Goal: Task Accomplishment & Management: Use online tool/utility

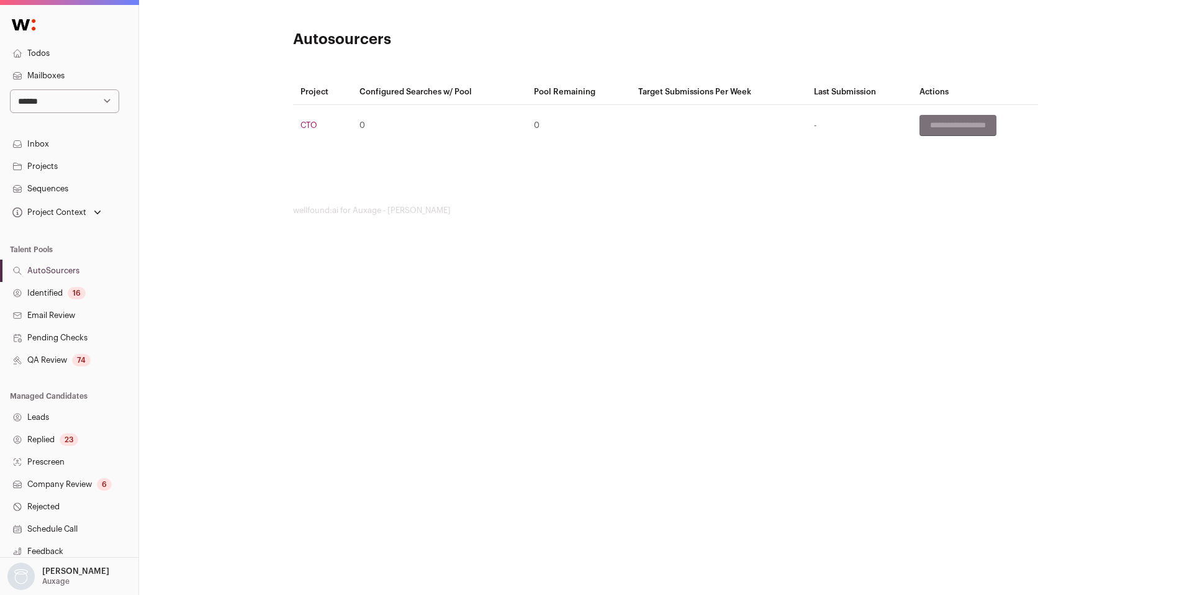
click at [73, 296] on div "16" at bounding box center [77, 293] width 18 height 12
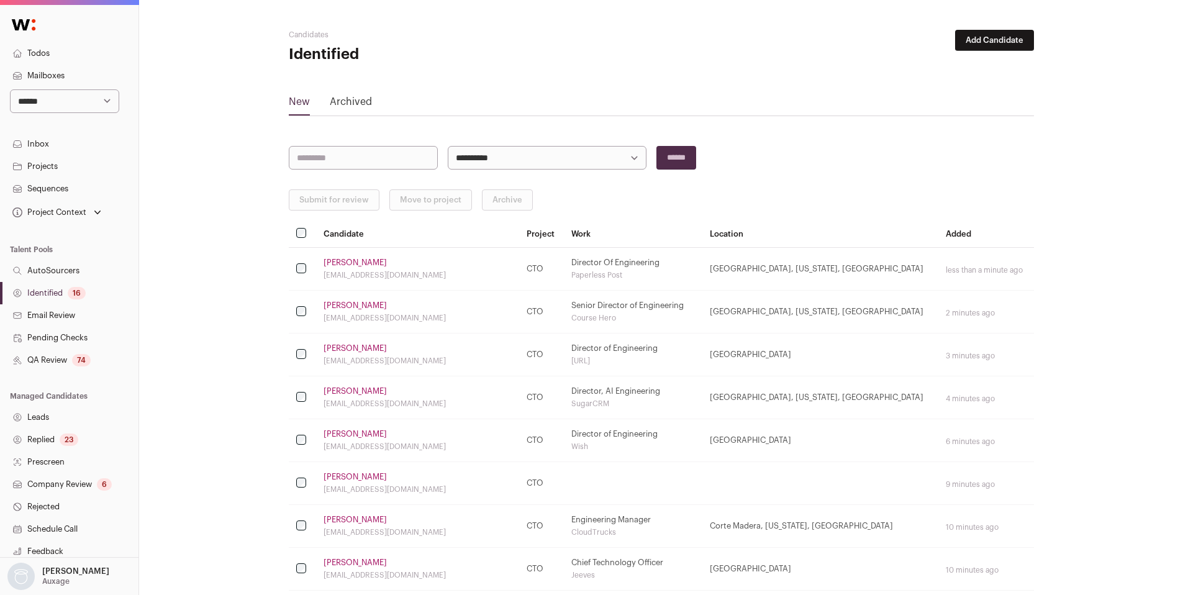
click at [72, 291] on div "16" at bounding box center [77, 293] width 18 height 12
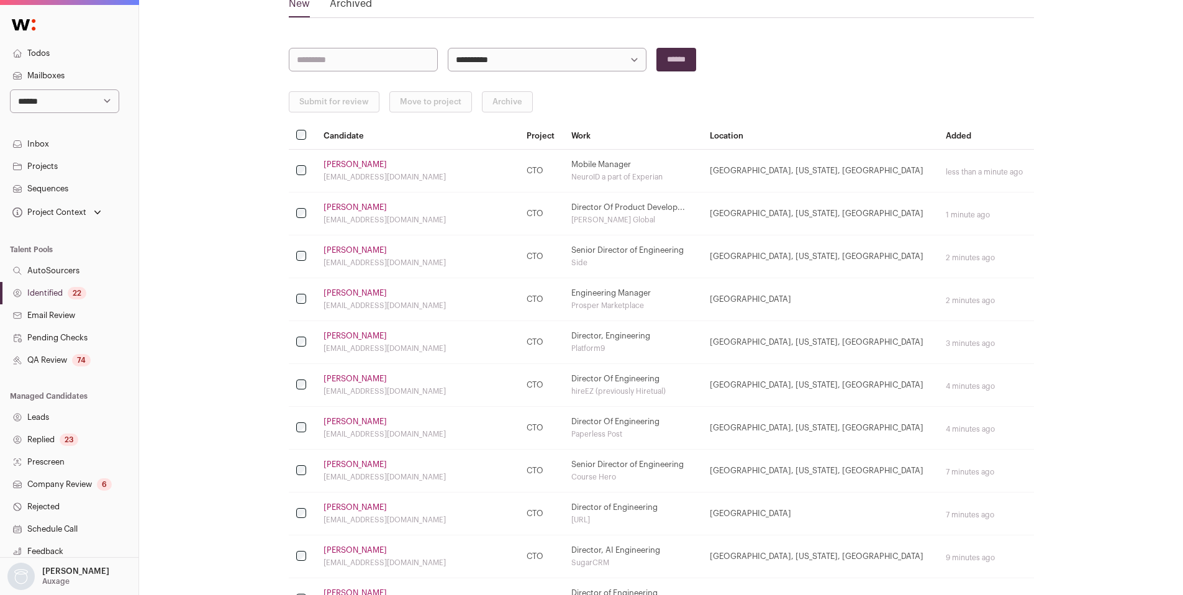
scroll to position [104, 0]
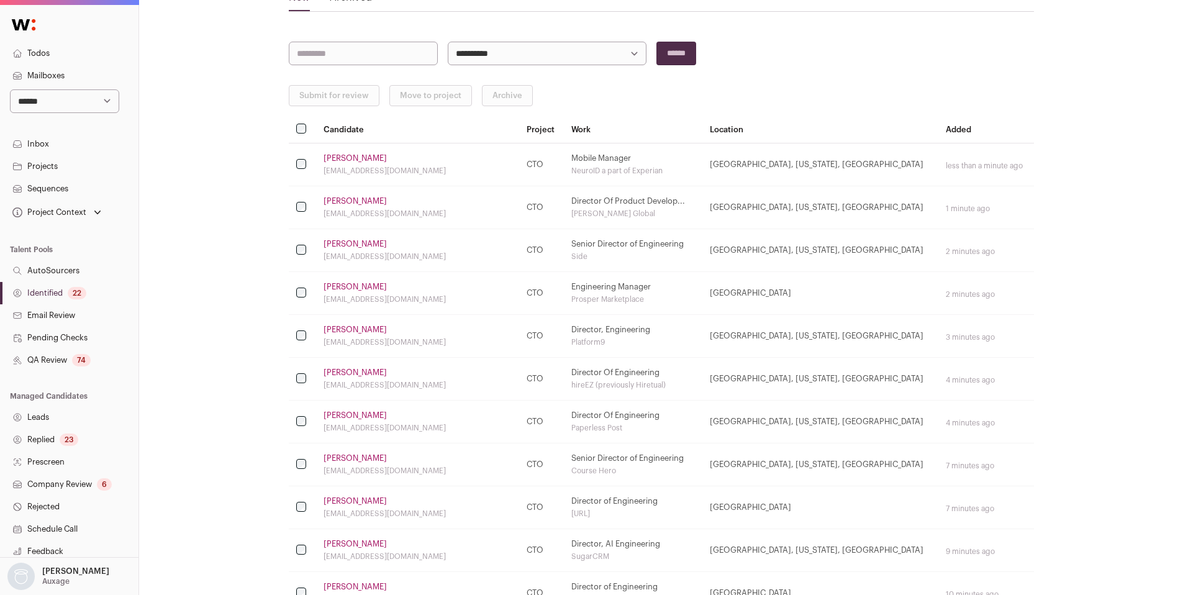
click at [379, 326] on link "Paavan Shanbhag" at bounding box center [354, 330] width 63 height 10
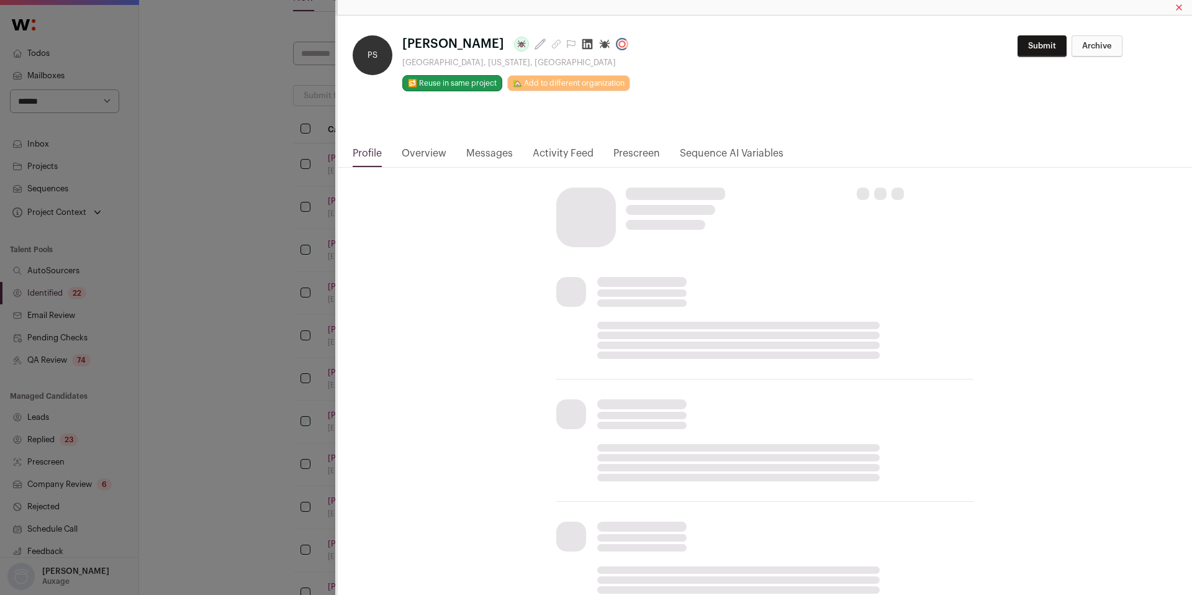
click at [591, 44] on icon "Close modal via background" at bounding box center [587, 44] width 12 height 12
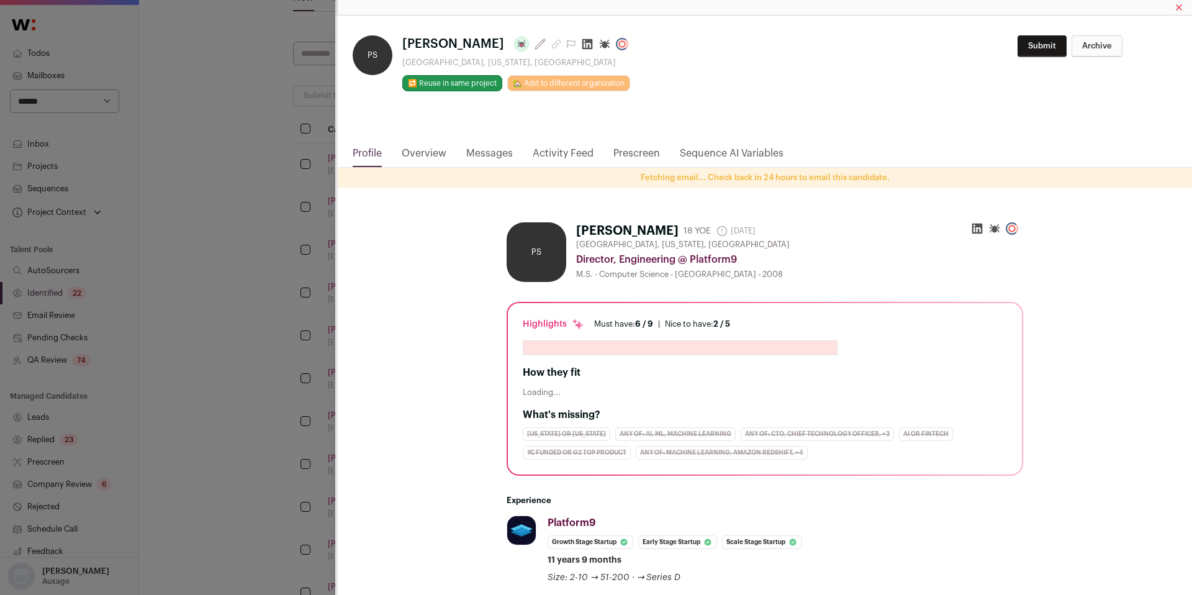
click at [256, 330] on div "PS Paavan Shanbhag Last update: 22 days ago Sunnyvale, California, United State…" at bounding box center [596, 297] width 1192 height 595
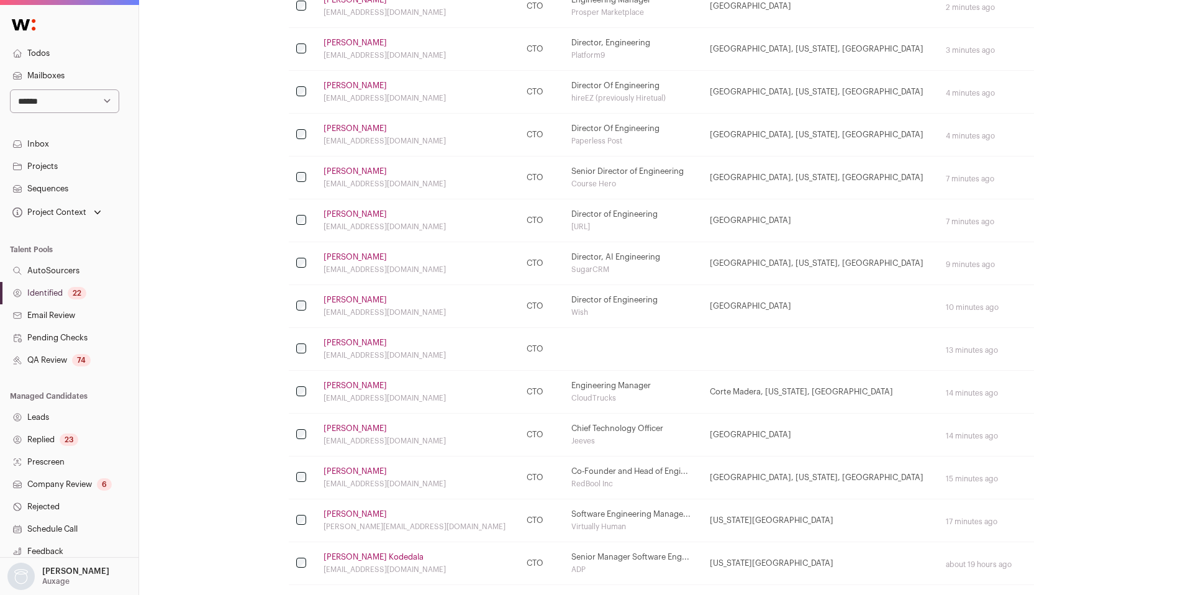
scroll to position [395, 0]
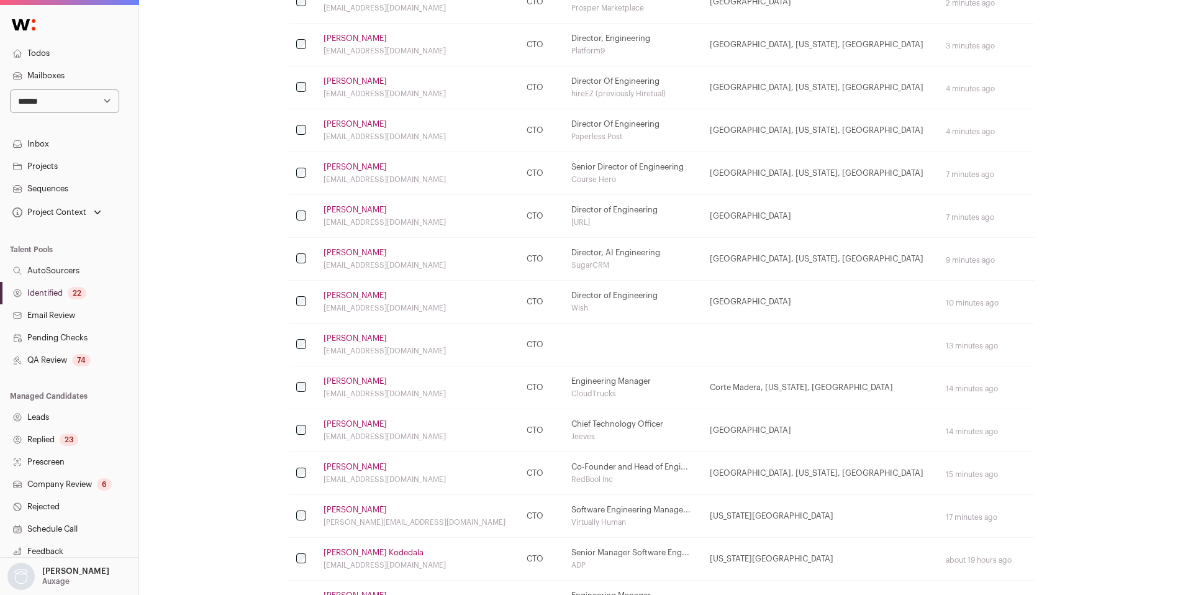
click at [377, 336] on link "Lavanya Elangovan" at bounding box center [354, 338] width 63 height 10
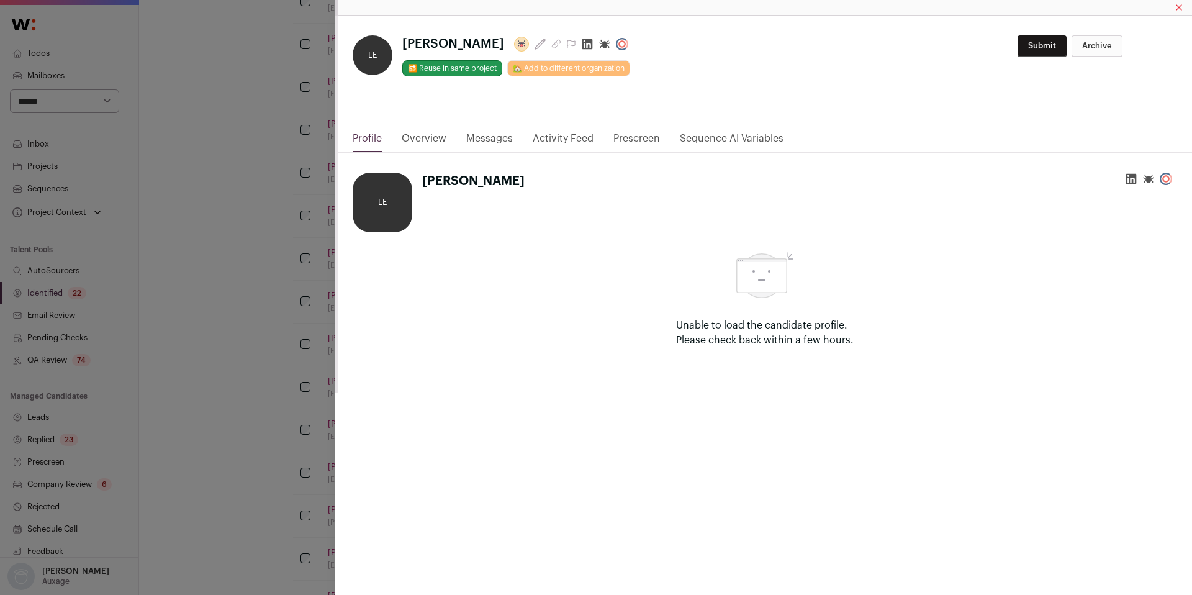
click at [594, 44] on icon "Close modal via background" at bounding box center [587, 44] width 12 height 12
click at [271, 299] on div "**********" at bounding box center [596, 297] width 1192 height 595
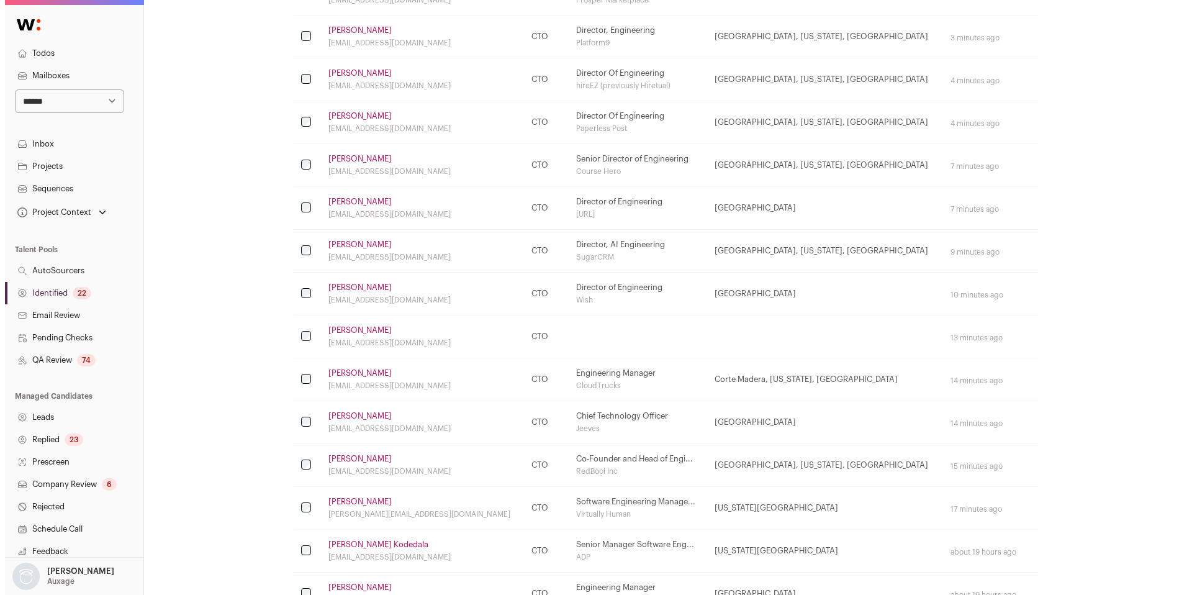
scroll to position [0, 0]
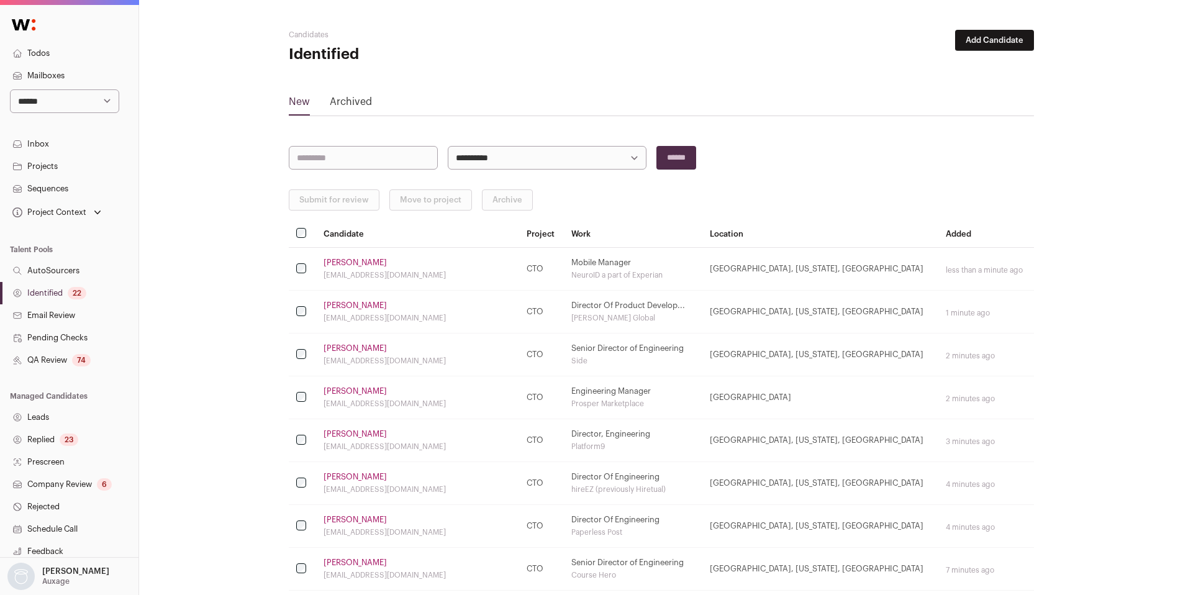
click at [305, 228] on th at bounding box center [302, 233] width 27 height 27
click at [319, 202] on button "Submit for review" at bounding box center [334, 199] width 91 height 21
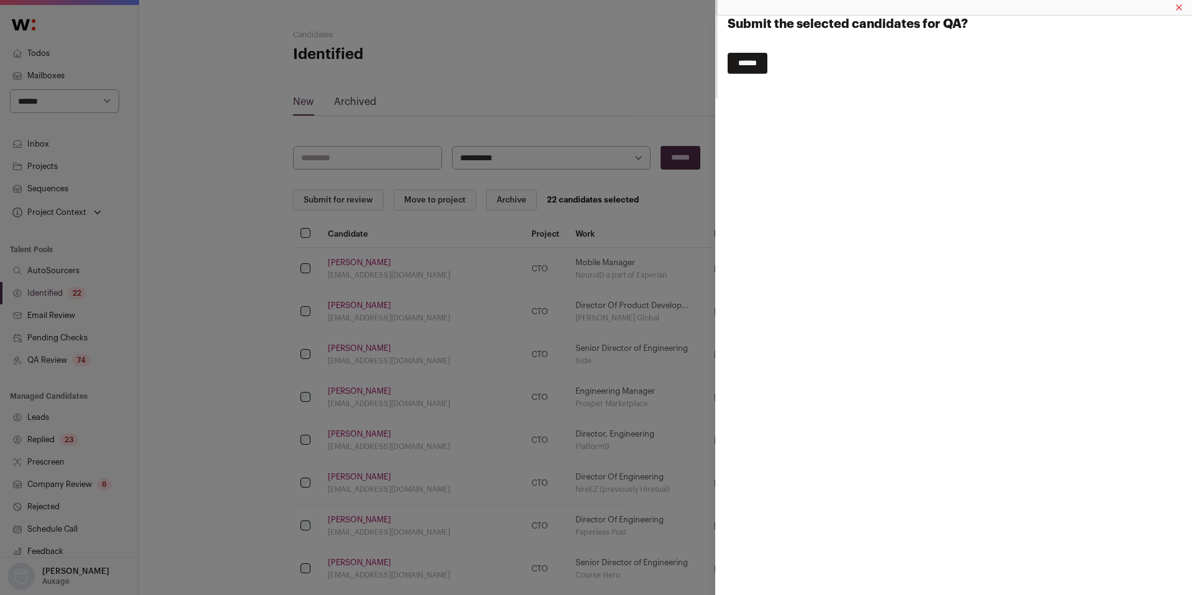
click at [746, 58] on input "******" at bounding box center [748, 63] width 40 height 21
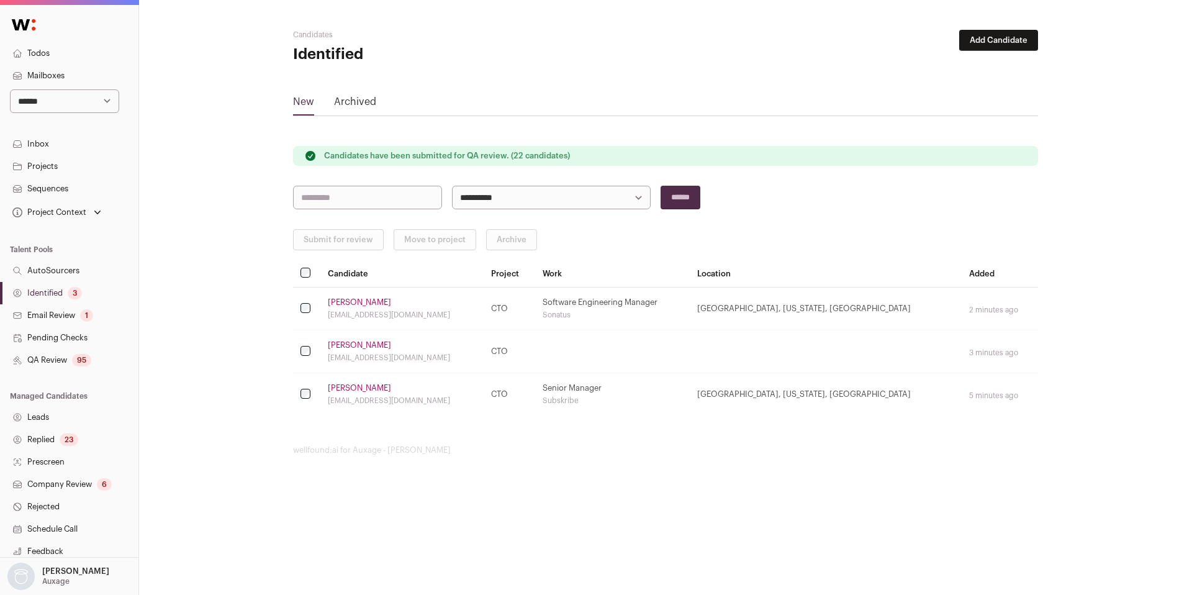
click at [79, 106] on select "**********" at bounding box center [64, 101] width 109 height 24
select select "****"
click at [10, 89] on select "**********" at bounding box center [64, 101] width 109 height 24
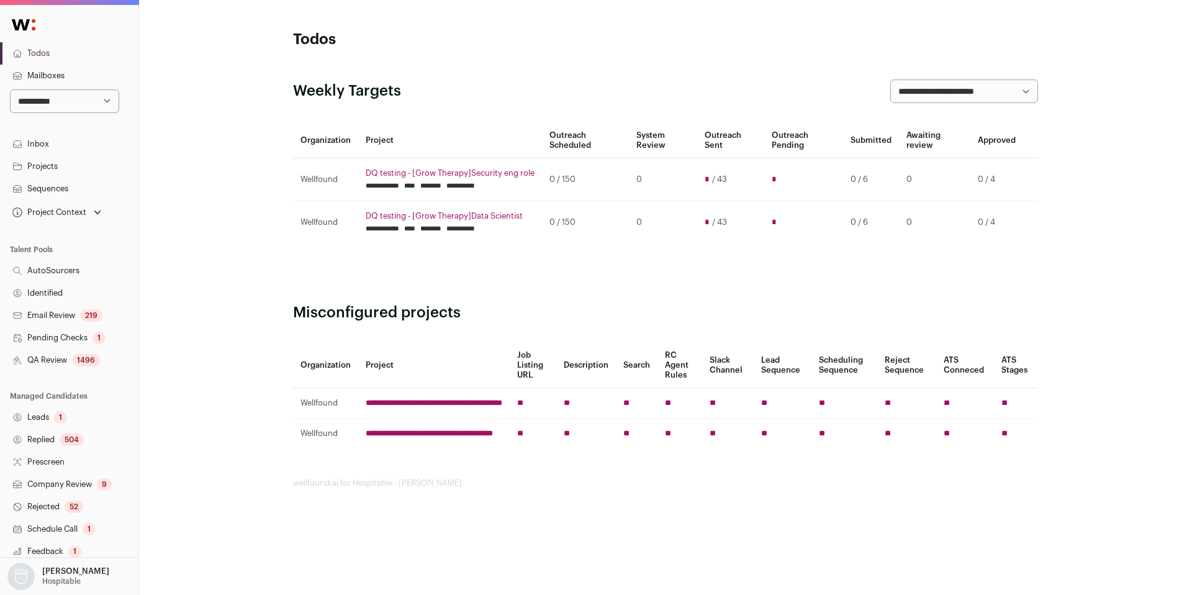
click at [73, 362] on div "1496" at bounding box center [86, 360] width 28 height 12
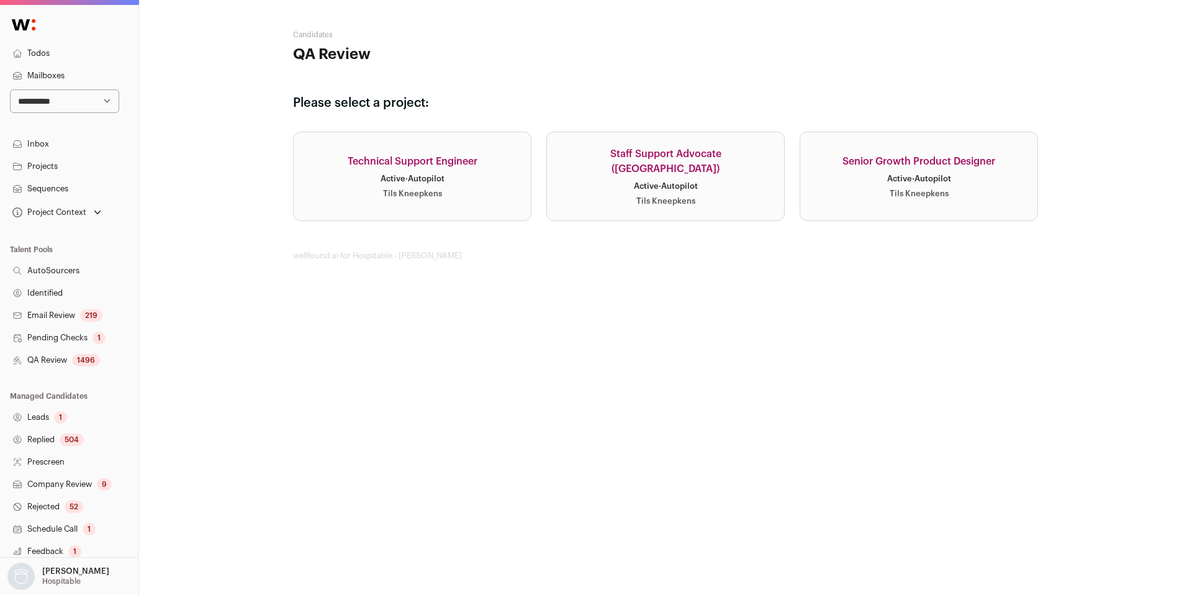
click at [453, 189] on link "Technical Support Engineer Active · Autopilot Tils Kneepkens" at bounding box center [412, 176] width 238 height 89
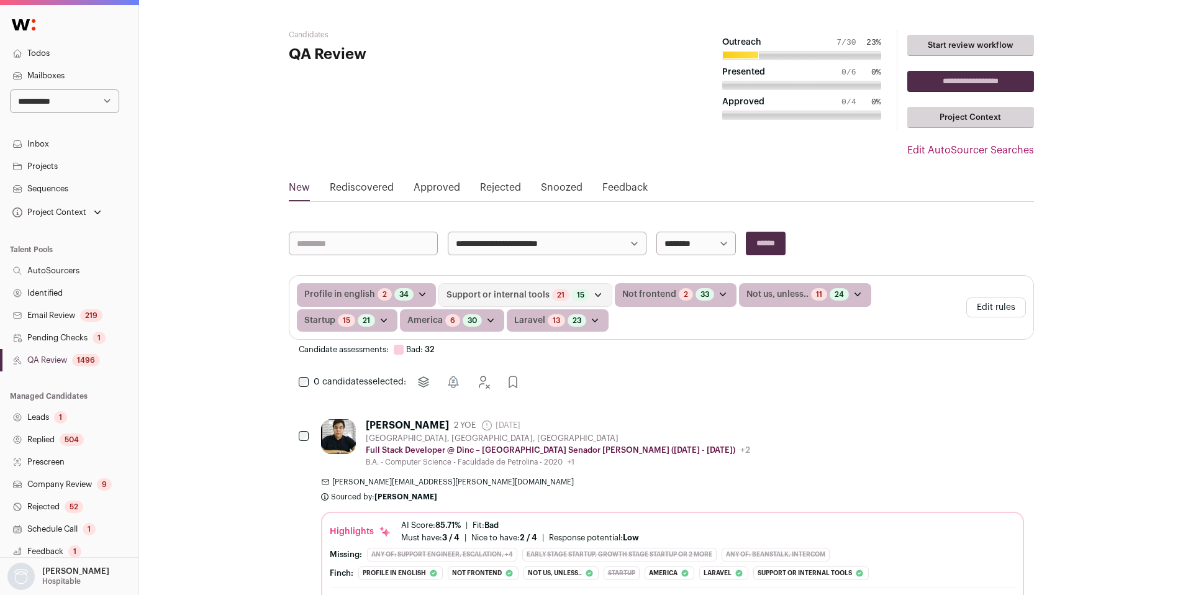
click at [982, 304] on button "Edit rules" at bounding box center [996, 307] width 60 height 20
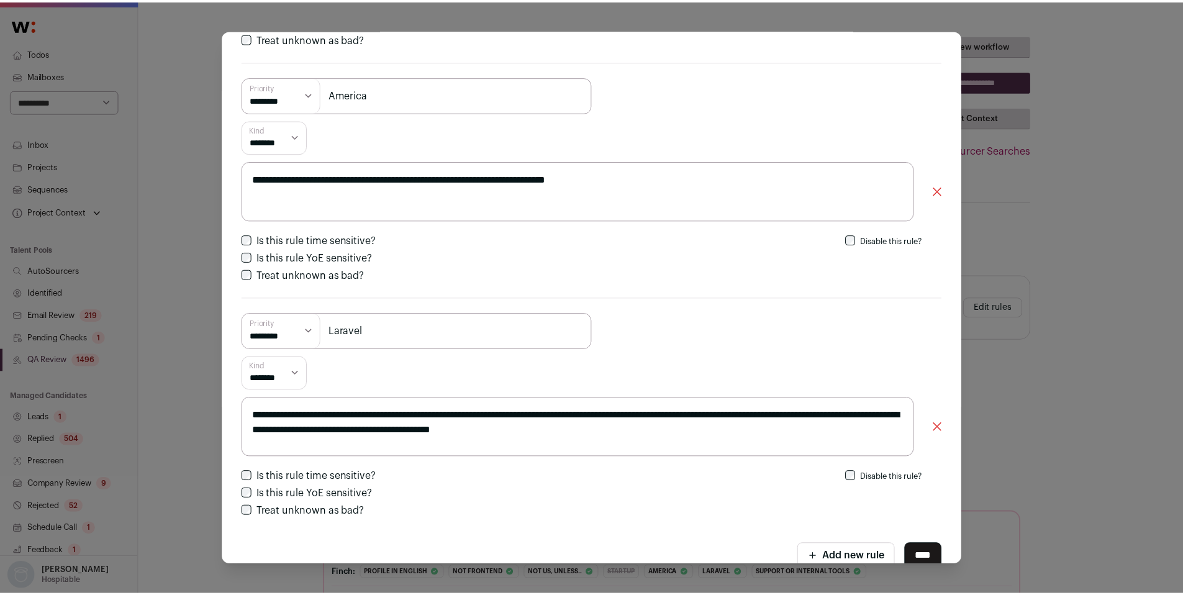
scroll to position [1237, 0]
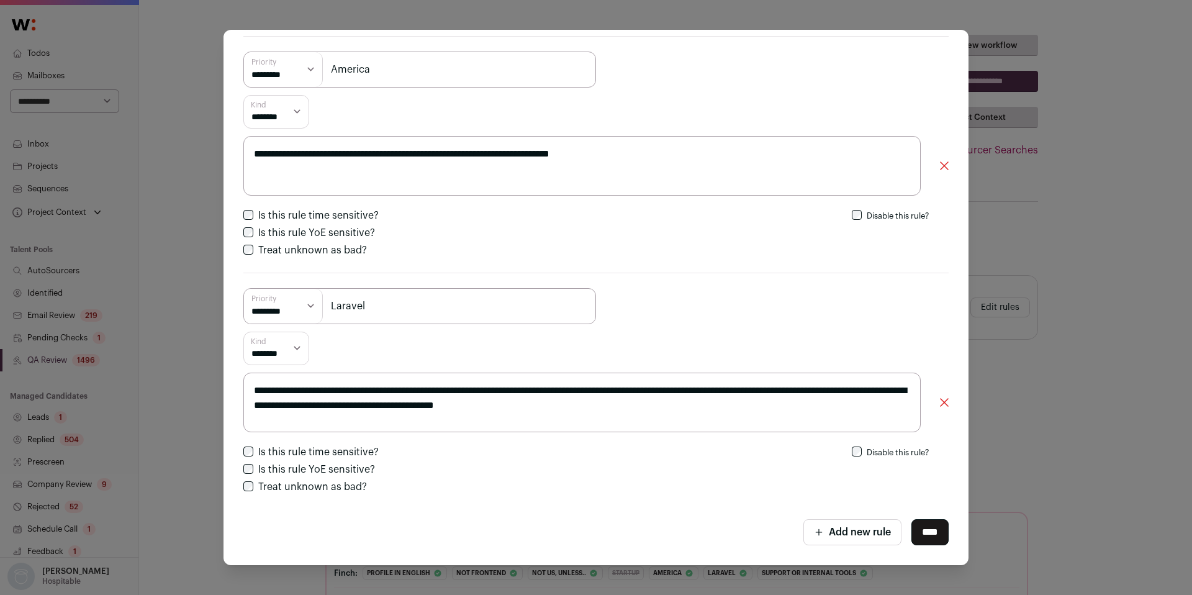
click at [1096, 308] on div "**********" at bounding box center [596, 297] width 1192 height 595
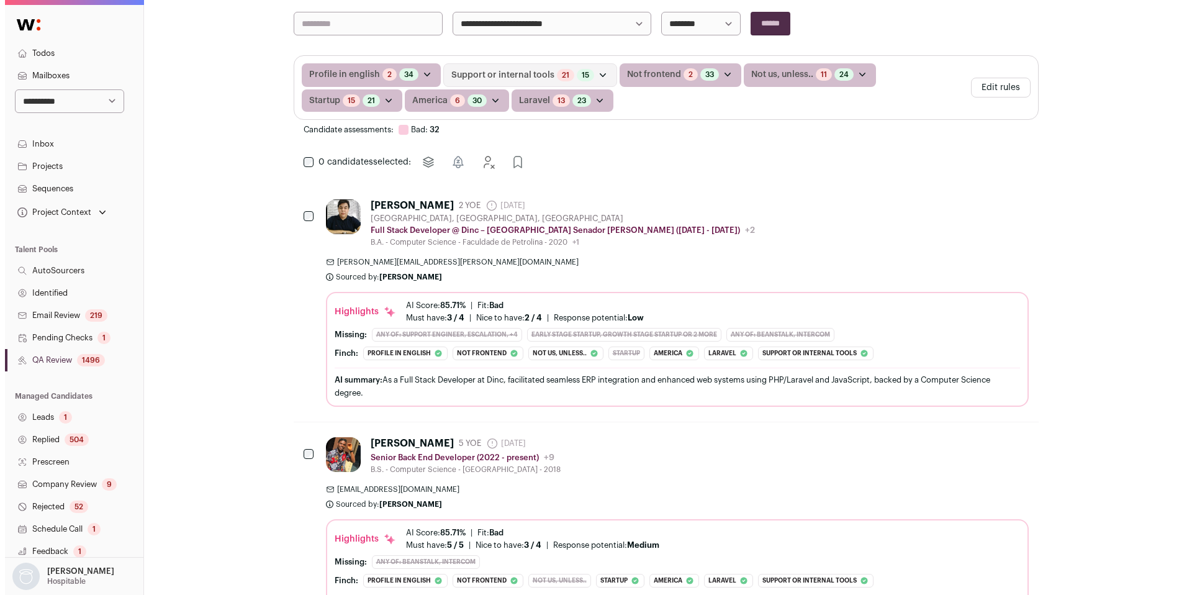
scroll to position [224, 0]
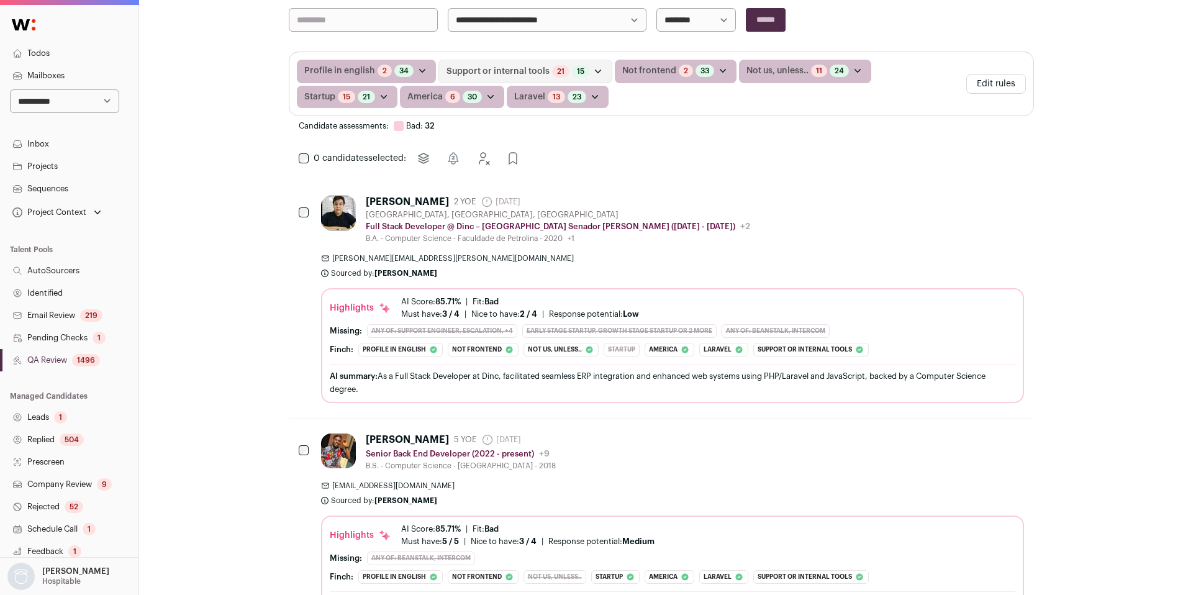
click at [675, 456] on div "[PERSON_NAME] 5 YOE [DATE] Admin only. The last time the profile was scraped. S…" at bounding box center [672, 451] width 703 height 37
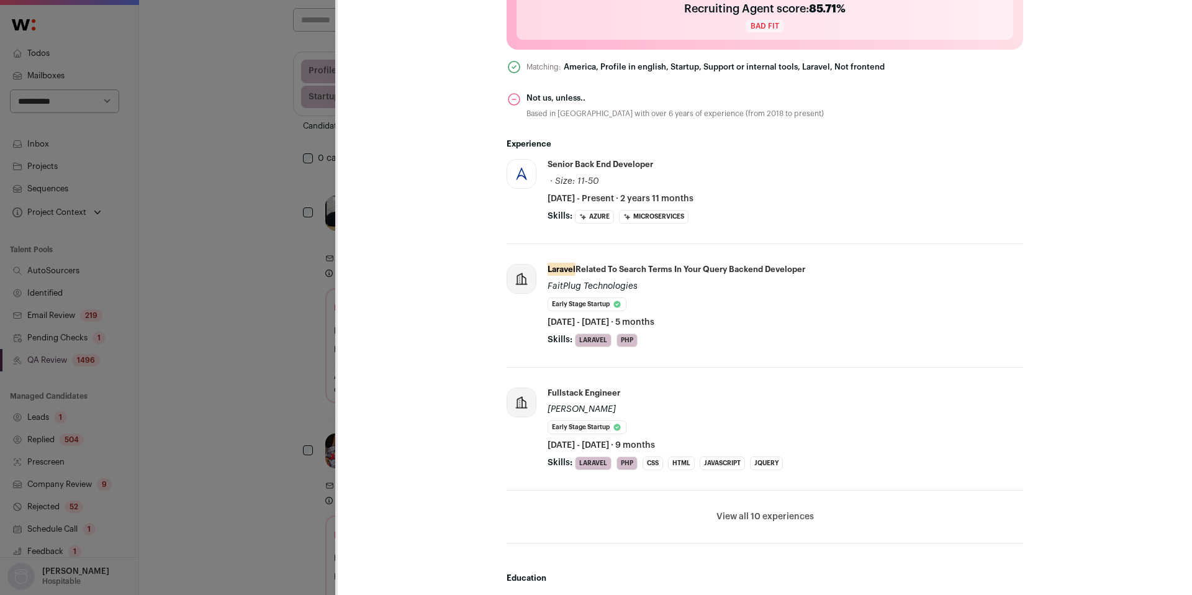
scroll to position [530, 0]
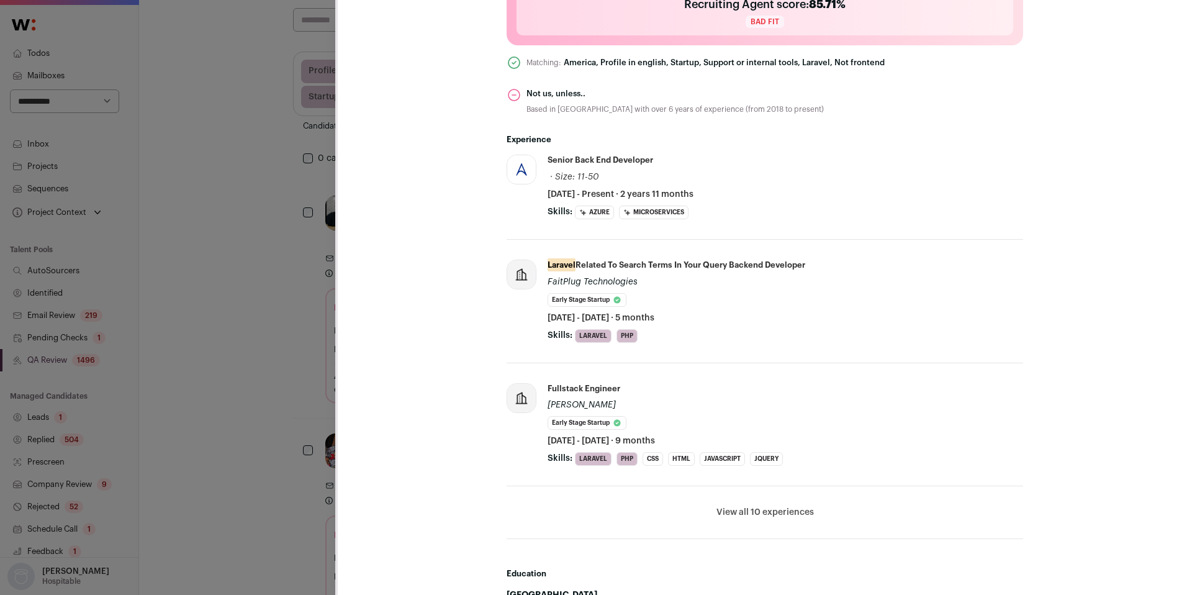
click at [754, 512] on button "View all 10 experiences" at bounding box center [764, 512] width 97 height 12
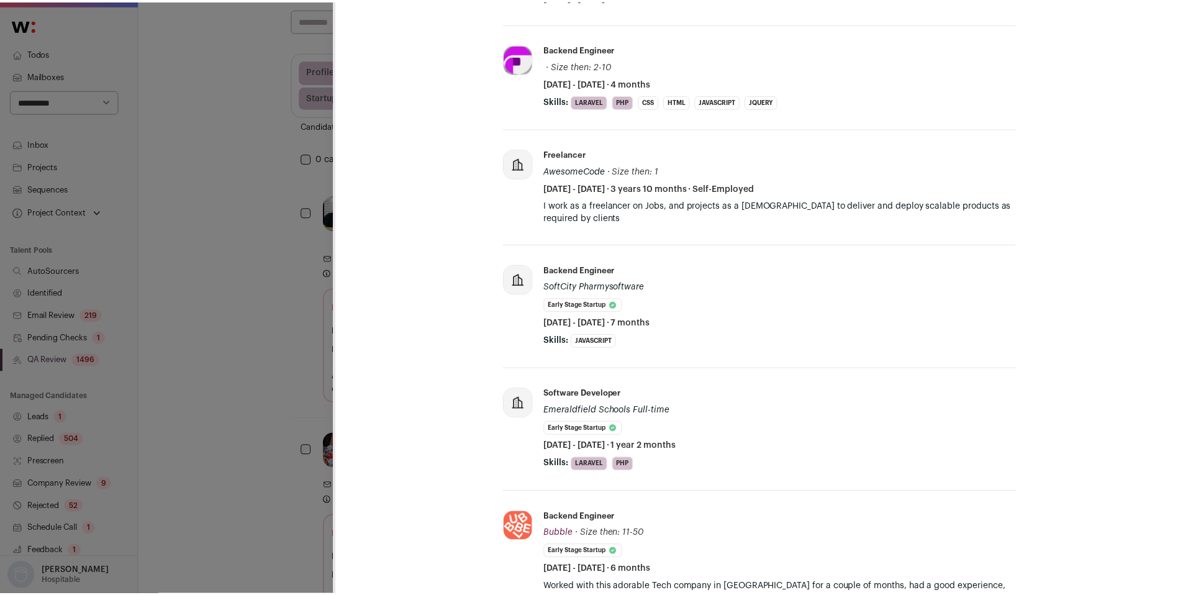
scroll to position [1186, 0]
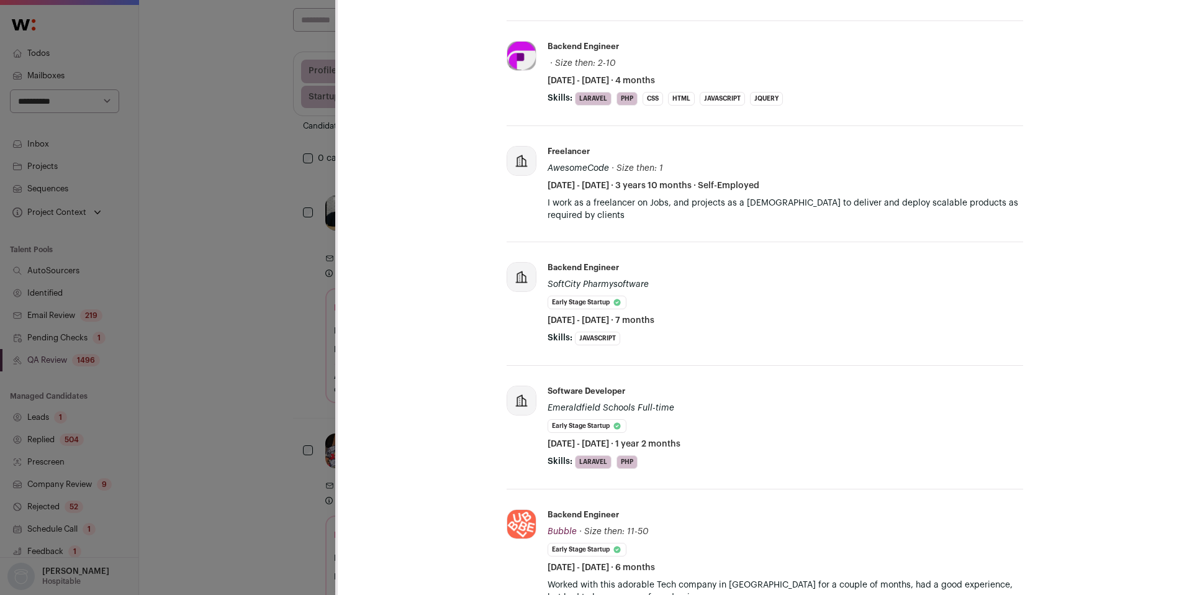
click at [138, 499] on div "**********" at bounding box center [596, 297] width 1192 height 595
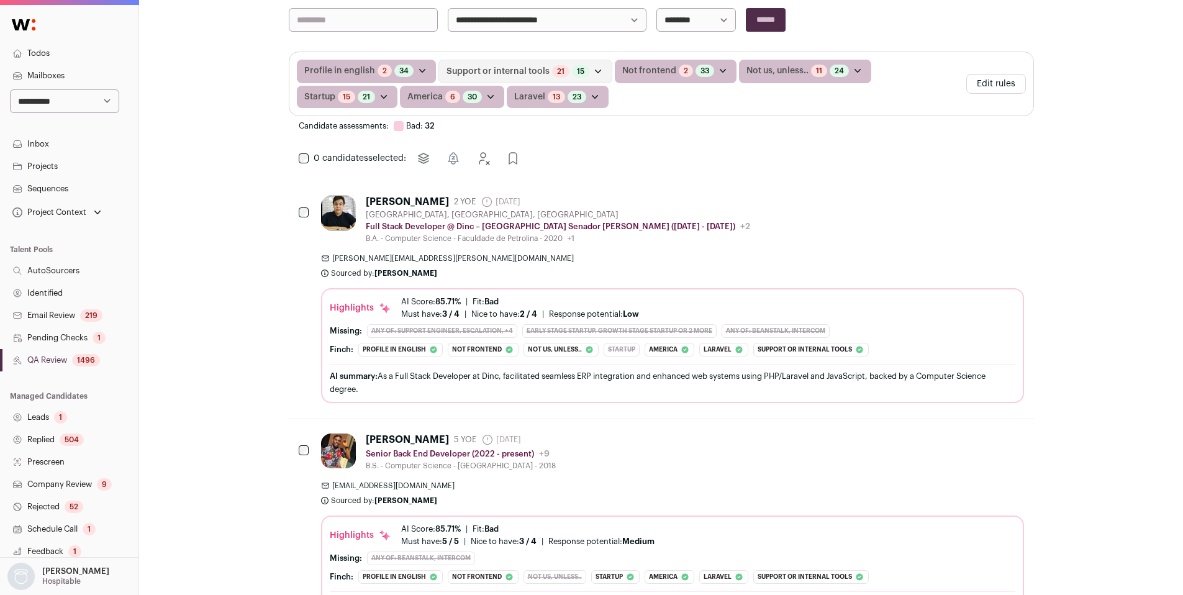
scroll to position [0, 0]
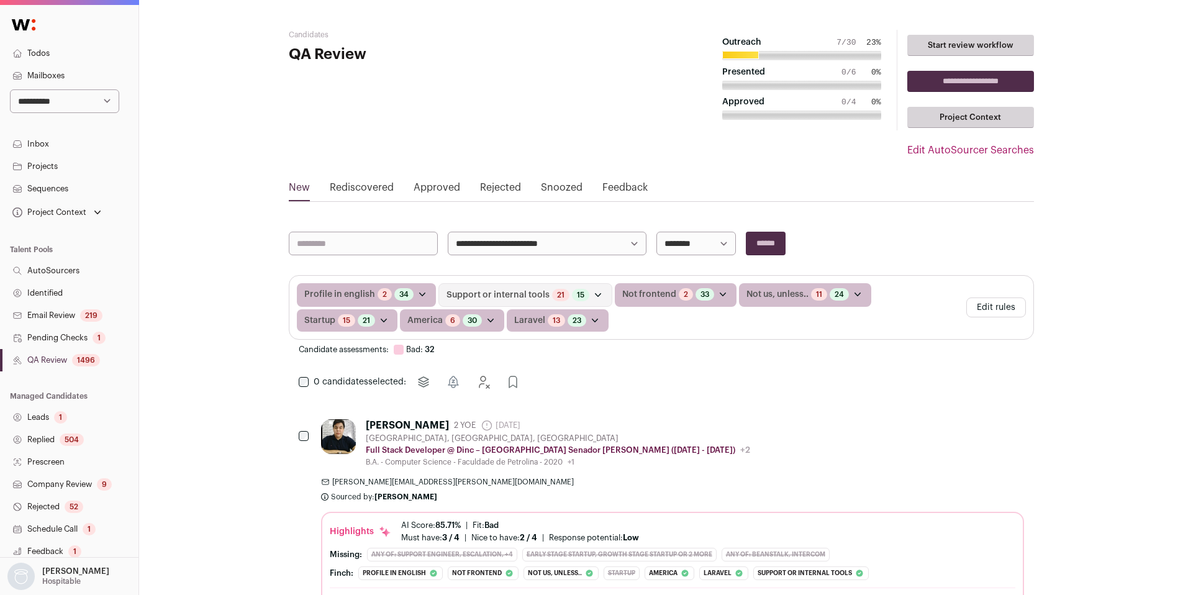
click at [1003, 308] on button "Edit rules" at bounding box center [996, 307] width 60 height 20
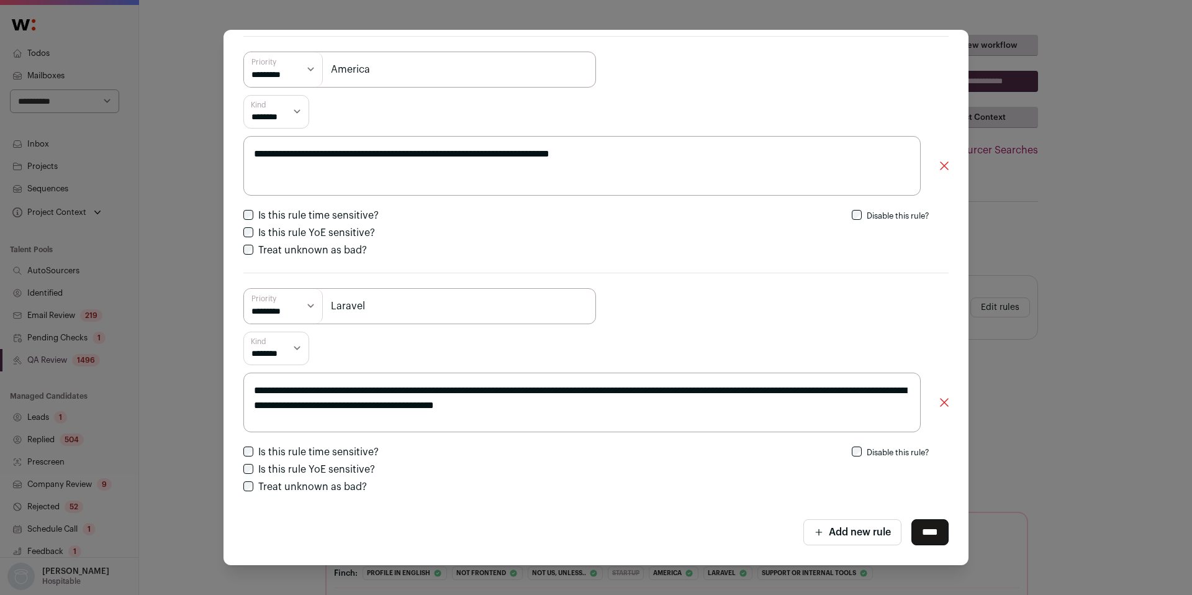
click at [56, 319] on div "**********" at bounding box center [596, 297] width 1192 height 595
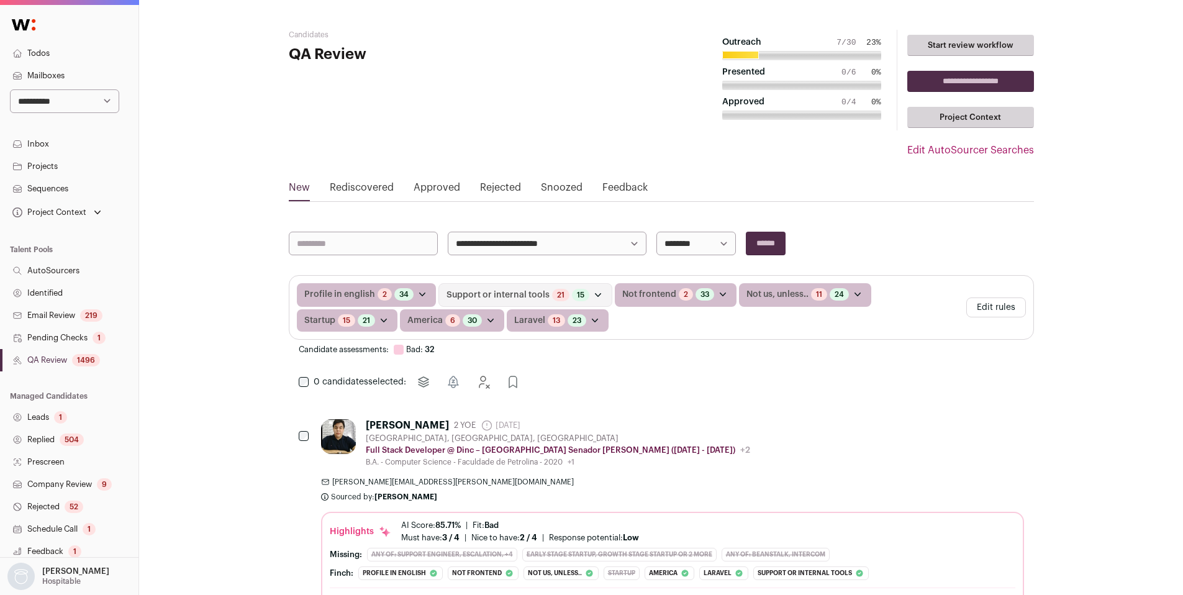
click at [972, 305] on button "Edit rules" at bounding box center [996, 307] width 60 height 20
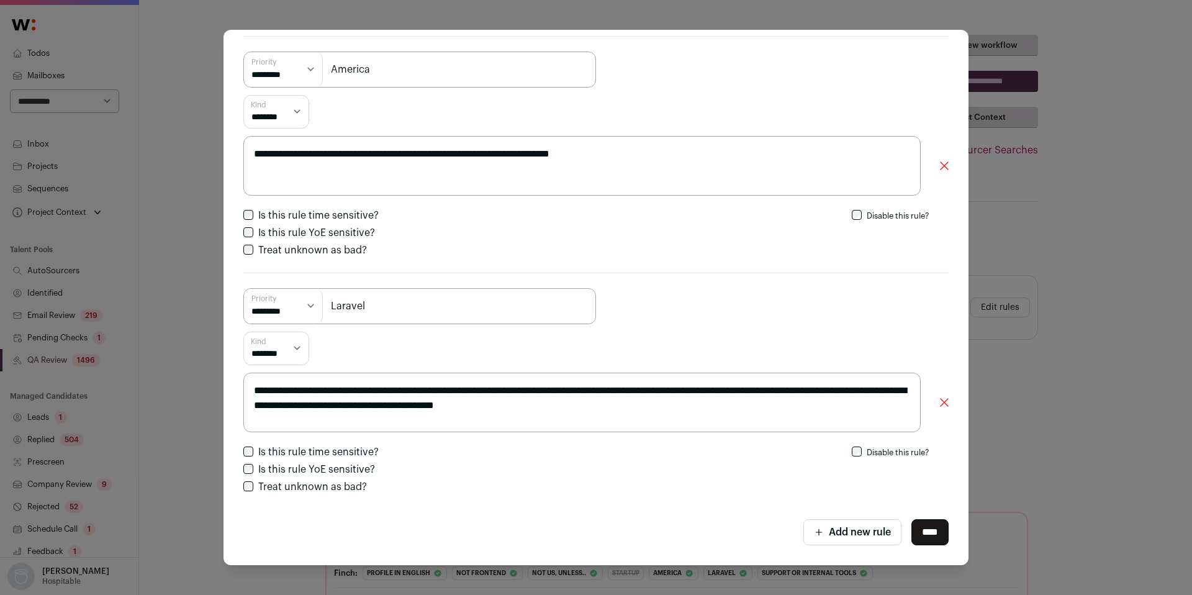
click at [135, 233] on div "**********" at bounding box center [596, 297] width 1192 height 595
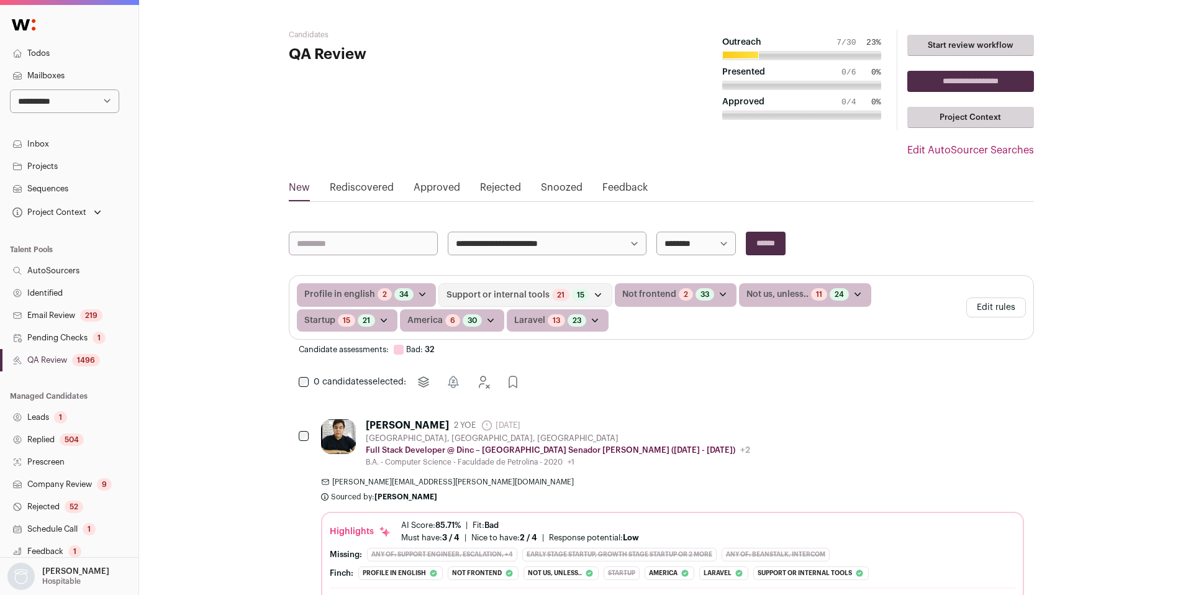
click at [60, 298] on link "Identified" at bounding box center [69, 293] width 138 height 22
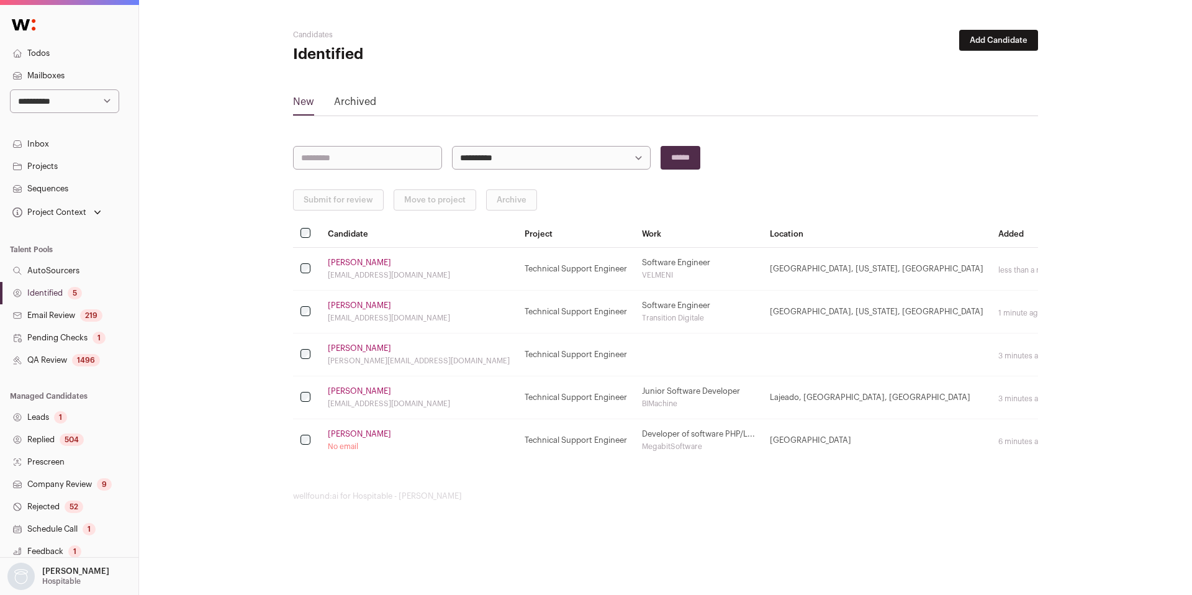
click at [37, 298] on link "Identified 5" at bounding box center [69, 293] width 138 height 22
click at [85, 356] on div "1496" at bounding box center [86, 360] width 28 height 12
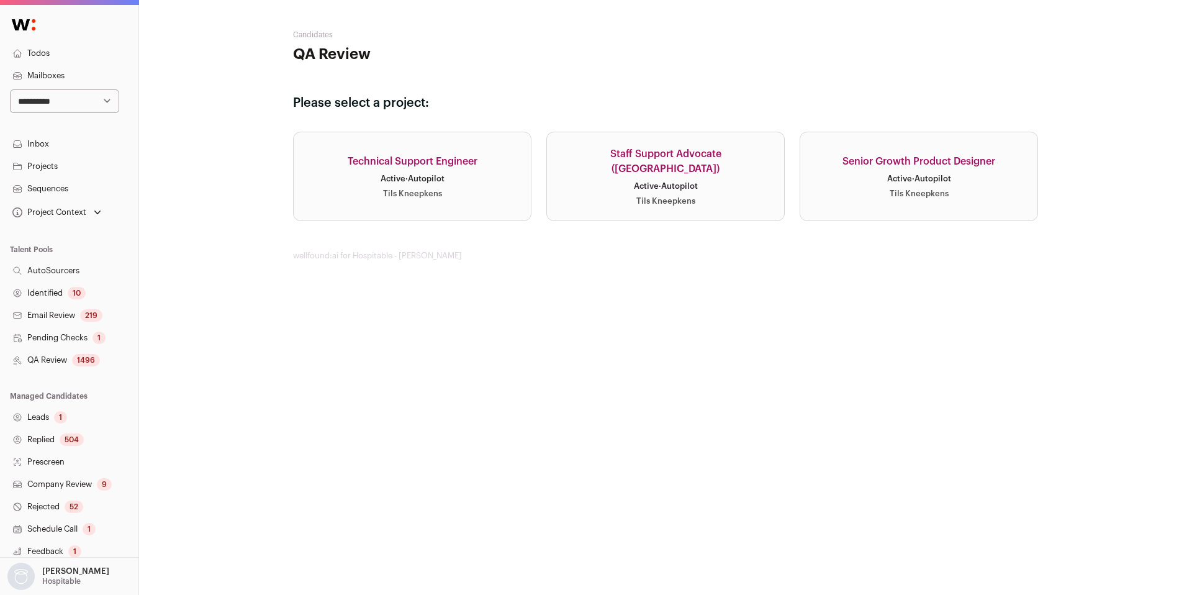
click at [446, 187] on link "Technical Support Engineer Active · Autopilot Tils Kneepkens" at bounding box center [412, 176] width 238 height 89
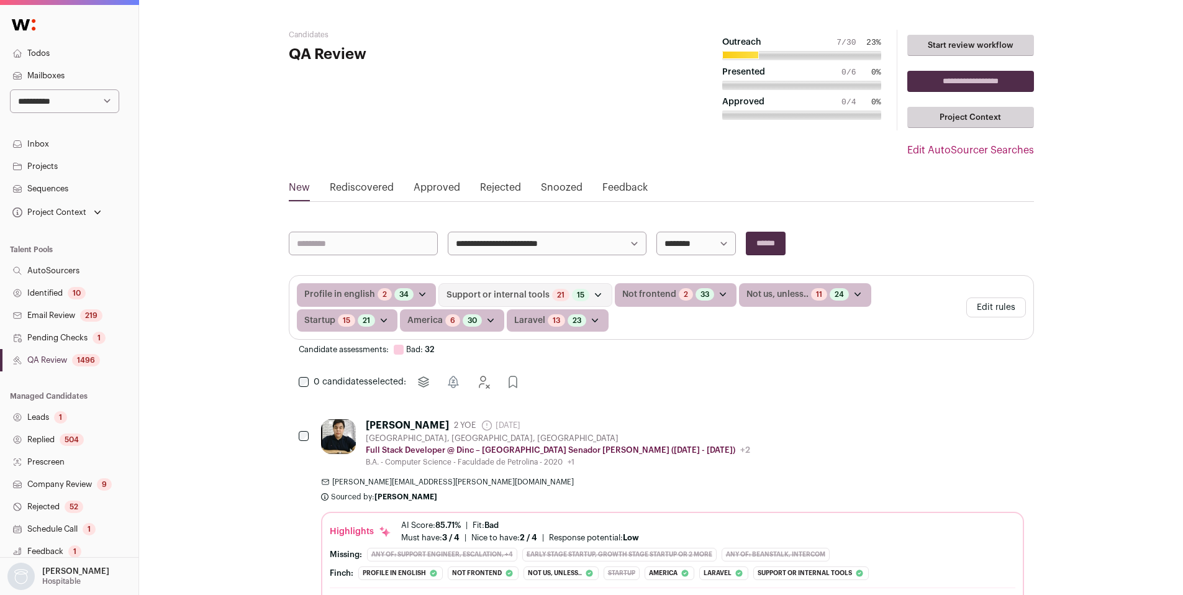
click at [716, 294] on icon "Open dropdown" at bounding box center [722, 294] width 12 height 12
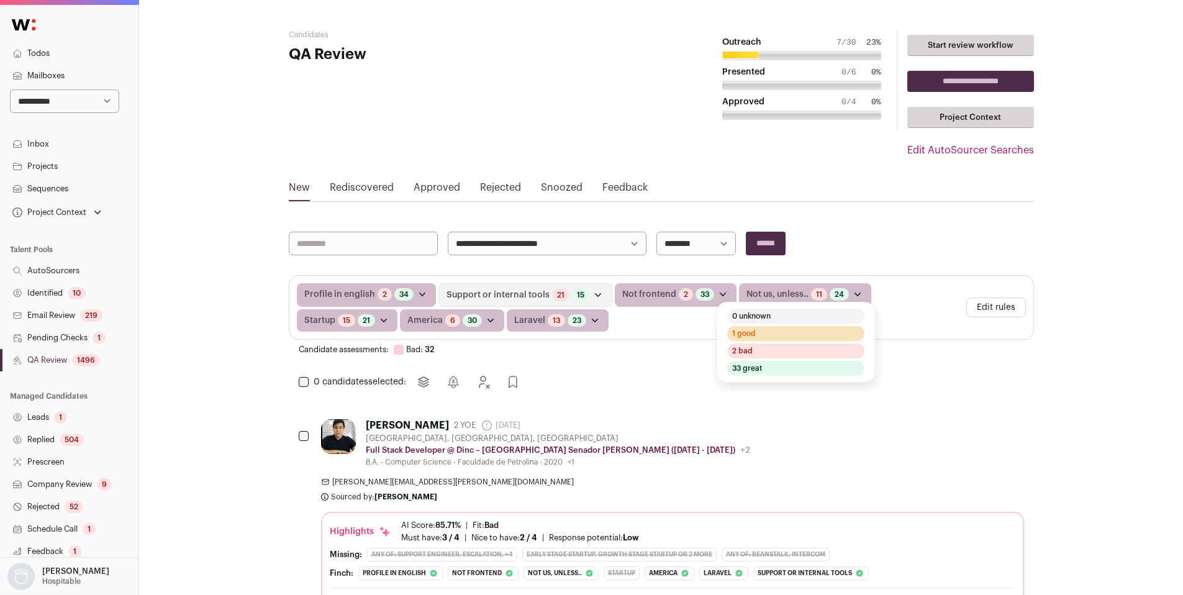
click at [43, 315] on link "Email Review 219" at bounding box center [69, 315] width 138 height 22
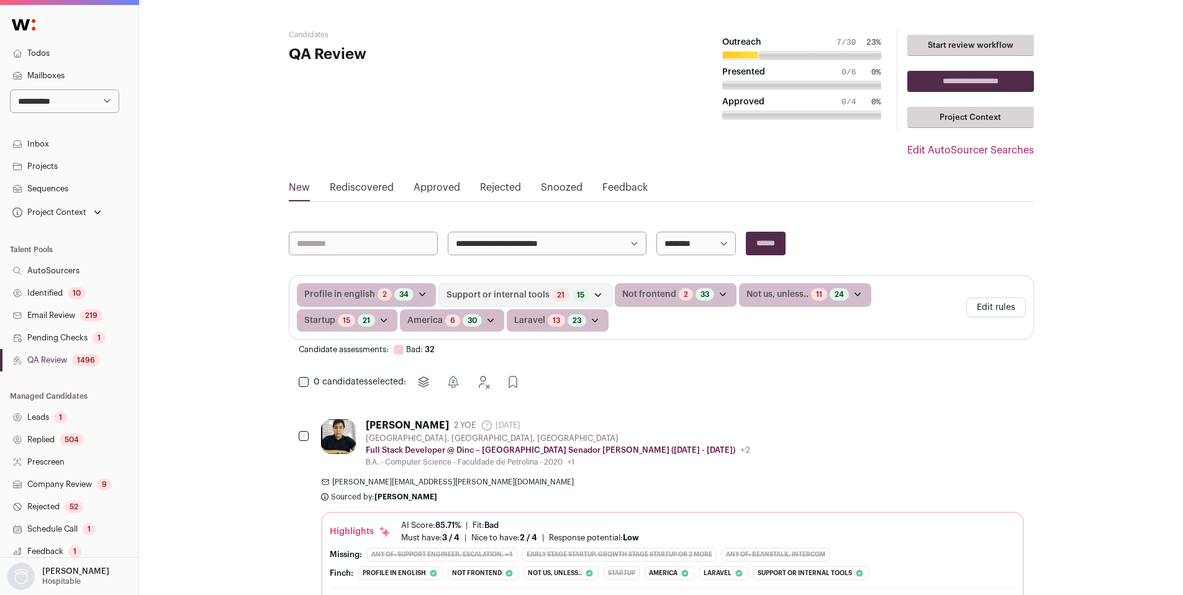
click at [48, 297] on link "Identified 10" at bounding box center [69, 293] width 138 height 22
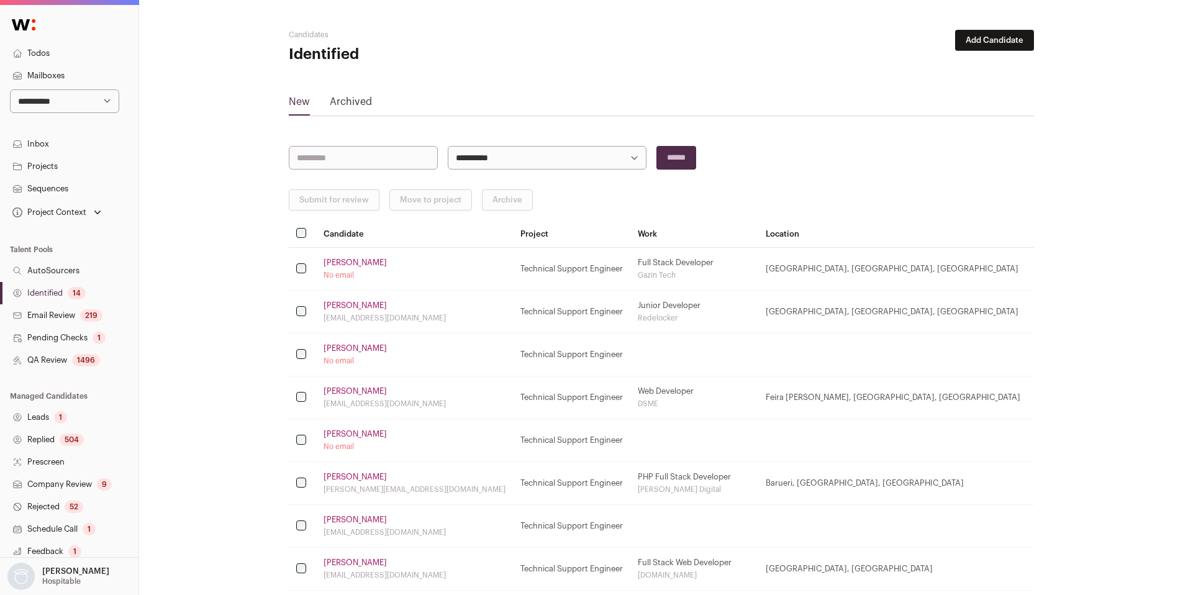
click at [56, 293] on link "Identified 14" at bounding box center [69, 293] width 138 height 22
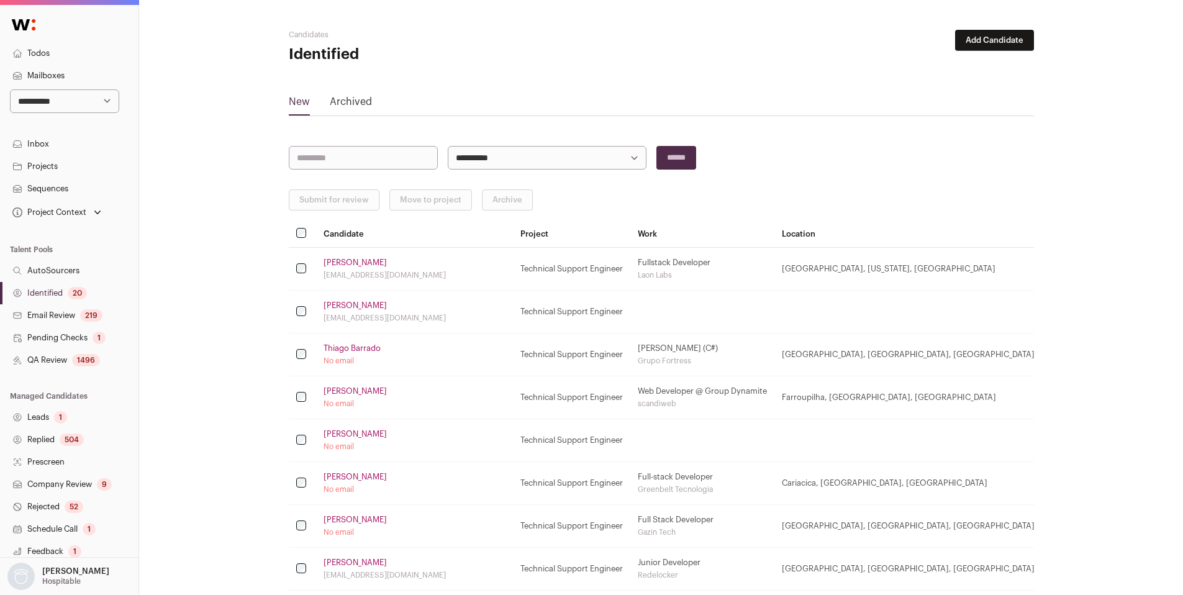
click at [352, 346] on link "Thiago Barrado" at bounding box center [351, 348] width 57 height 10
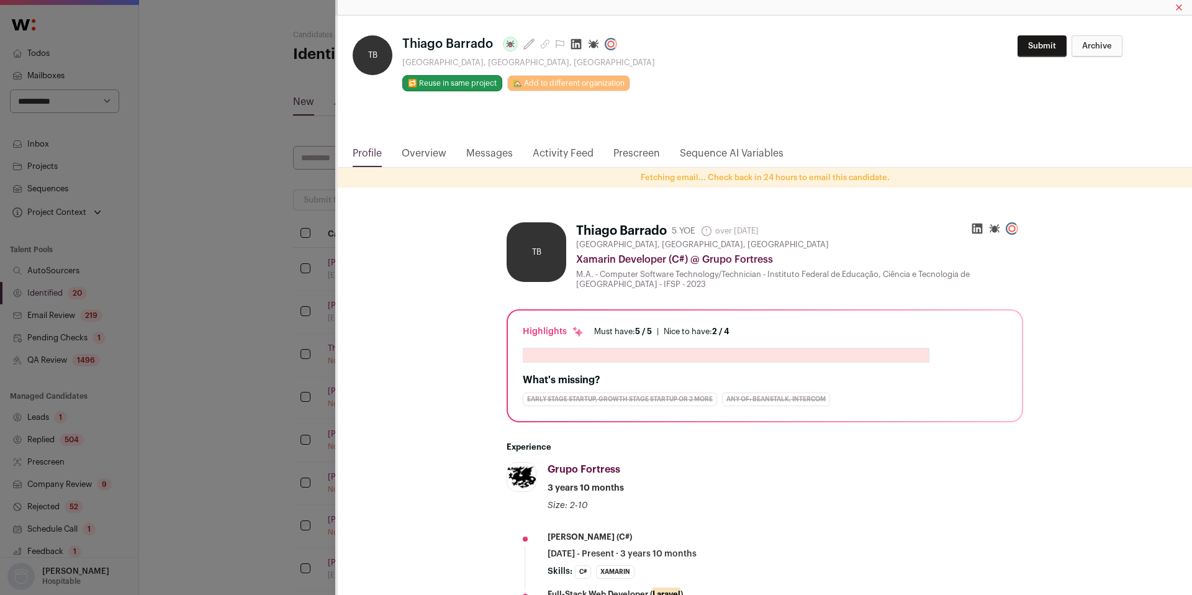
click at [576, 48] on icon "Close modal via background" at bounding box center [576, 44] width 11 height 11
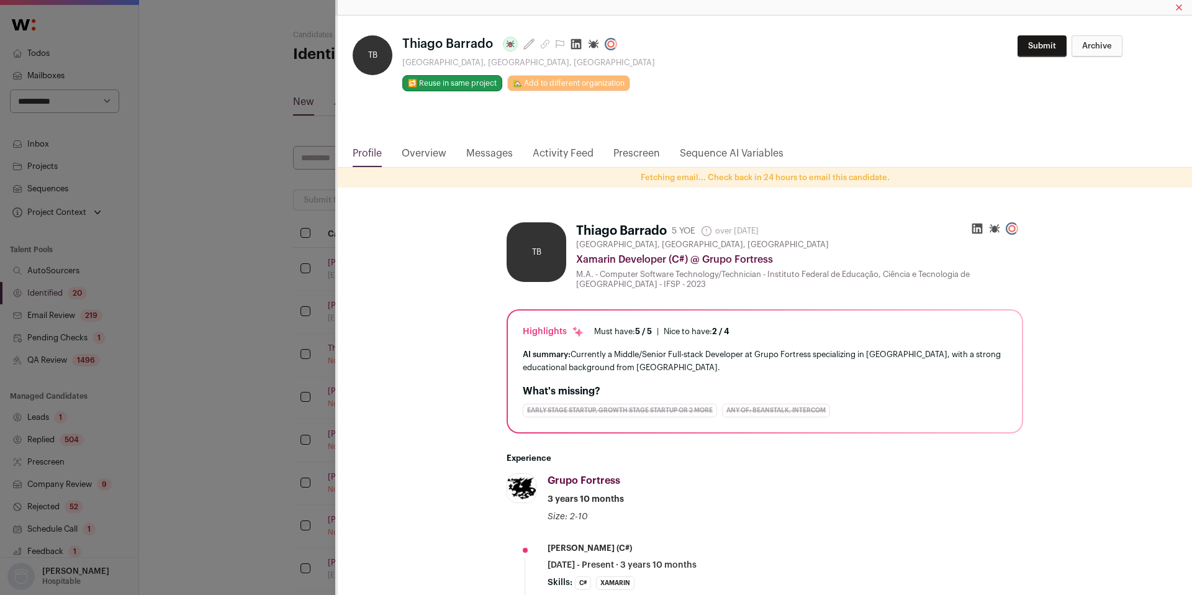
click at [302, 212] on div "TB Thiago Barrado Last update: over [DATE] [GEOGRAPHIC_DATA], [GEOGRAPHIC_DATA]…" at bounding box center [596, 297] width 1192 height 595
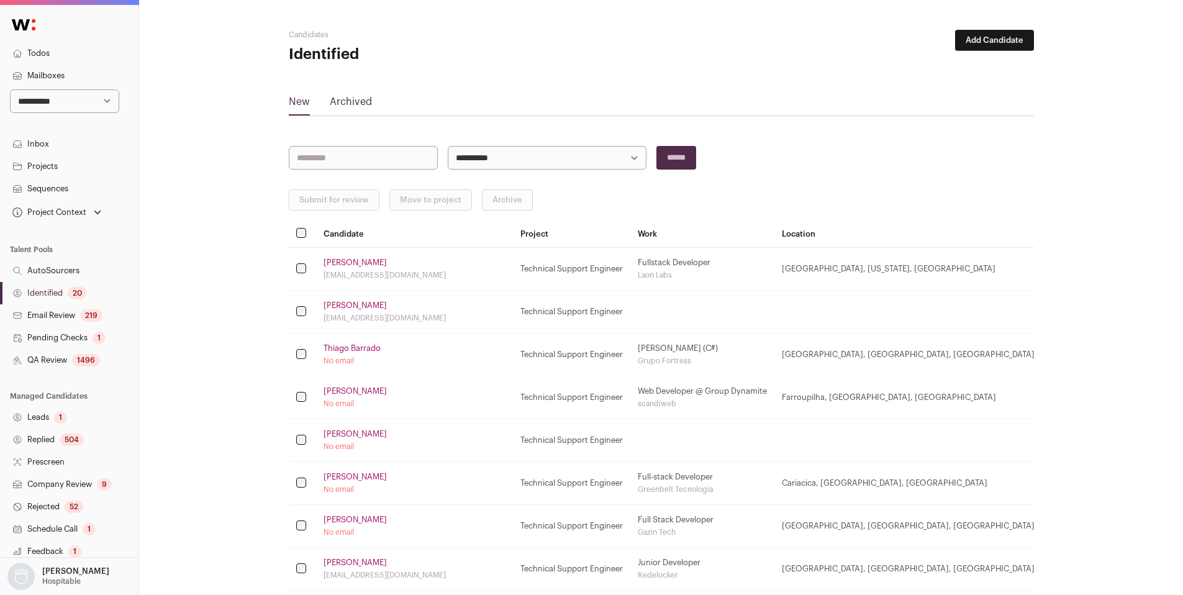
click at [368, 387] on link "[PERSON_NAME]" at bounding box center [354, 391] width 63 height 10
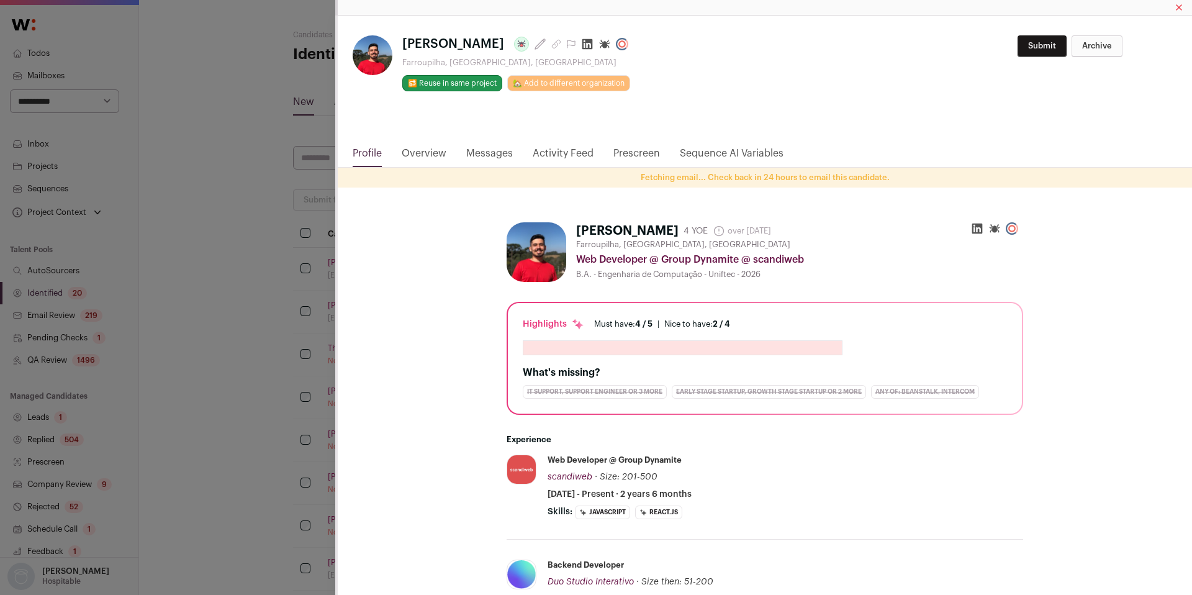
click at [582, 49] on icon "Close modal via background" at bounding box center [587, 44] width 11 height 11
click at [258, 205] on div "[PERSON_NAME] Last update: over [DATE] Farroupilha, [GEOGRAPHIC_DATA], [GEOGRAP…" at bounding box center [596, 297] width 1192 height 595
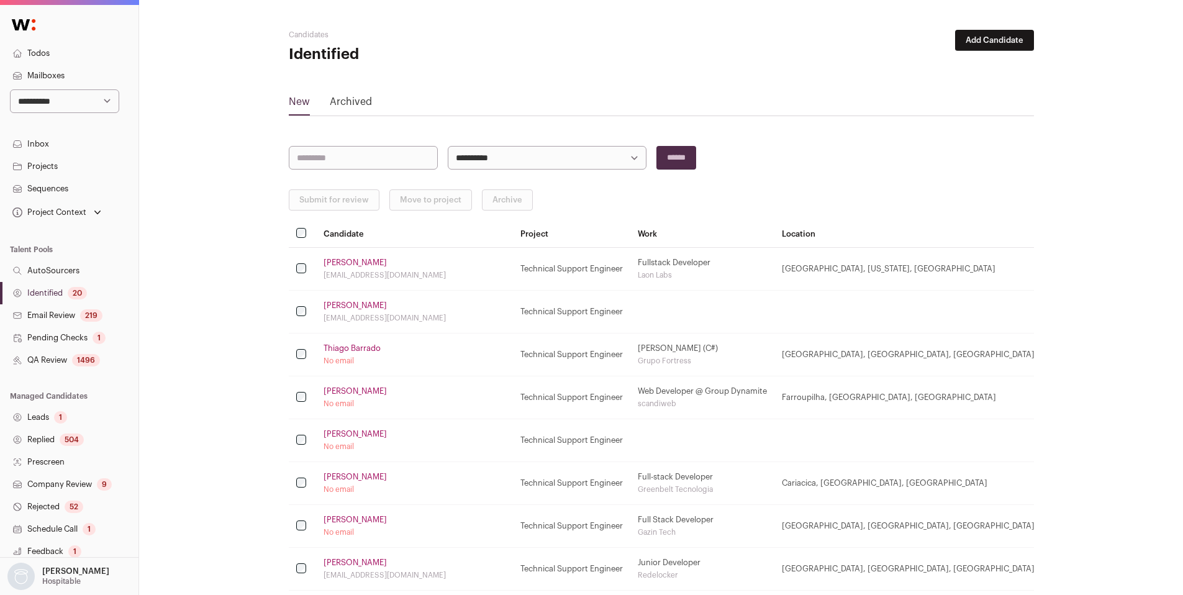
click at [355, 435] on link "[PERSON_NAME]" at bounding box center [354, 434] width 63 height 10
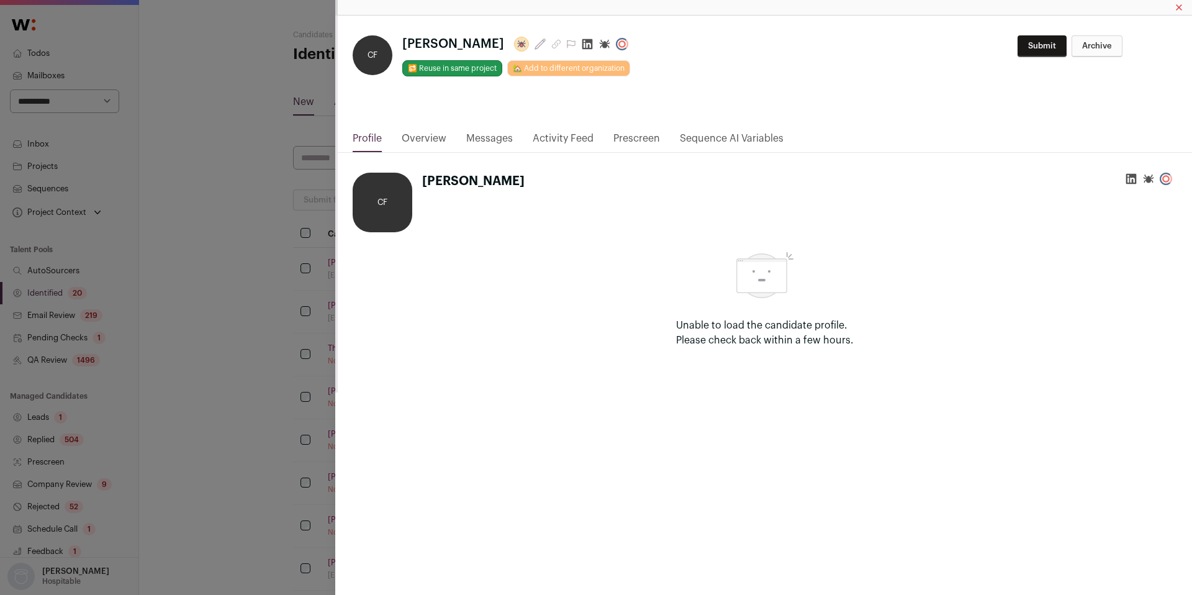
click at [593, 45] on icon "Close modal via background" at bounding box center [587, 44] width 11 height 11
click at [252, 214] on div "**********" at bounding box center [596, 297] width 1192 height 595
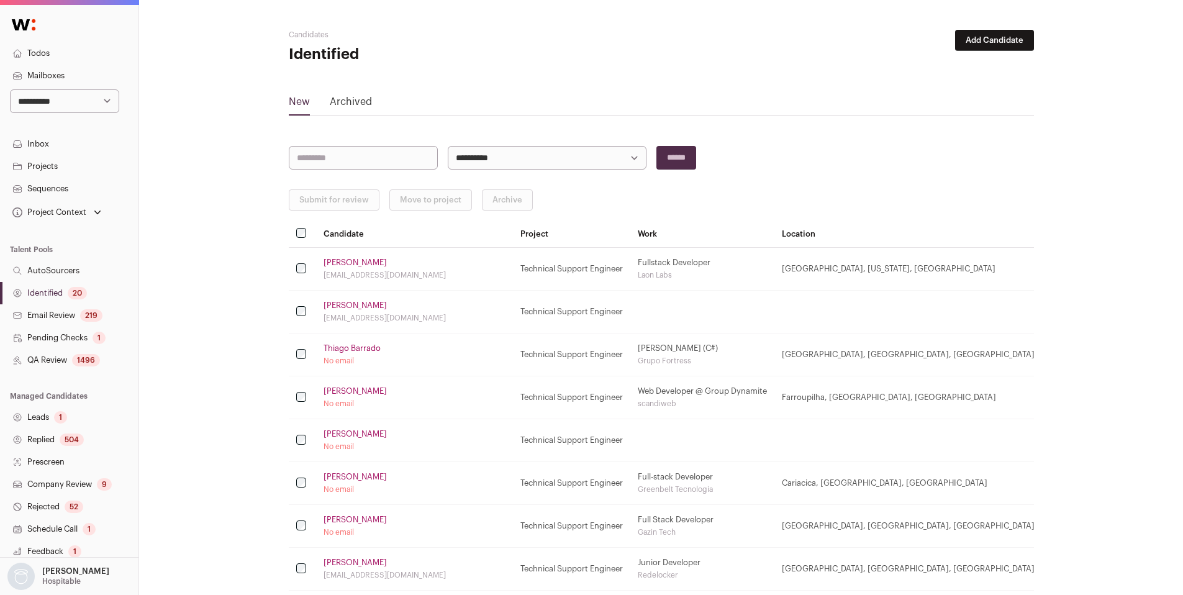
click at [363, 475] on link "[PERSON_NAME]" at bounding box center [354, 477] width 63 height 10
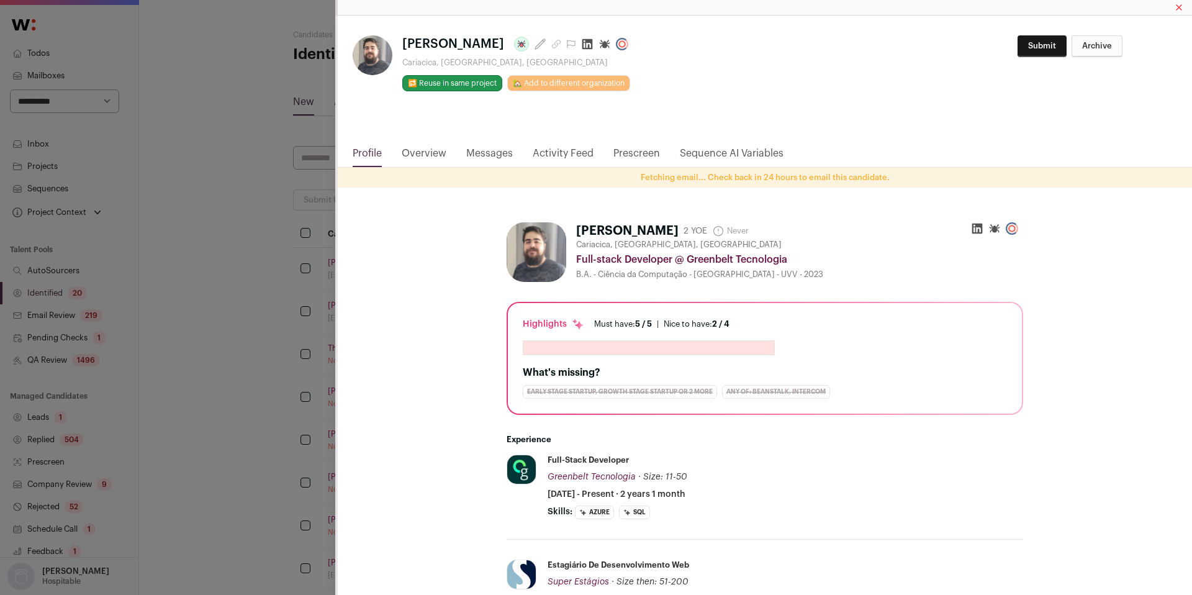
click at [582, 44] on icon "Close modal via background" at bounding box center [587, 44] width 11 height 11
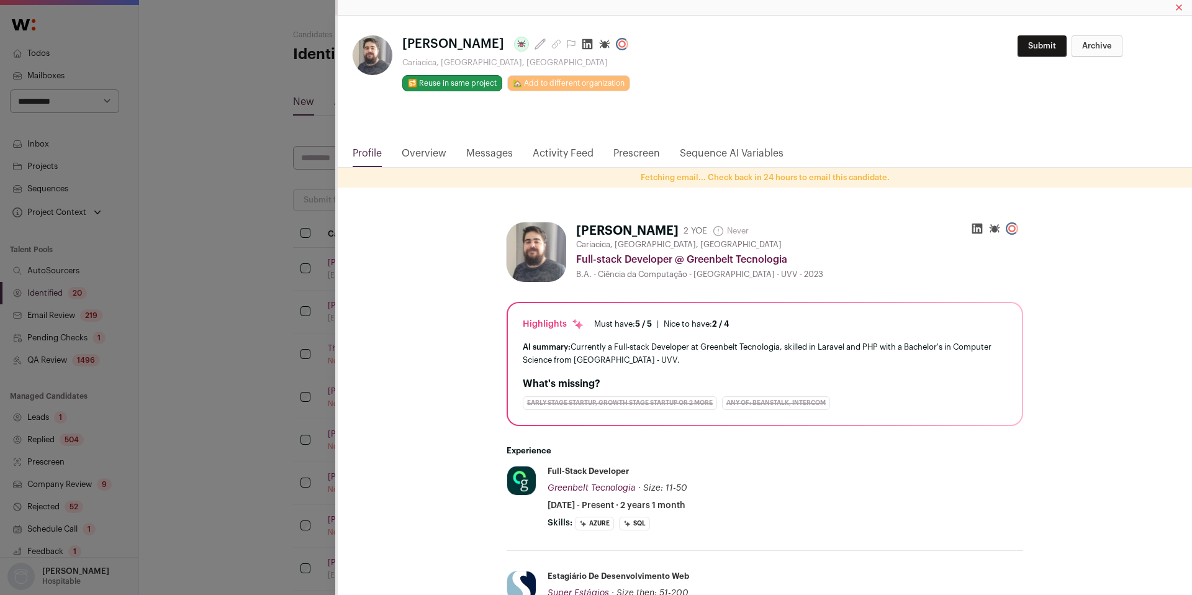
click at [190, 317] on div "[PERSON_NAME] Last update: over [DATE] [GEOGRAPHIC_DATA], [GEOGRAPHIC_DATA], [G…" at bounding box center [596, 297] width 1192 height 595
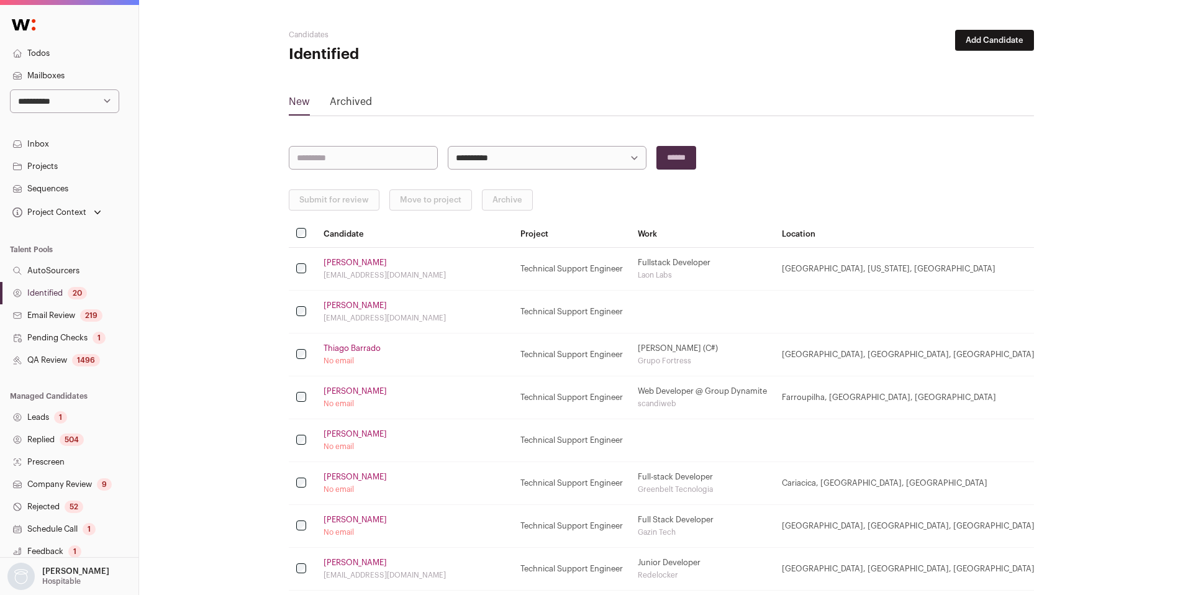
click at [334, 520] on link "[PERSON_NAME]" at bounding box center [354, 520] width 63 height 10
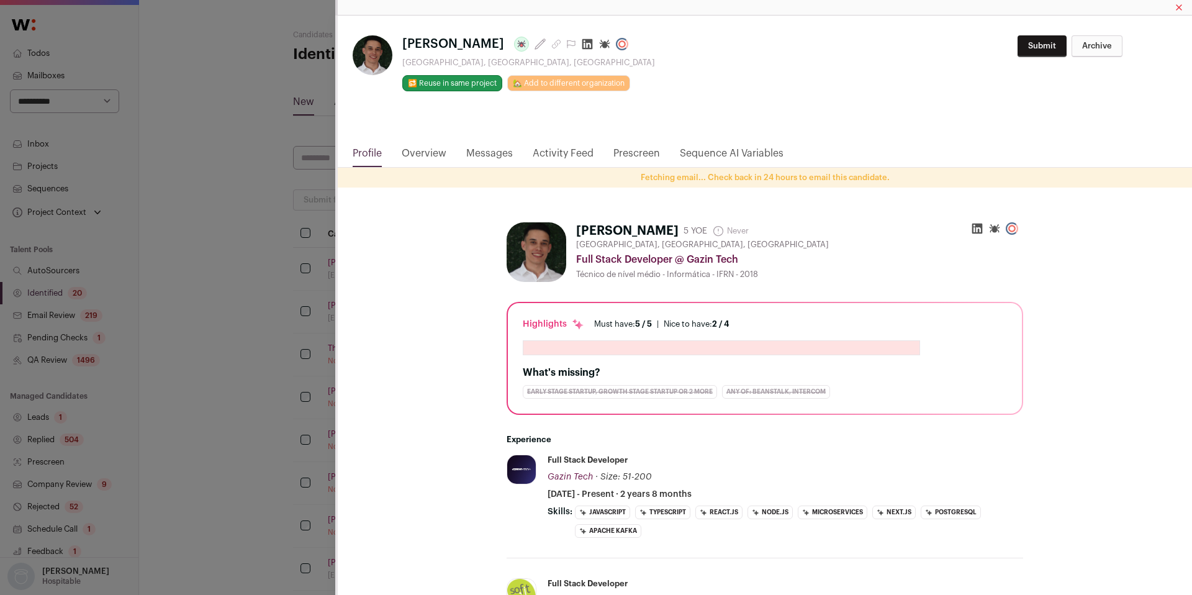
click at [581, 47] on icon "Close modal via background" at bounding box center [587, 44] width 12 height 12
click at [214, 199] on div "[PERSON_NAME] Last update: almost [DATE] [GEOGRAPHIC_DATA], [GEOGRAPHIC_DATA], …" at bounding box center [596, 297] width 1192 height 595
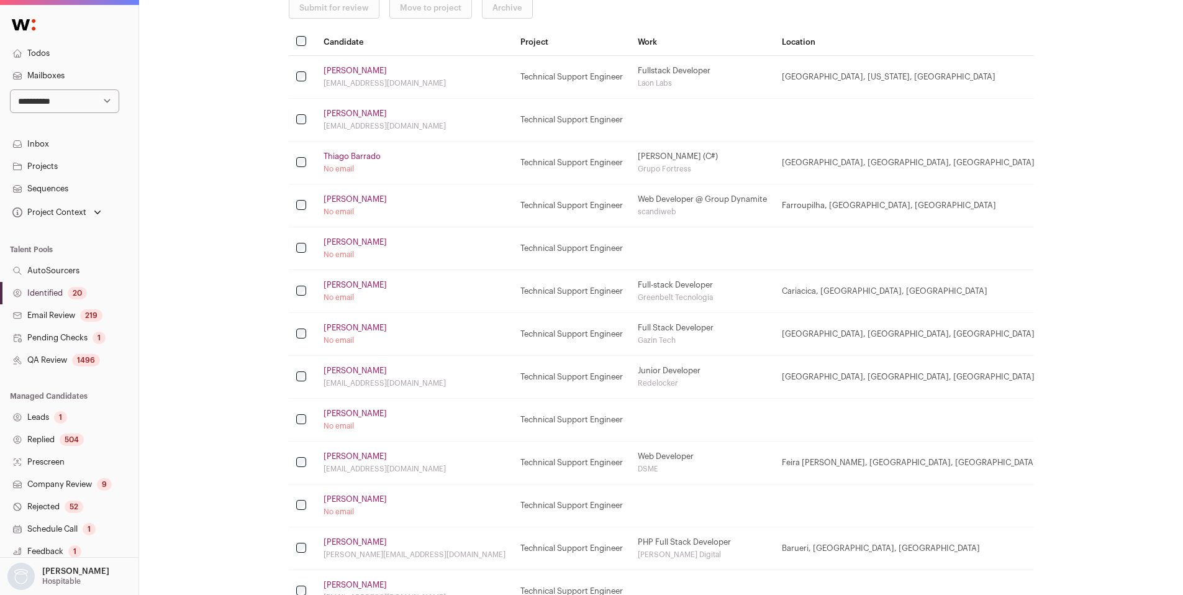
scroll to position [196, 0]
click at [341, 416] on td "[PERSON_NAME] No email" at bounding box center [414, 416] width 197 height 43
click at [346, 409] on link "[PERSON_NAME]" at bounding box center [354, 410] width 63 height 10
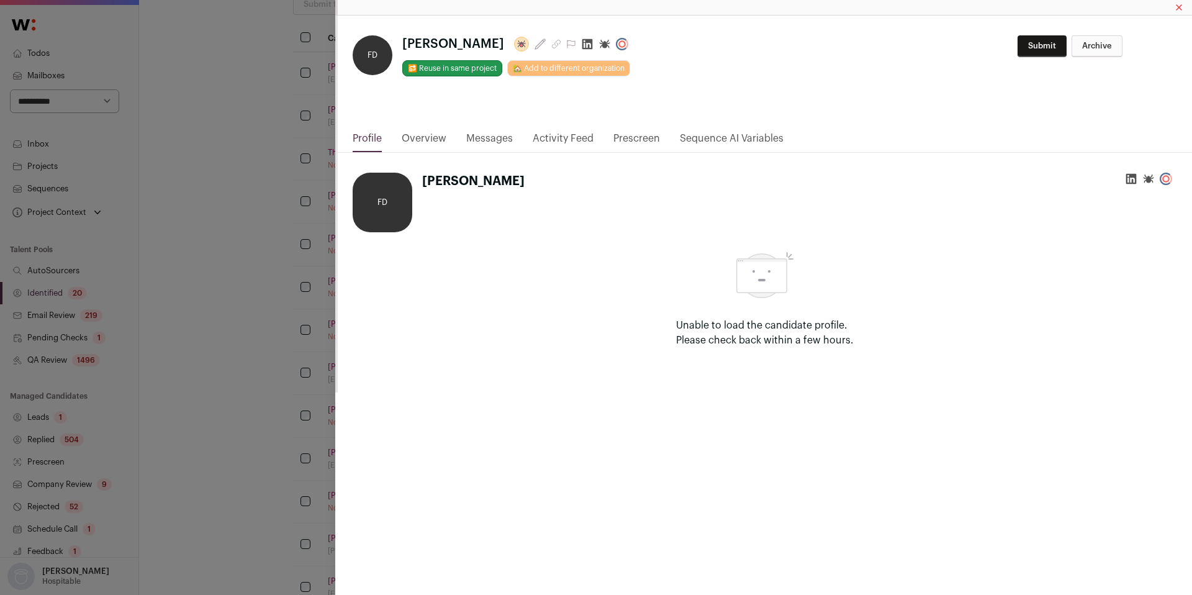
click at [581, 43] on icon "Close modal via background" at bounding box center [587, 44] width 12 height 12
click at [269, 187] on div "**********" at bounding box center [596, 297] width 1192 height 595
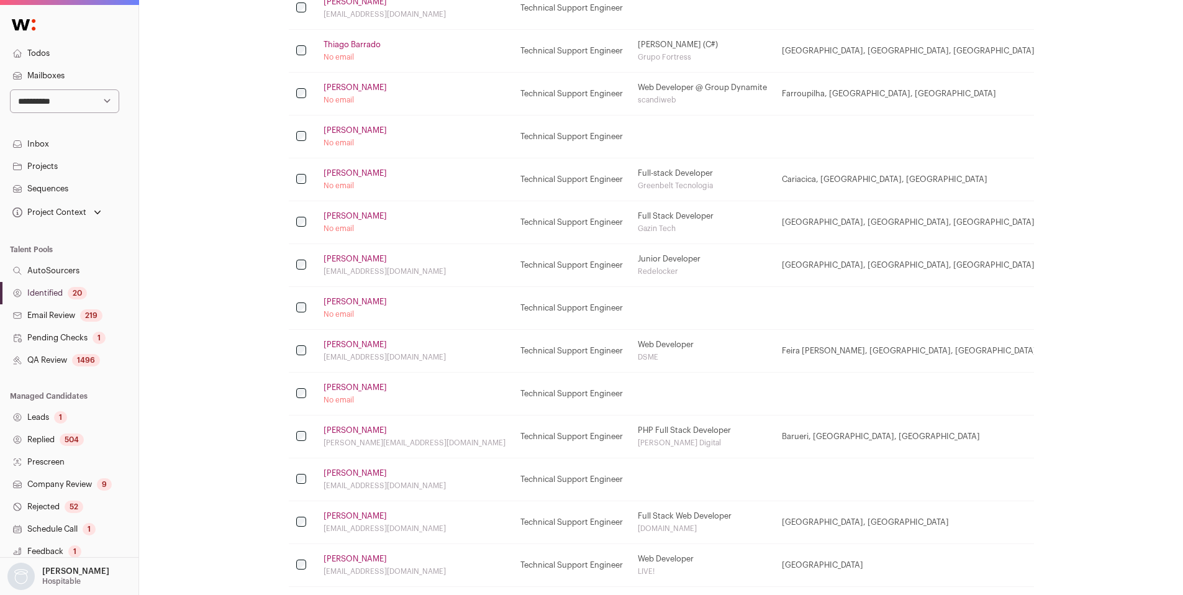
scroll to position [309, 0]
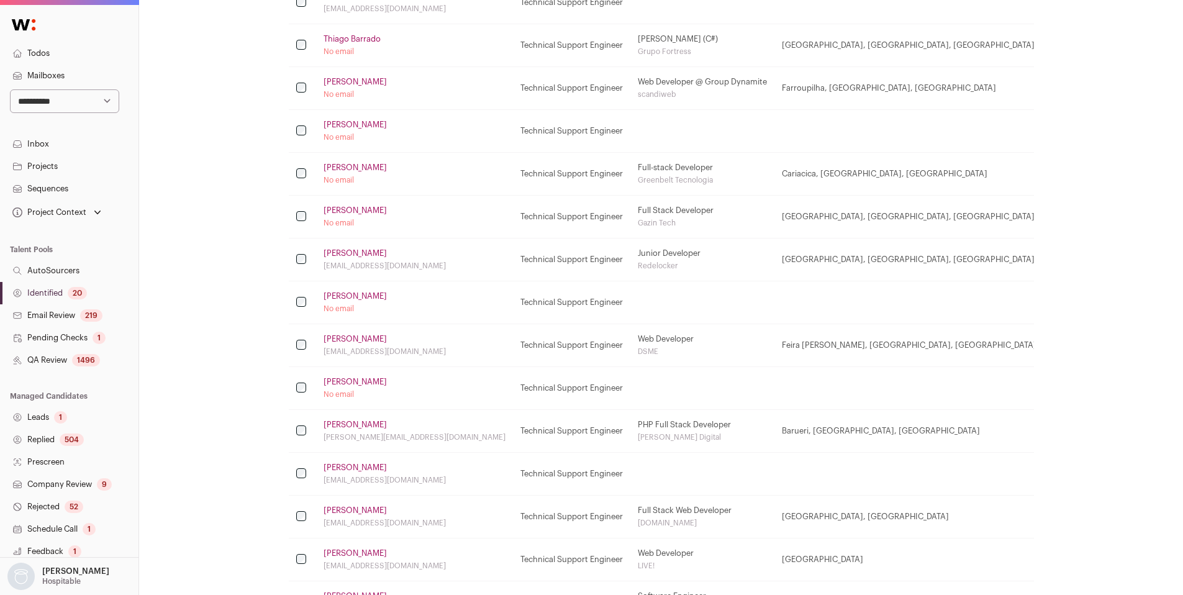
click at [351, 385] on link "[PERSON_NAME]" at bounding box center [354, 382] width 63 height 10
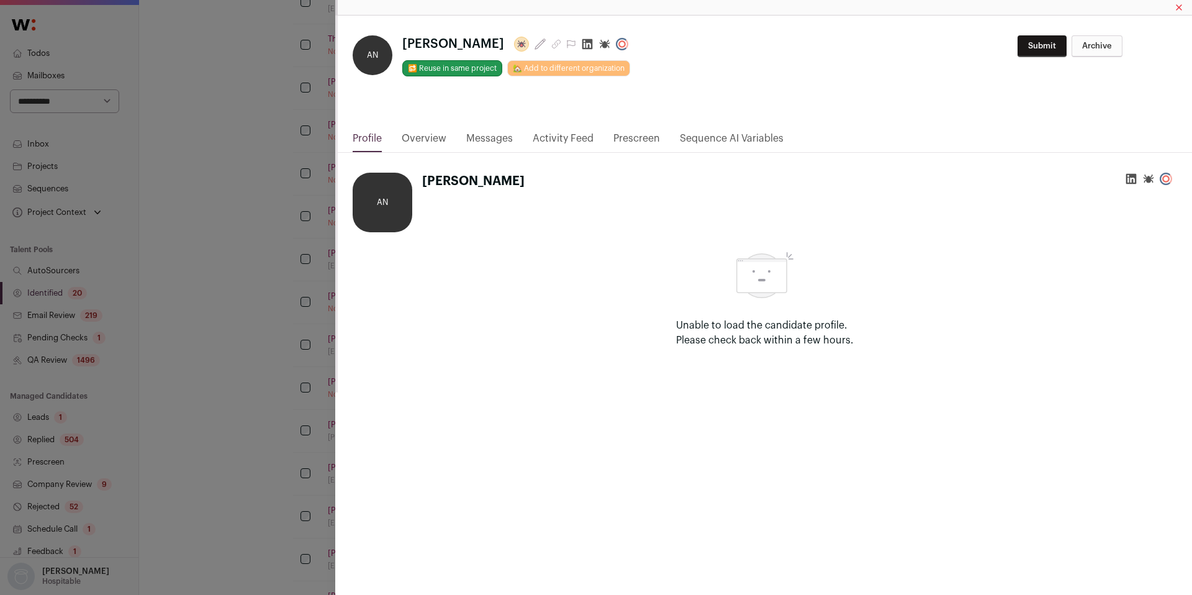
click at [581, 45] on icon "Close modal via background" at bounding box center [587, 44] width 12 height 12
click at [257, 142] on div "**********" at bounding box center [596, 297] width 1192 height 595
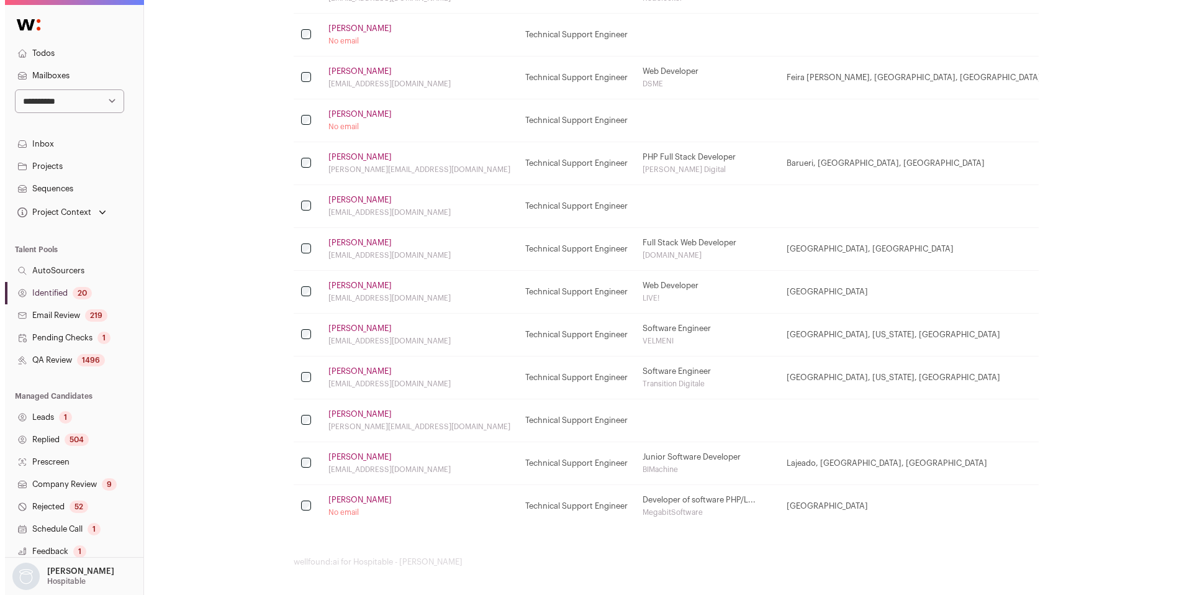
scroll to position [579, 0]
click at [368, 497] on link "[PERSON_NAME]" at bounding box center [354, 498] width 63 height 10
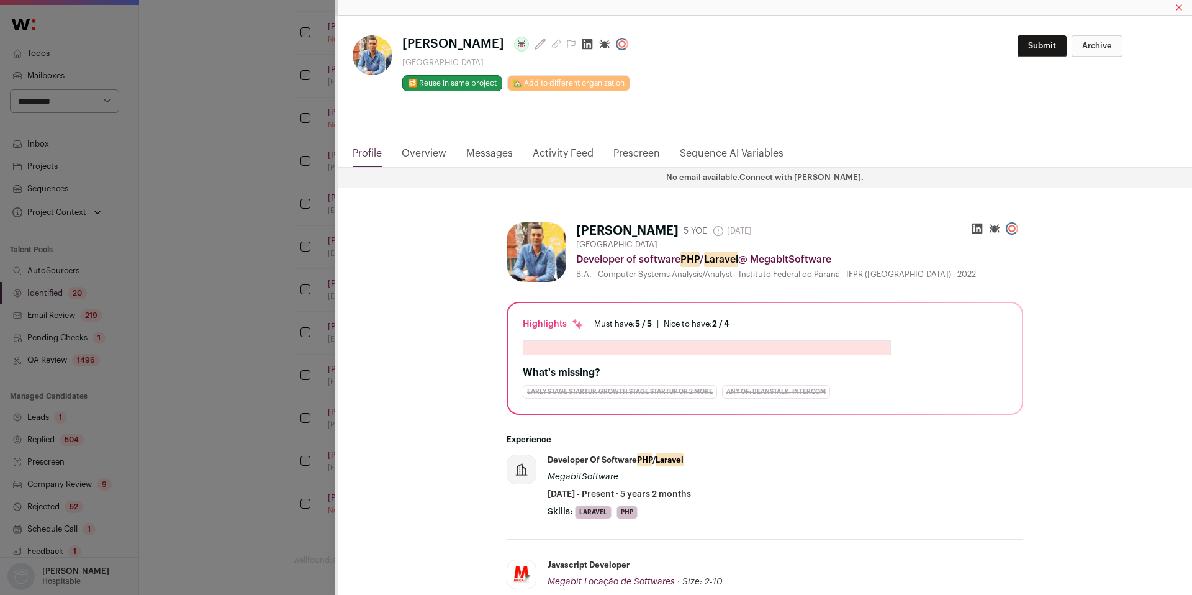
click at [581, 43] on icon "Close modal via background" at bounding box center [587, 44] width 12 height 12
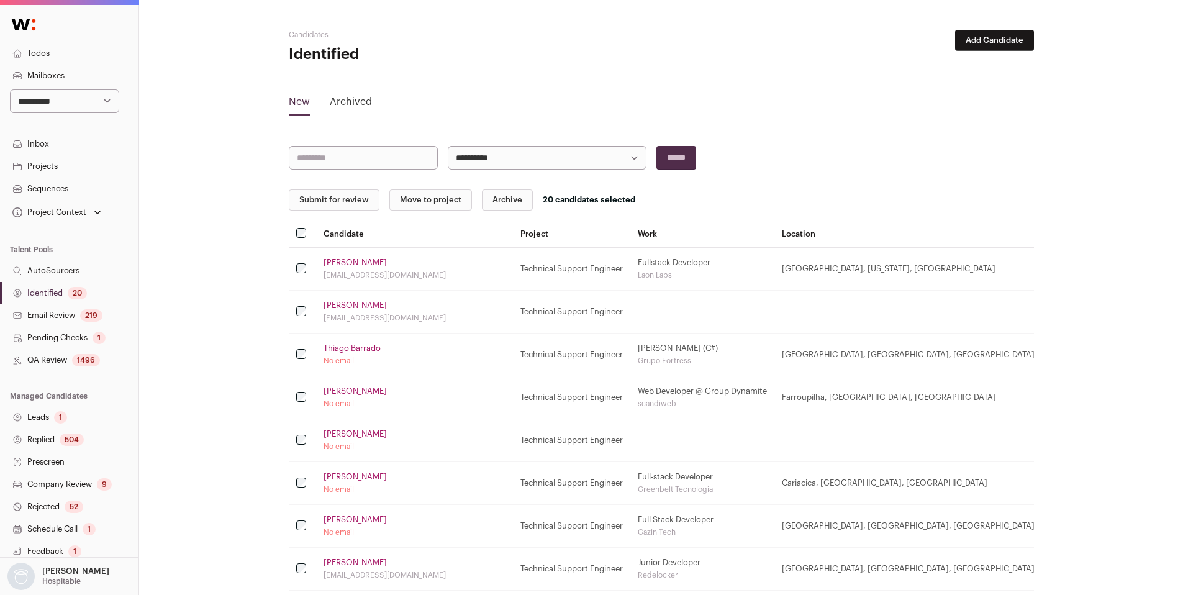
click at [325, 201] on button "Submit for review" at bounding box center [334, 199] width 91 height 21
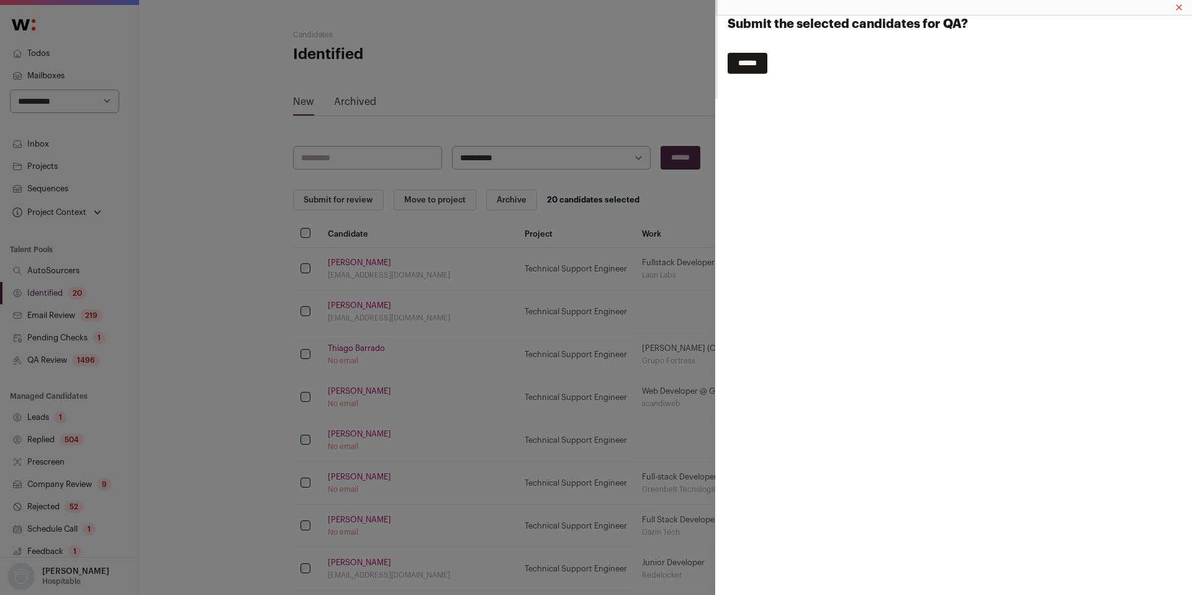
click at [742, 63] on input "******" at bounding box center [748, 63] width 40 height 21
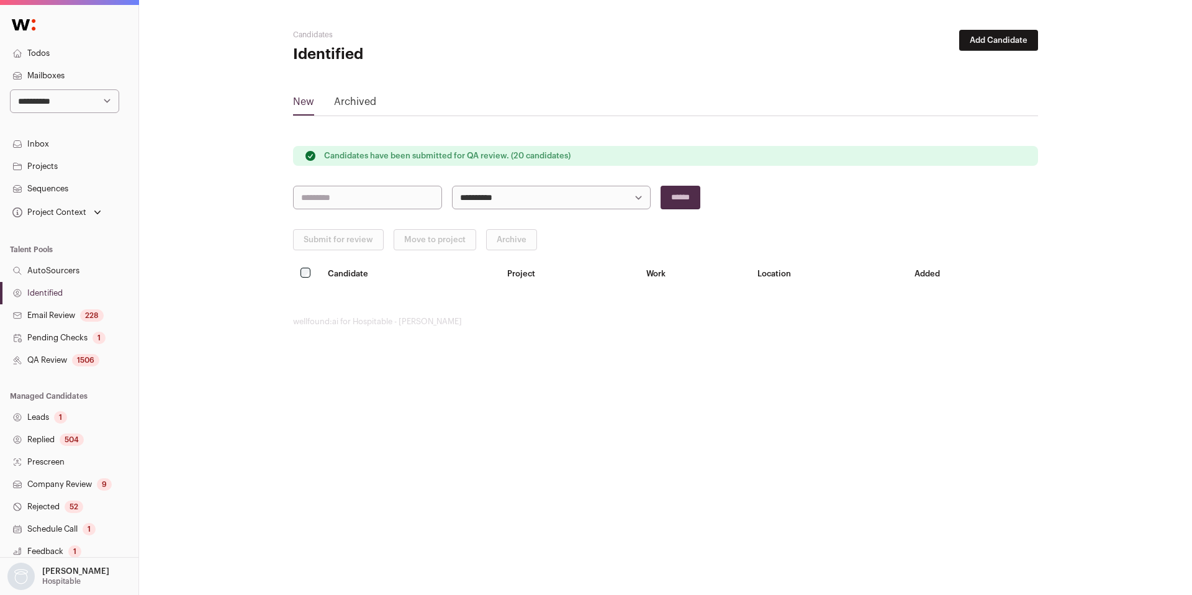
click at [66, 361] on link "QA Review 1506" at bounding box center [69, 360] width 138 height 22
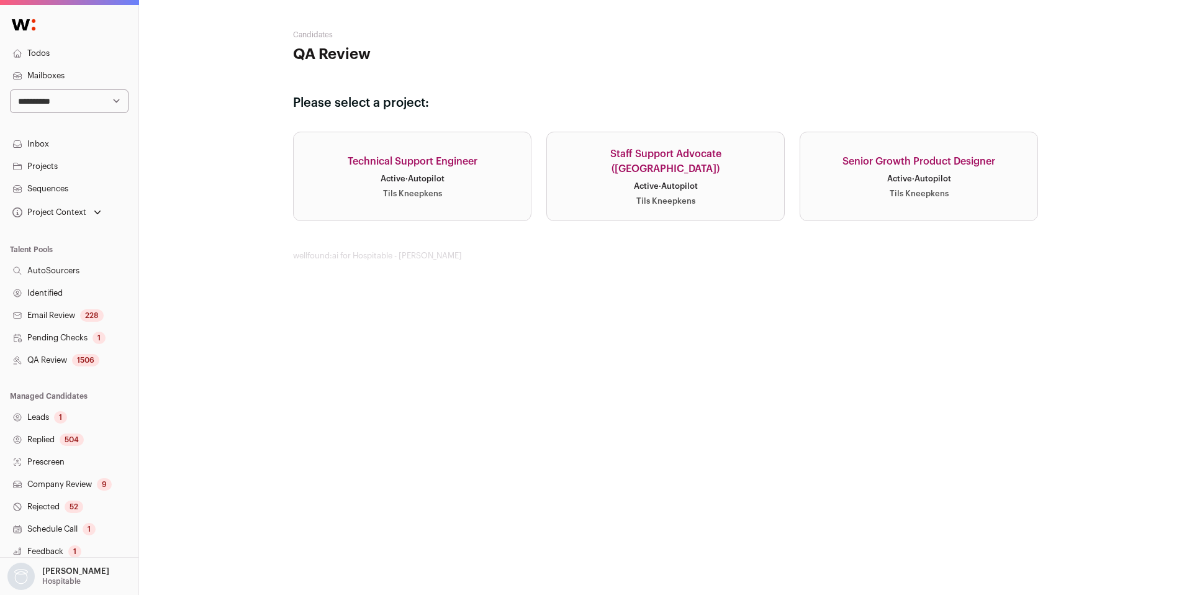
click at [66, 359] on link "QA Review 1506" at bounding box center [69, 360] width 138 height 22
click at [478, 193] on link "Technical Support Engineer Active · Autopilot Tils Kneepkens" at bounding box center [412, 176] width 238 height 89
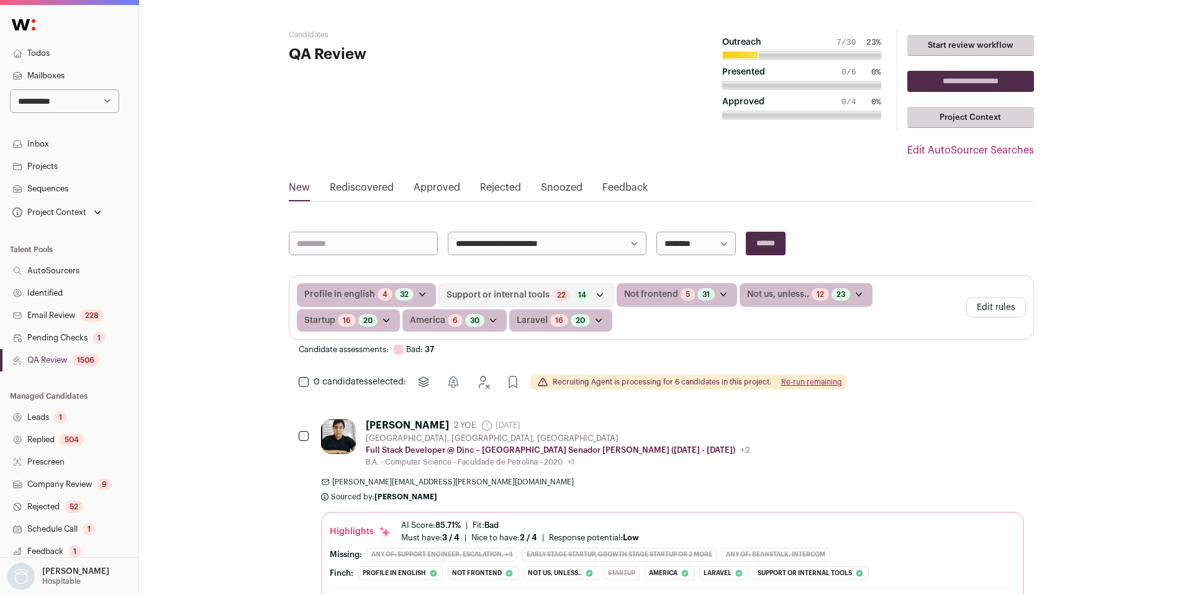
click at [703, 240] on select "**********" at bounding box center [695, 244] width 79 height 24
select select "**********"
click at [656, 232] on select "**********" at bounding box center [695, 244] width 79 height 24
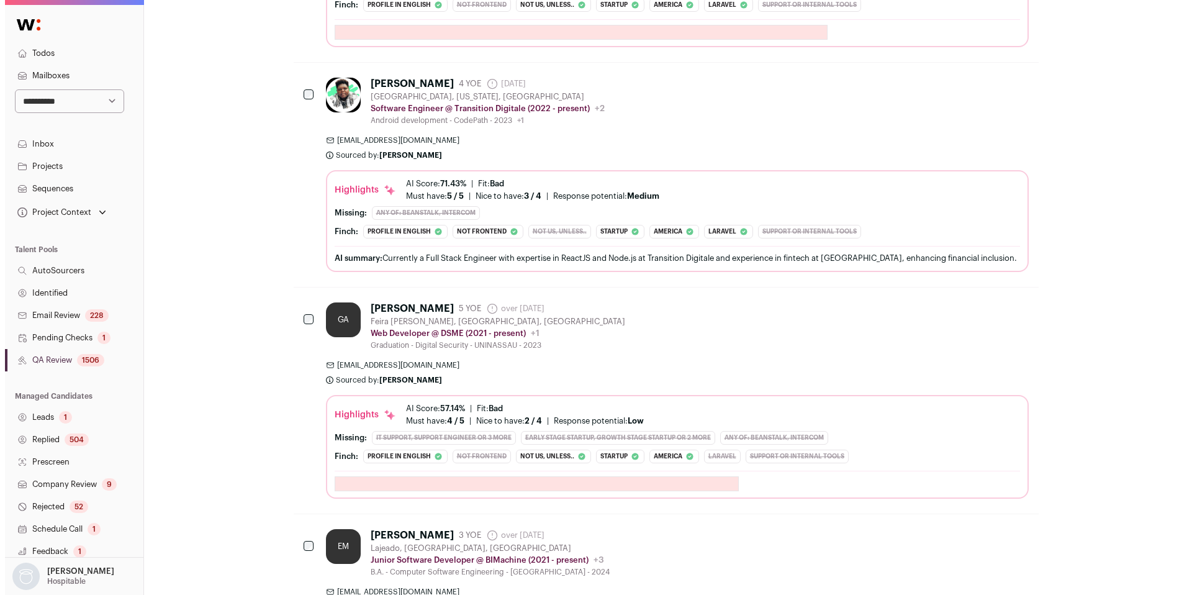
scroll to position [834, 0]
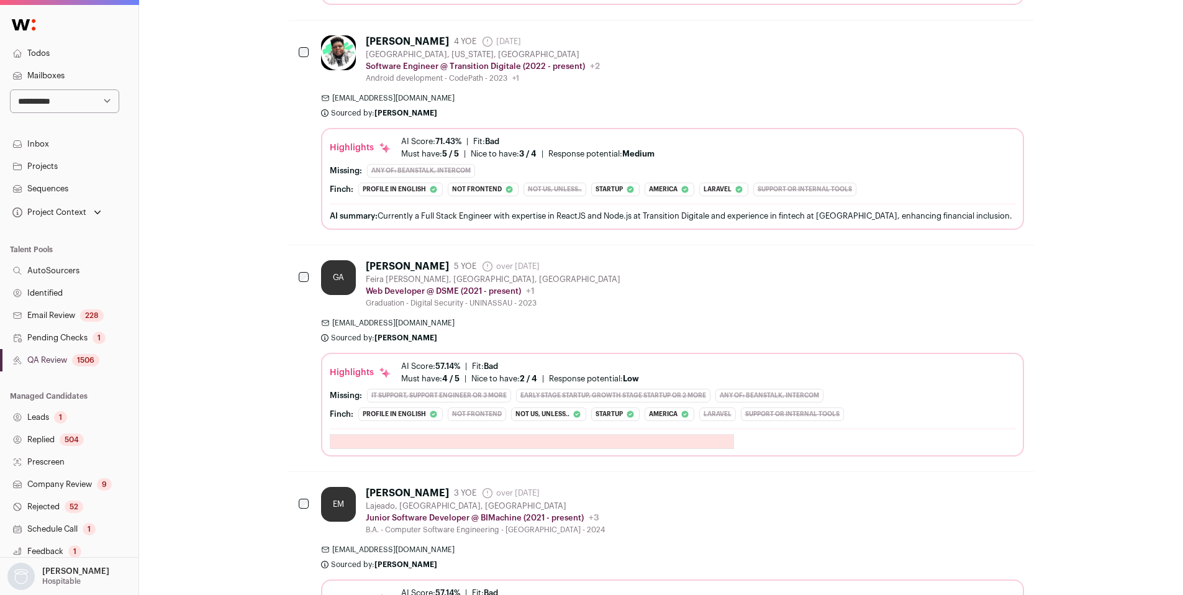
click at [681, 74] on div "Zico Bornelus 4 YOE 1 month ago Admin only. The last time the profile was scrap…" at bounding box center [672, 59] width 703 height 48
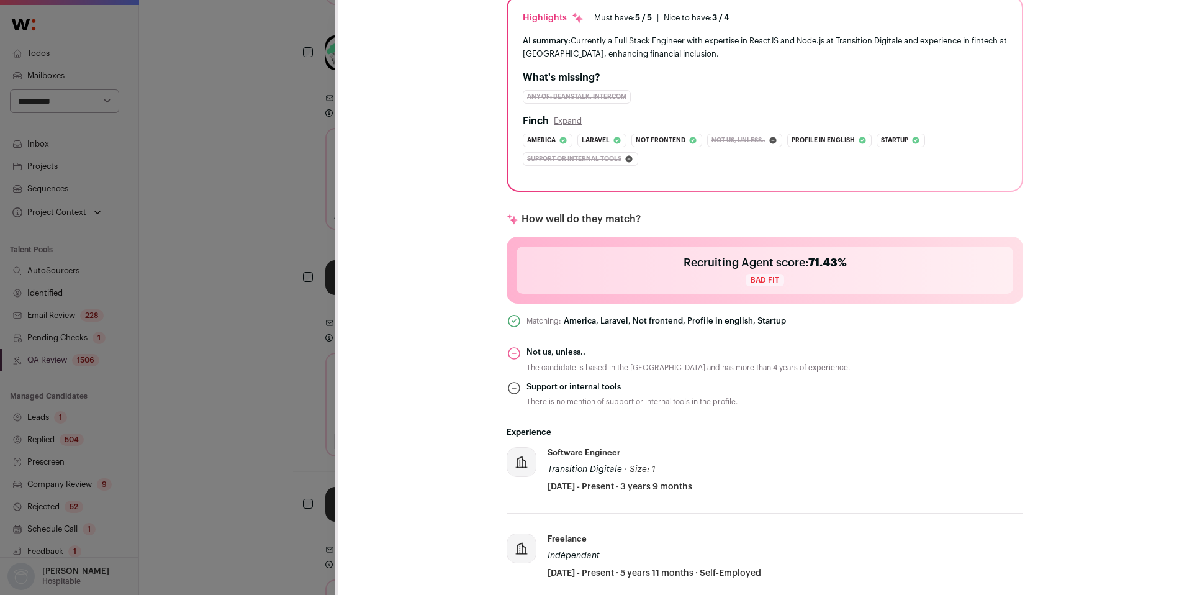
scroll to position [0, 0]
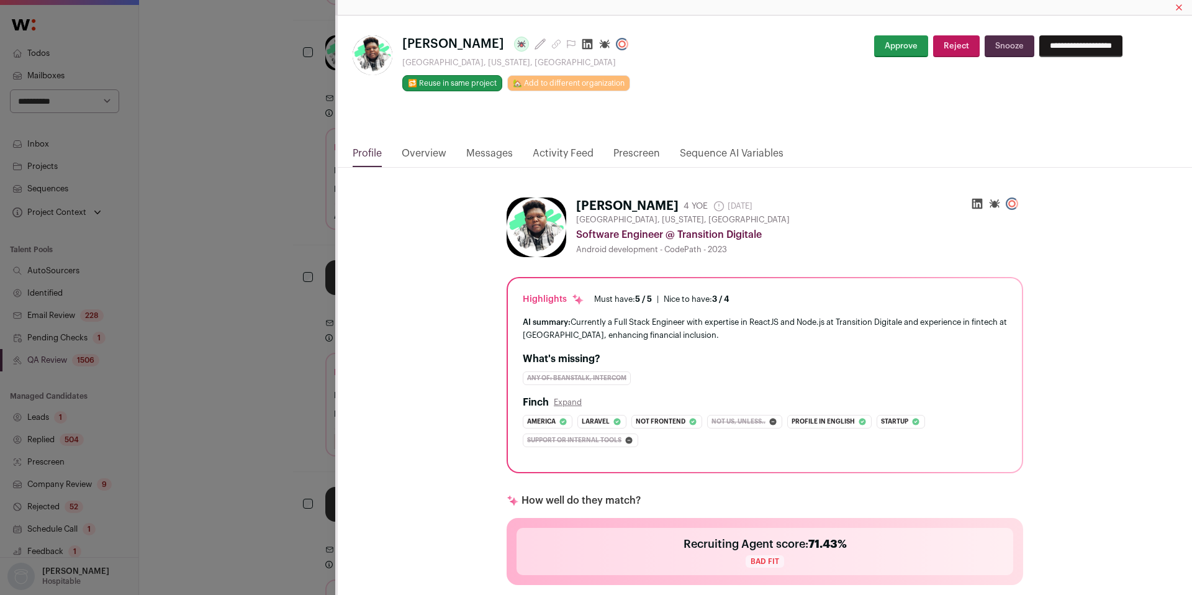
click at [560, 153] on link "Activity Feed" at bounding box center [563, 156] width 61 height 21
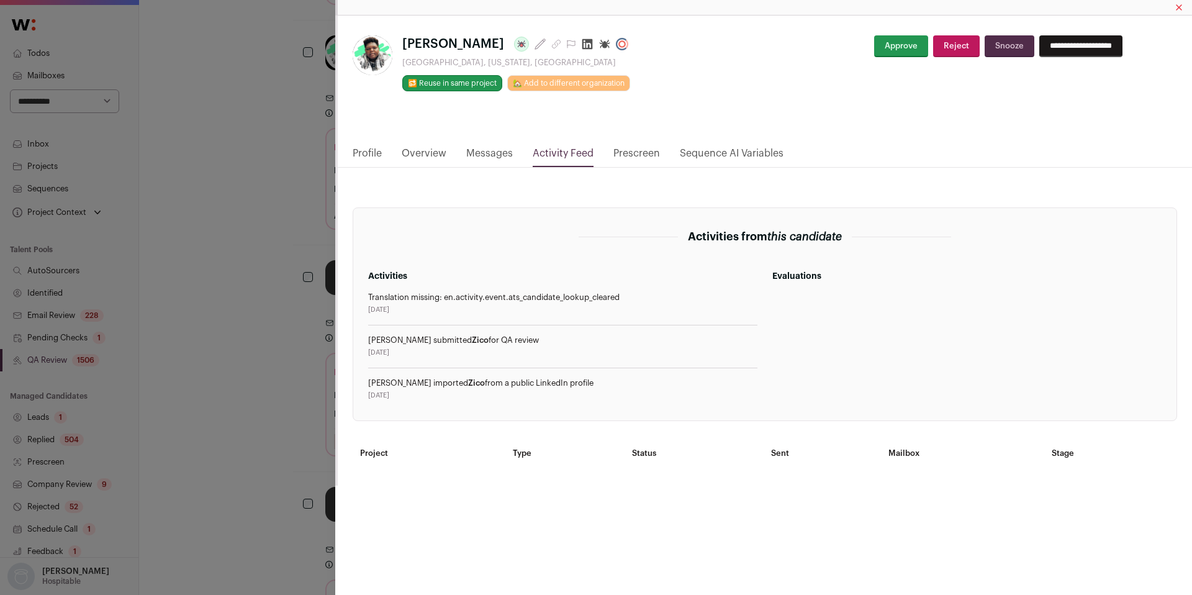
click at [294, 300] on div "Zico Bornelus Last update: 1 month ago Clinton, Massachusetts, United States 🔂 …" at bounding box center [596, 297] width 1192 height 595
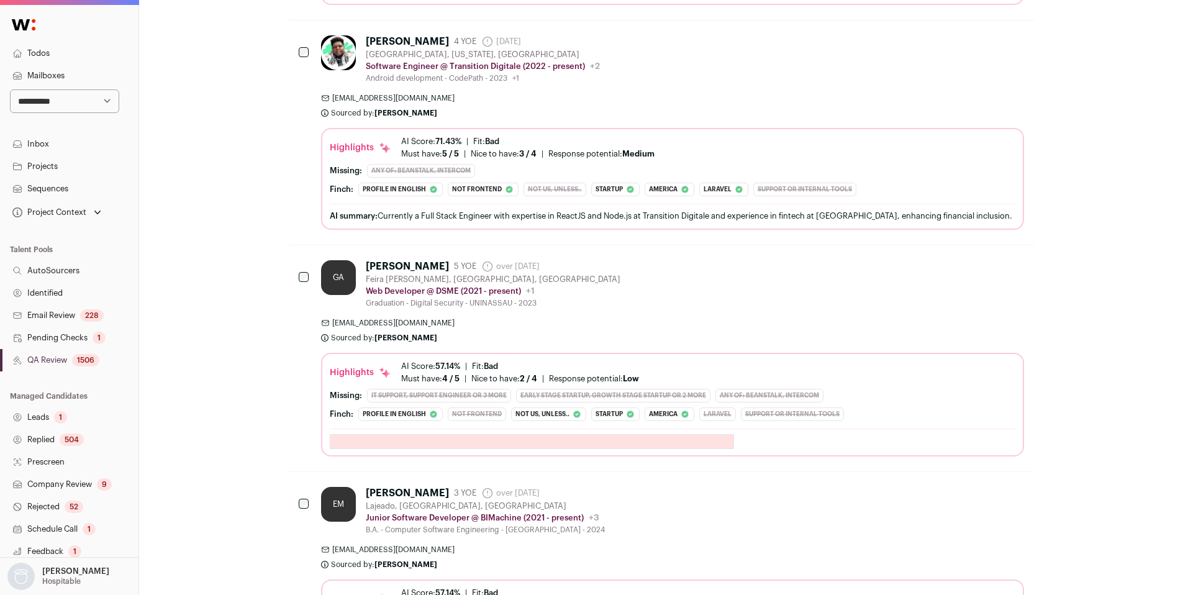
click at [668, 103] on div "borneluszico@gmail.com Sourced by: Sarah Xue Sourced 19 minutes ago" at bounding box center [672, 105] width 703 height 25
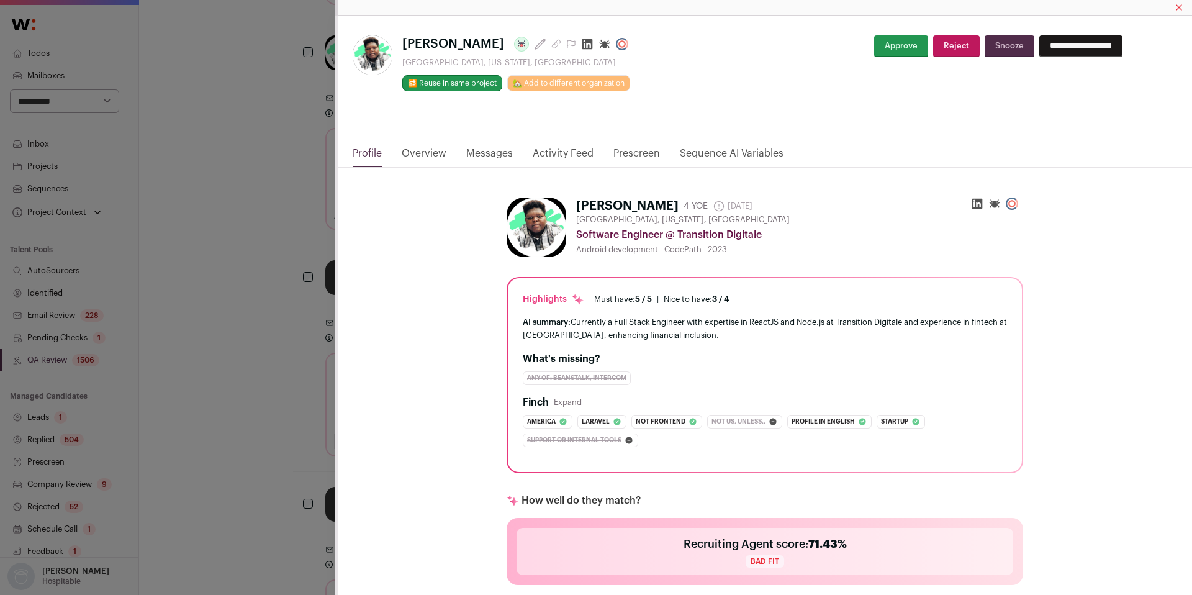
click at [582, 41] on icon "Close modal via background" at bounding box center [587, 44] width 11 height 11
click at [572, 151] on link "Activity Feed" at bounding box center [563, 156] width 61 height 21
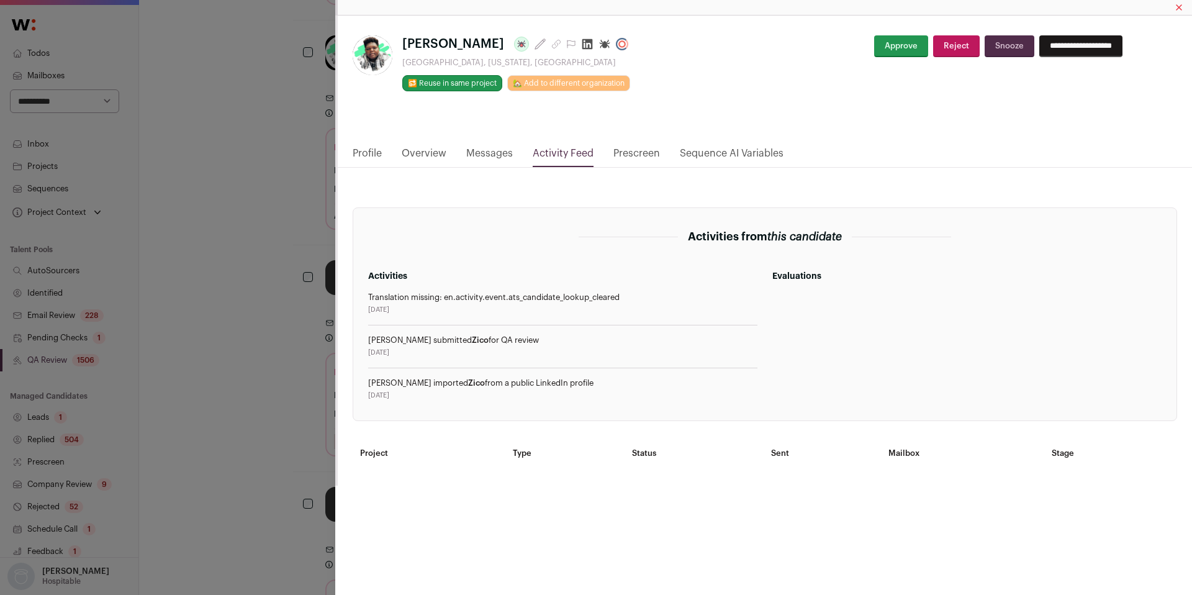
click at [330, 276] on div "Zico Bornelus Last update: 1 month ago Clinton, Massachusetts, United States 🔂 …" at bounding box center [596, 297] width 1192 height 595
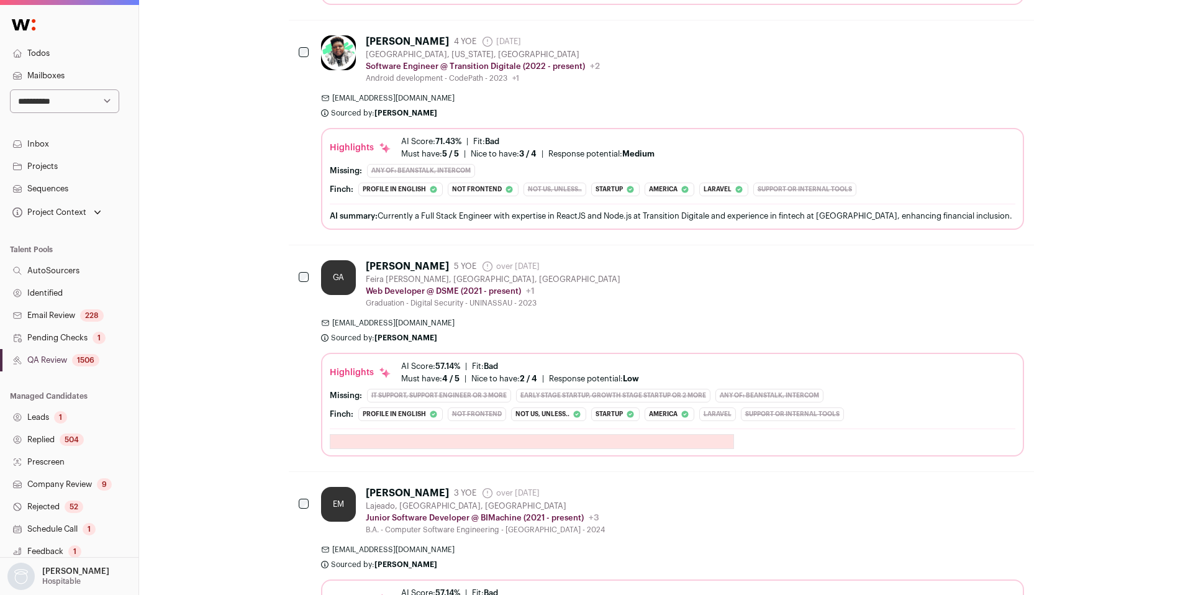
click at [625, 96] on span "[EMAIL_ADDRESS][DOMAIN_NAME]" at bounding box center [672, 98] width 703 height 10
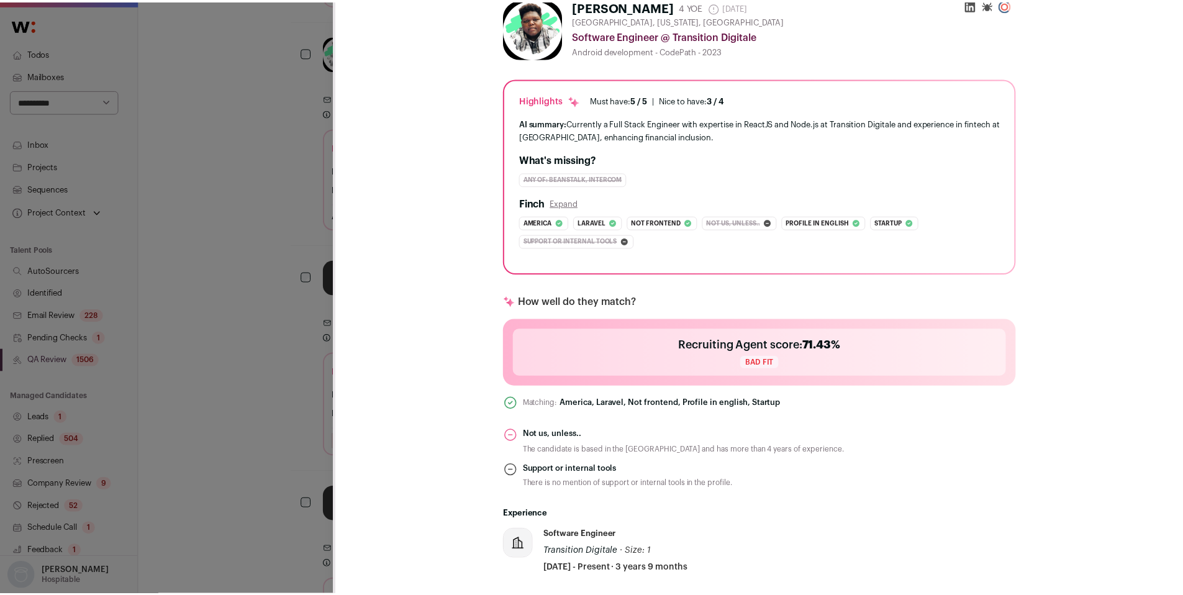
scroll to position [206, 0]
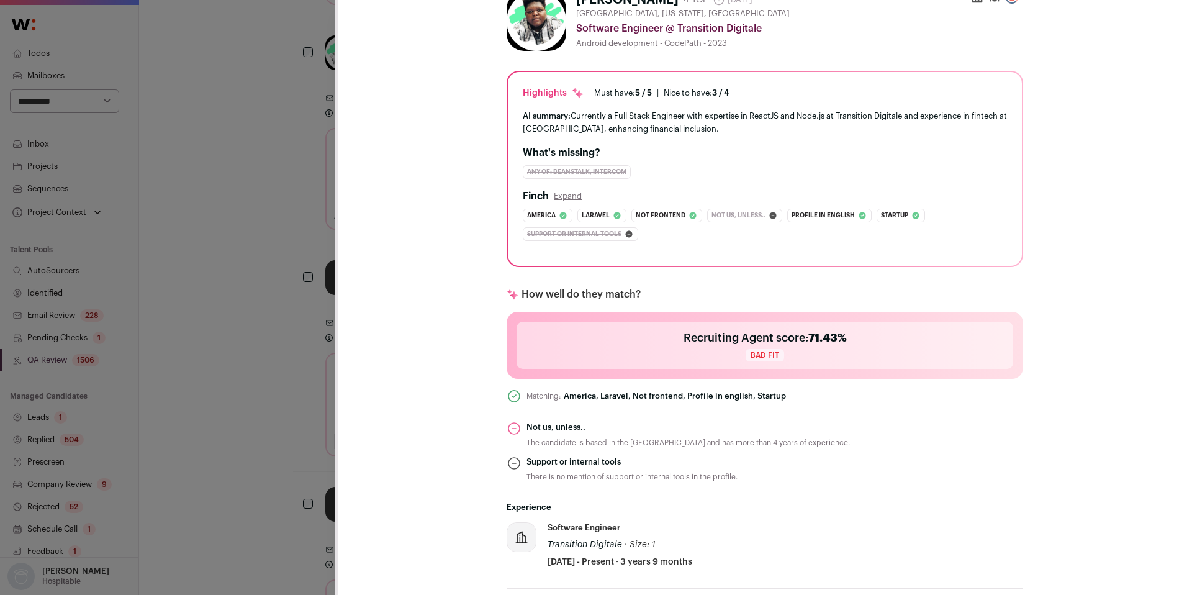
click at [216, 407] on div "Zico Bornelus Last update: 1 month ago Clinton, Massachusetts, United States 🔂 …" at bounding box center [596, 297] width 1192 height 595
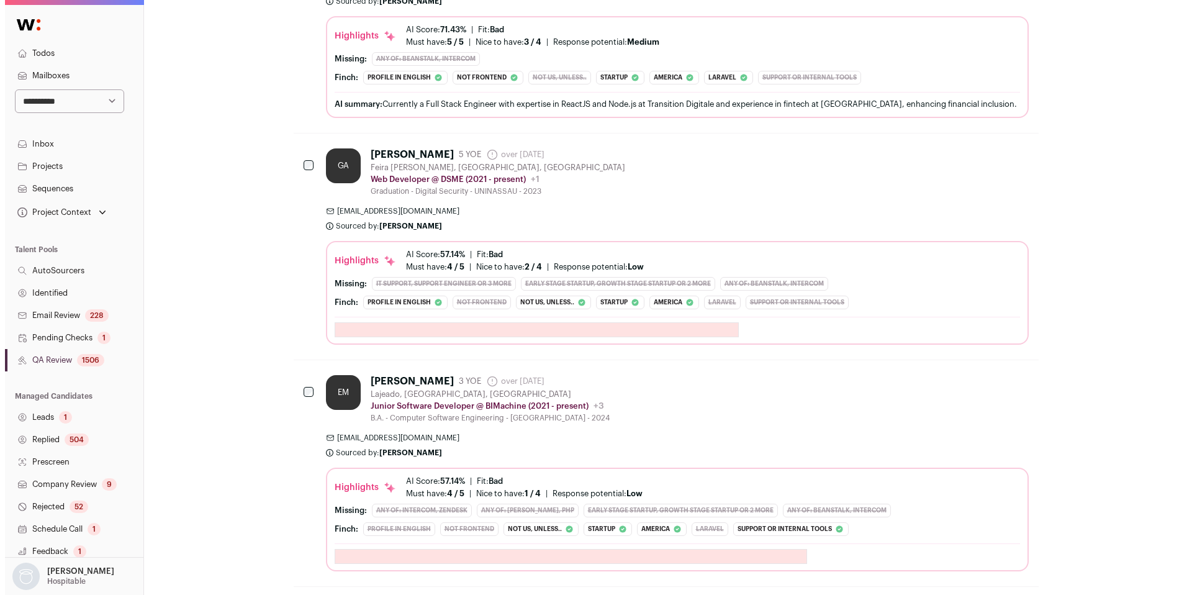
scroll to position [949, 0]
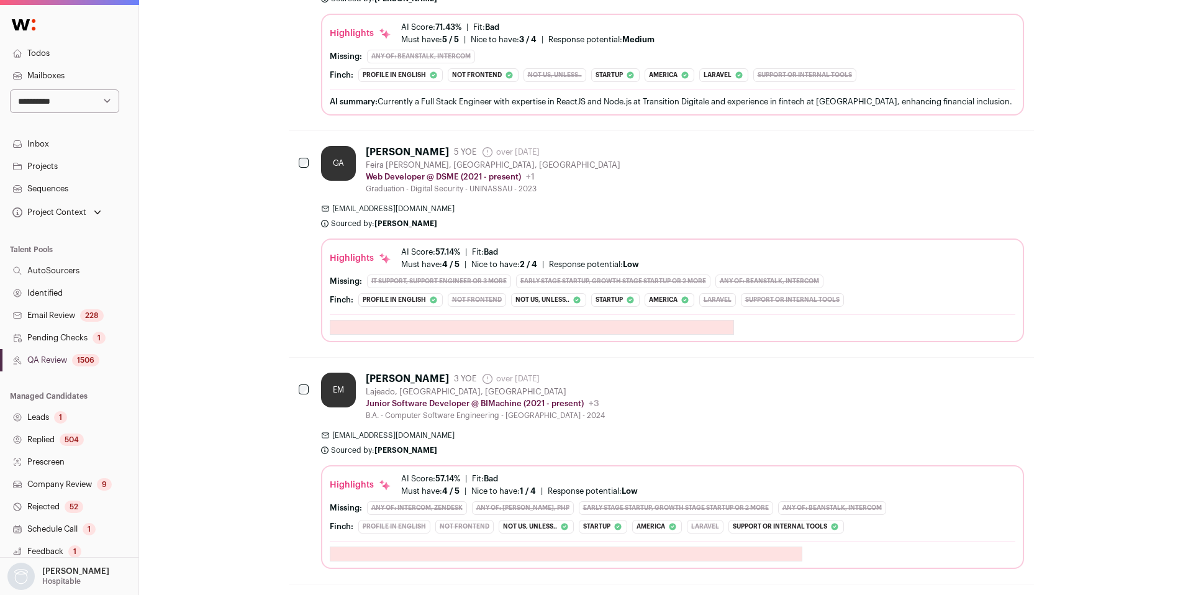
click at [605, 415] on div "B.A. - Computer Software Engineering - Universidade do Vale do Taquari - Univat…" at bounding box center [485, 415] width 239 height 10
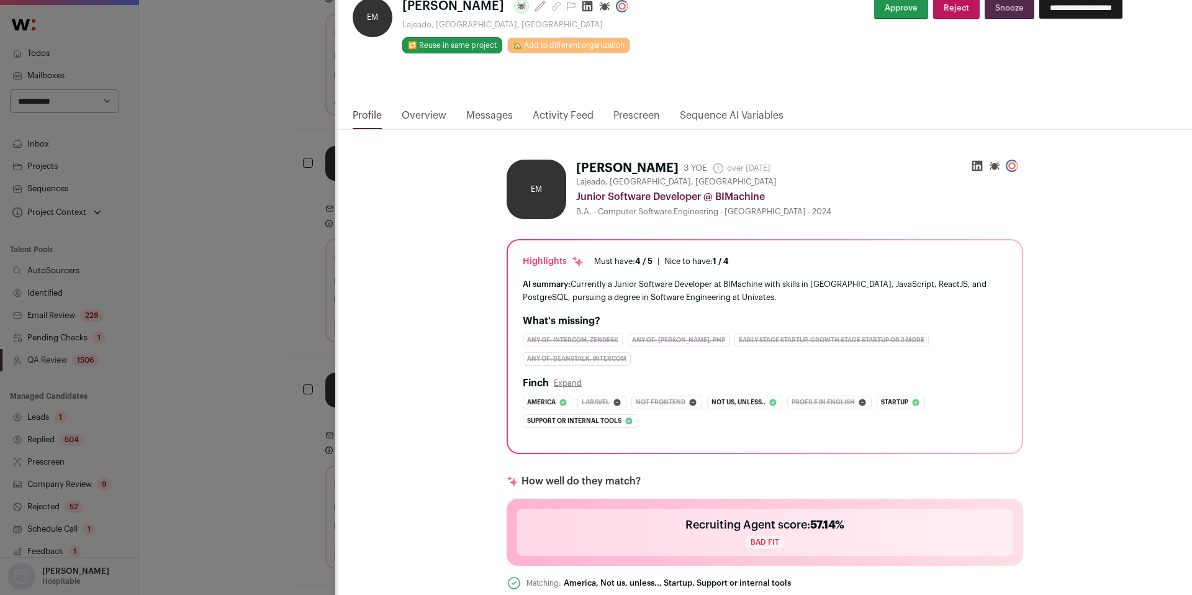
scroll to position [0, 0]
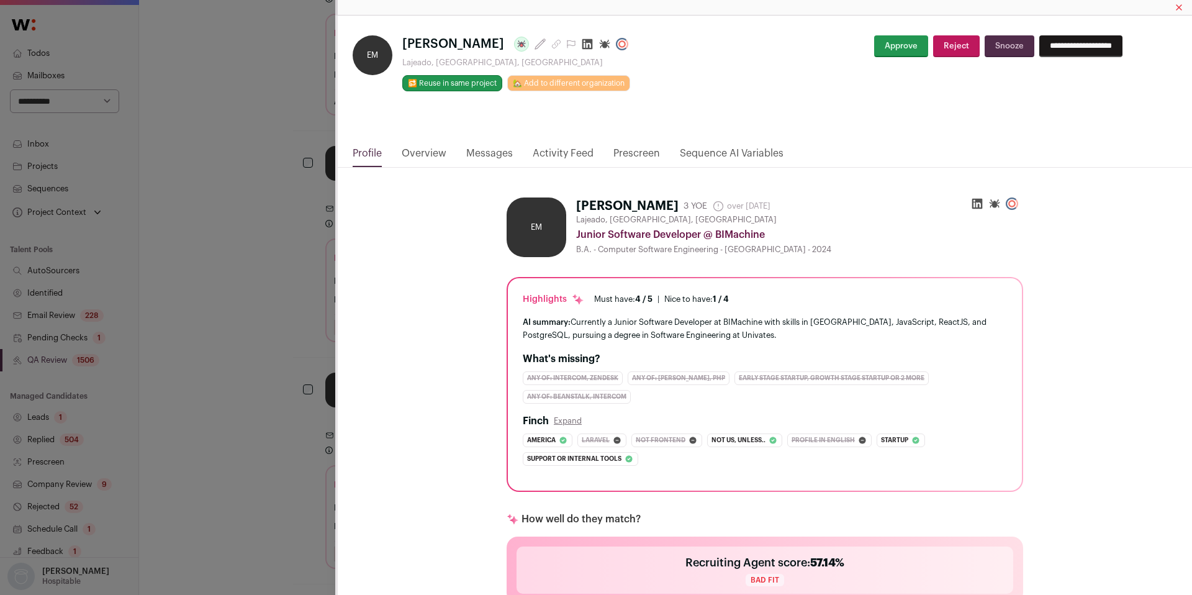
click at [581, 49] on icon "Close modal via background" at bounding box center [587, 44] width 12 height 12
click at [224, 364] on div "EM Enzo Mosman Last update: over 2 years ago Lajeado, Rio Grande do Sul, Brazil…" at bounding box center [596, 297] width 1192 height 595
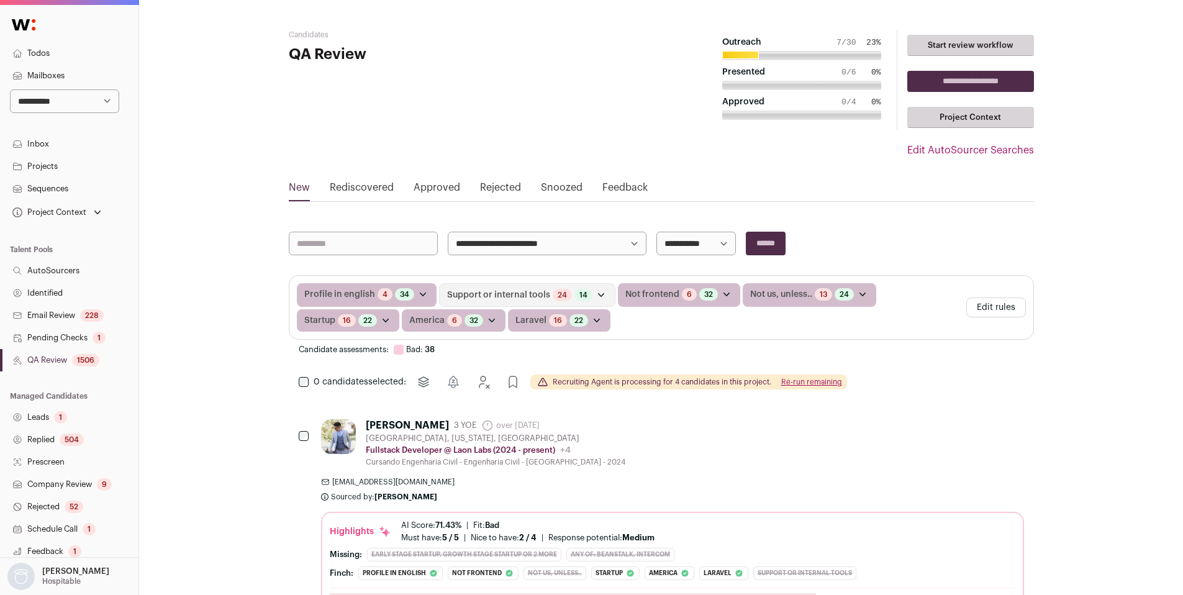
click at [1005, 154] on link "Edit AutoSourcer Searches" at bounding box center [970, 150] width 127 height 15
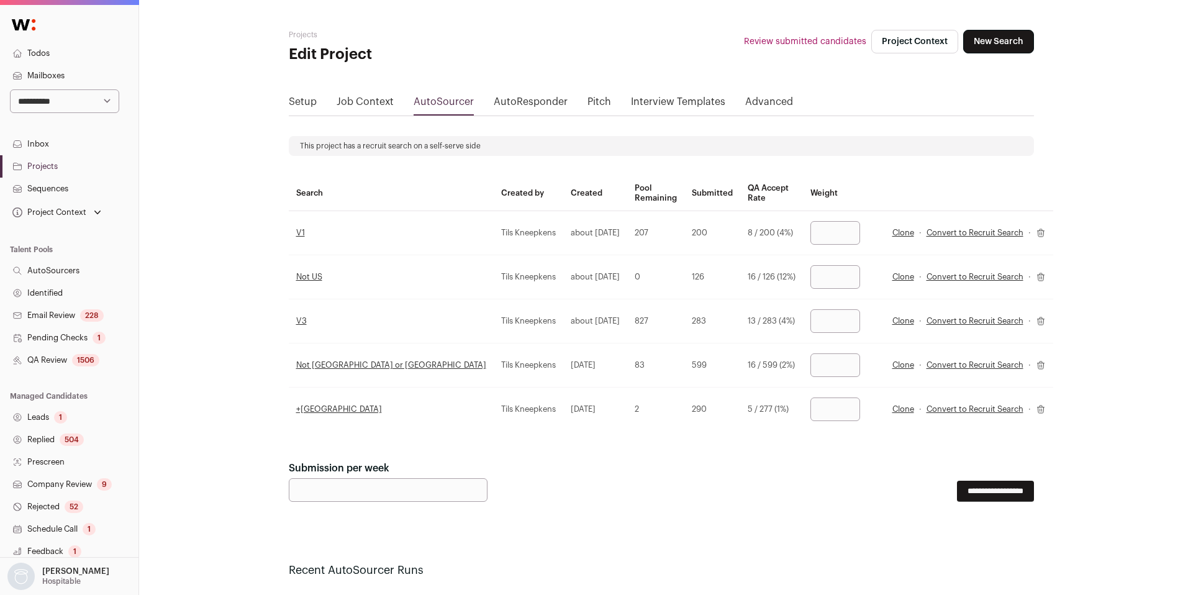
click at [50, 294] on link "Identified" at bounding box center [69, 293] width 138 height 22
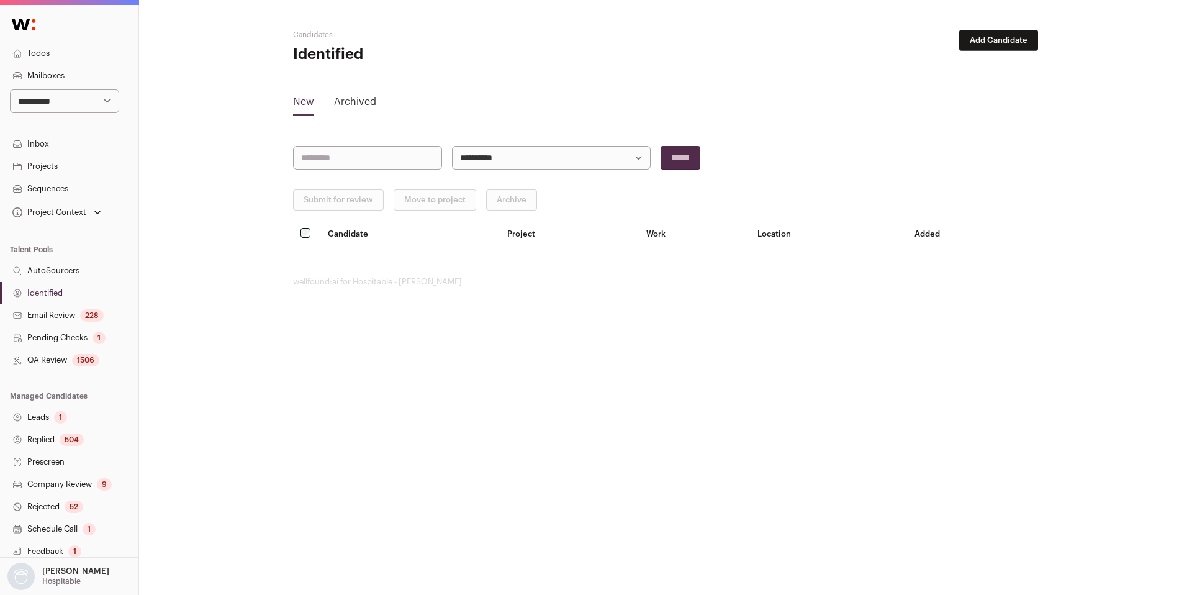
click at [66, 359] on link "QA Review 1506" at bounding box center [69, 360] width 138 height 22
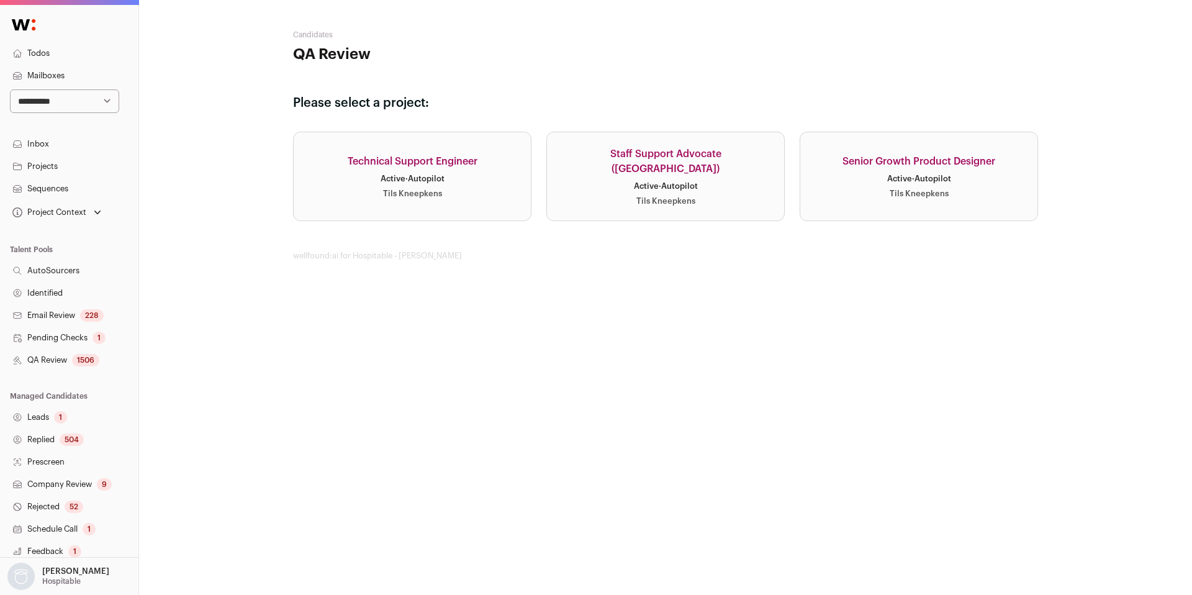
click at [445, 198] on link "Technical Support Engineer Active · Autopilot Tils Kneepkens" at bounding box center [412, 176] width 238 height 89
select select "**********"
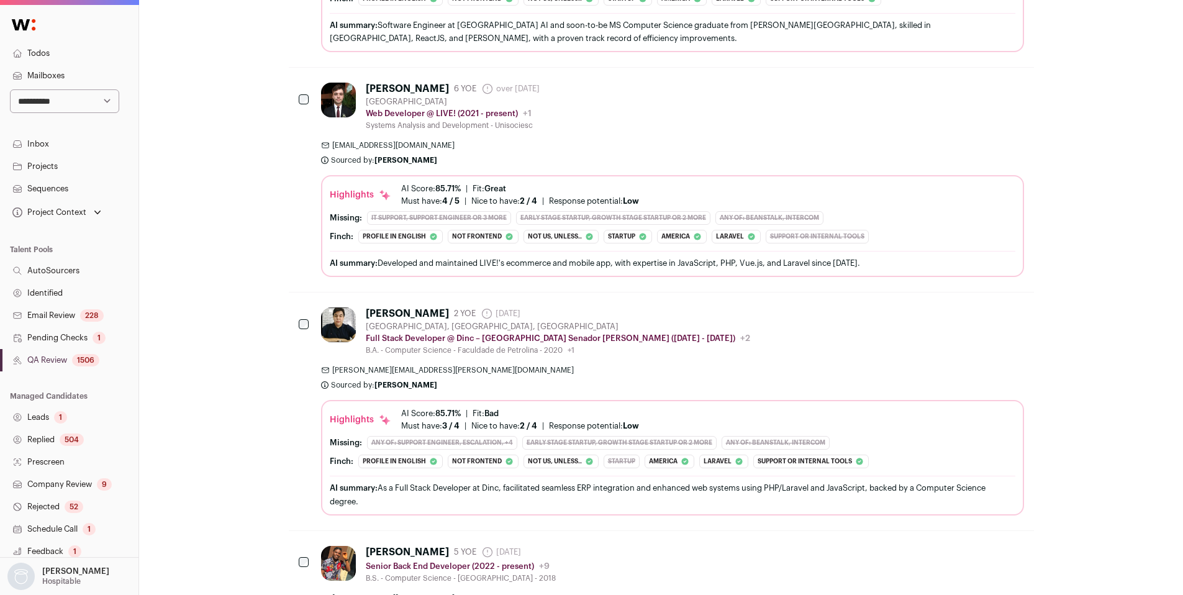
scroll to position [593, 0]
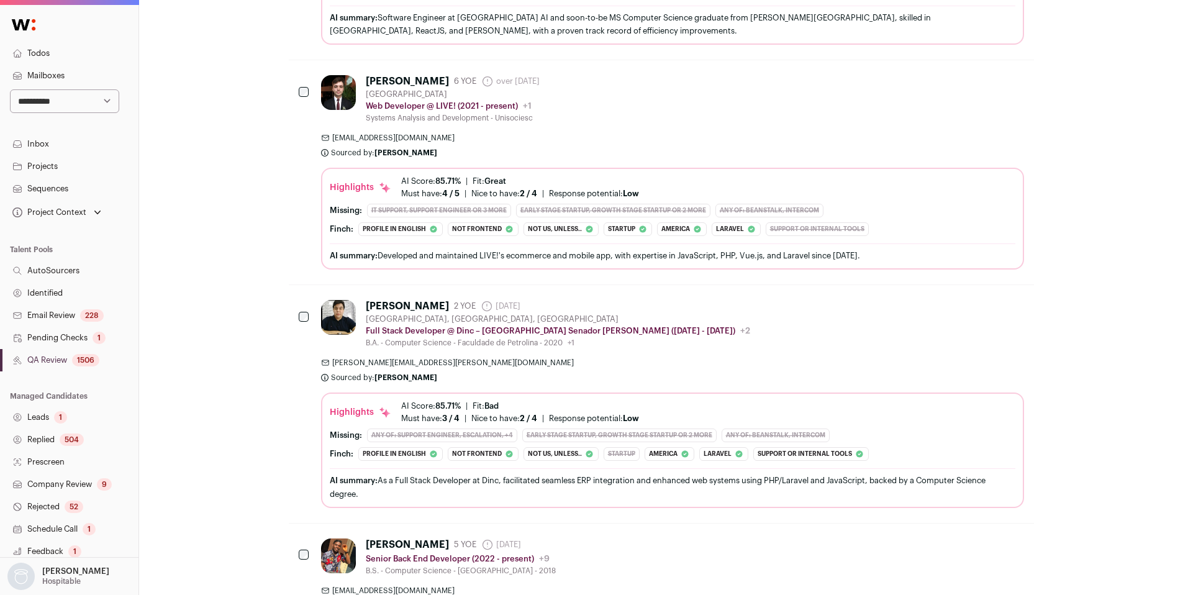
click at [840, 356] on div "Lucas Moura 2 YOE 22 days ago Admin only. The last time the profile was scraped…" at bounding box center [672, 403] width 703 height 207
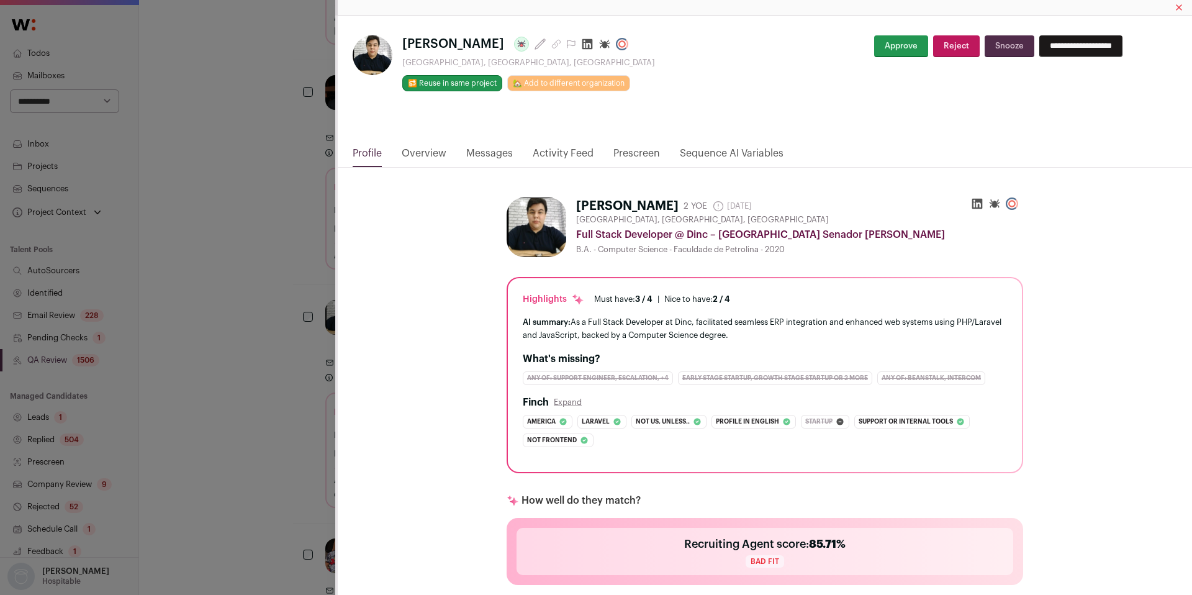
click at [569, 153] on link "Activity Feed" at bounding box center [563, 156] width 61 height 21
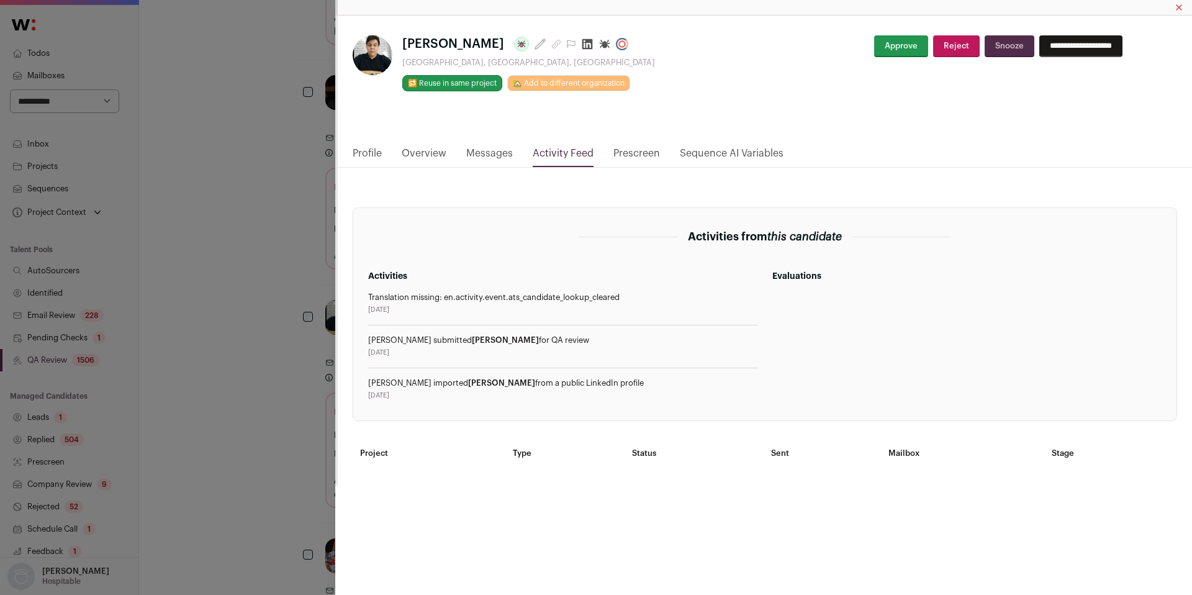
click at [315, 266] on div "Lucas Moura Last update: 22 days ago Petrolina, Pernambuco, Brazil 🔂 Reuse in s…" at bounding box center [596, 297] width 1192 height 595
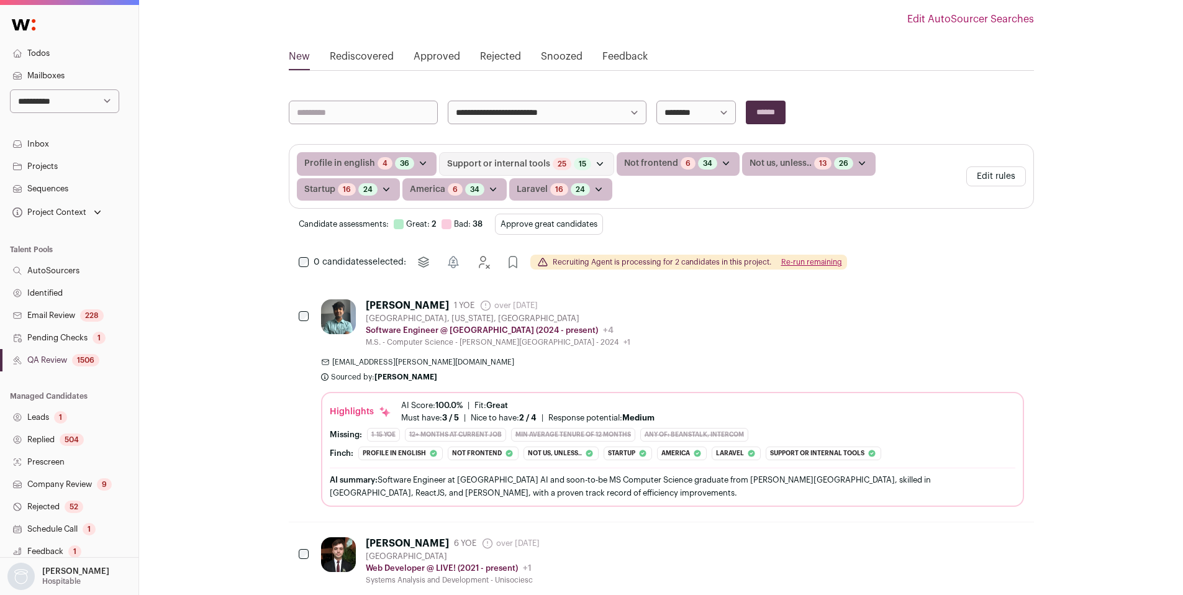
scroll to position [0, 0]
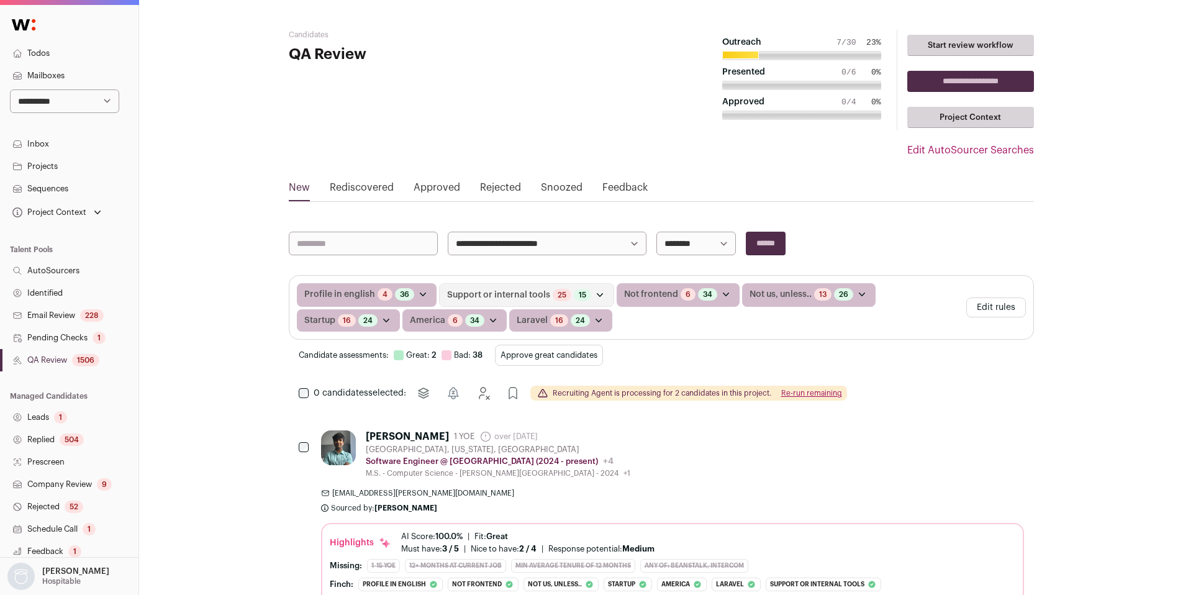
click at [59, 293] on link "Identified" at bounding box center [69, 293] width 138 height 22
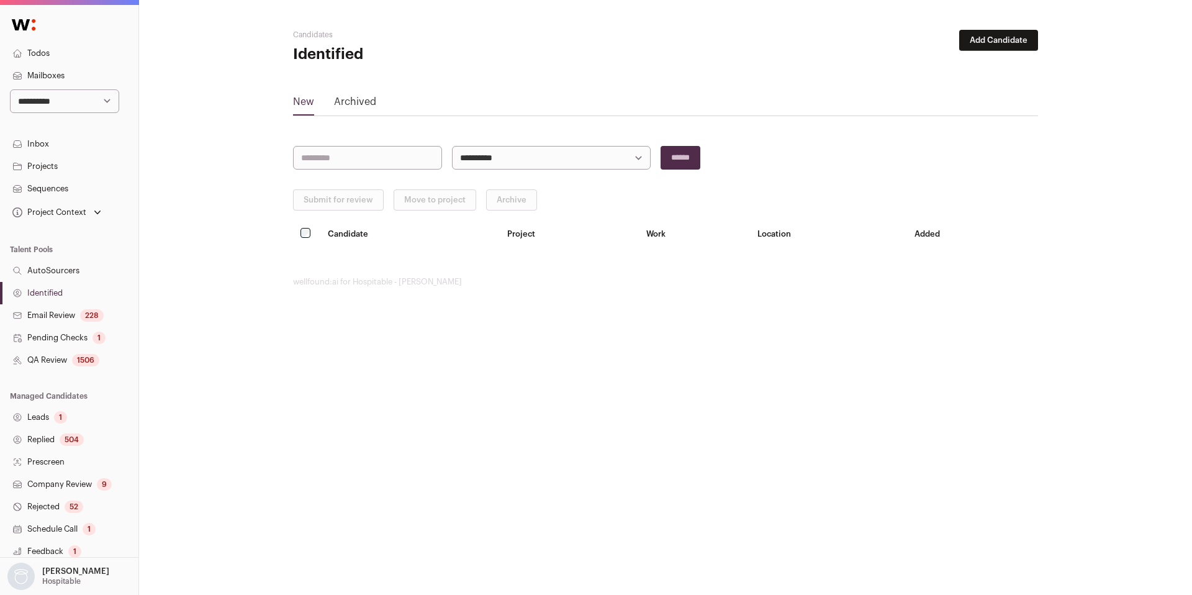
click at [65, 359] on link "QA Review 1506" at bounding box center [69, 360] width 138 height 22
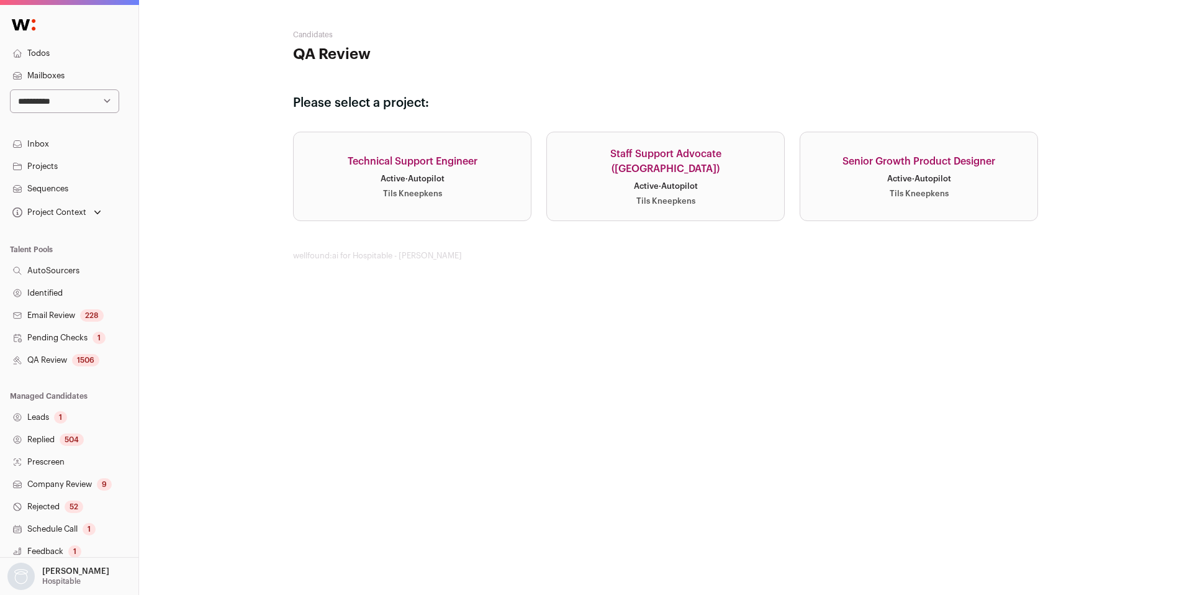
click at [464, 199] on link "Technical Support Engineer Active · Autopilot Tils Kneepkens" at bounding box center [412, 176] width 238 height 89
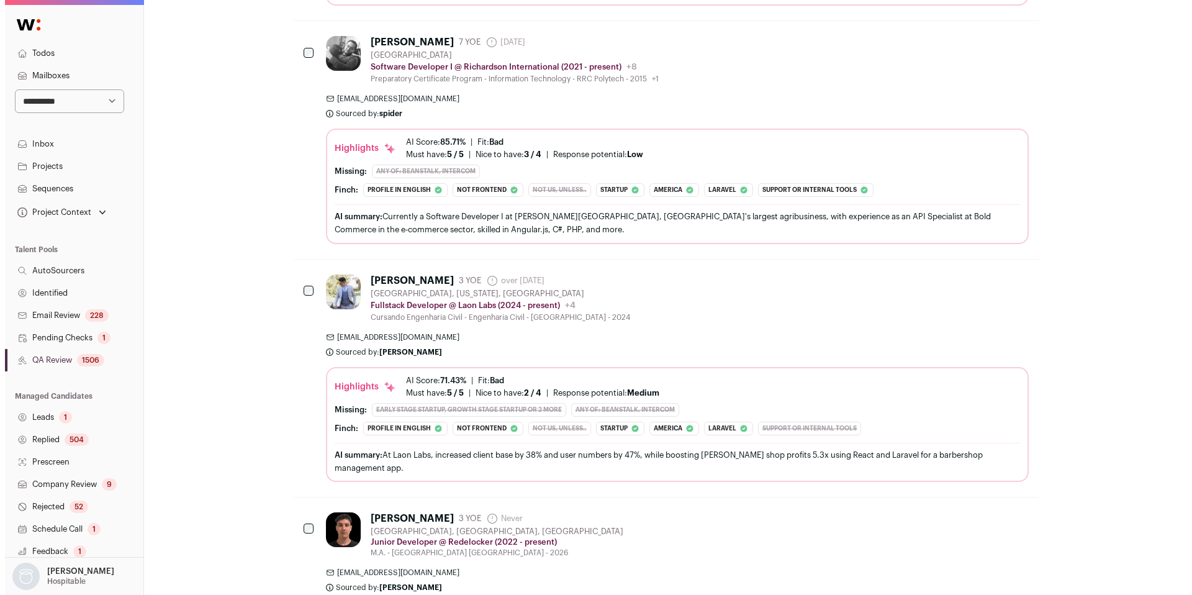
scroll to position [1787, 0]
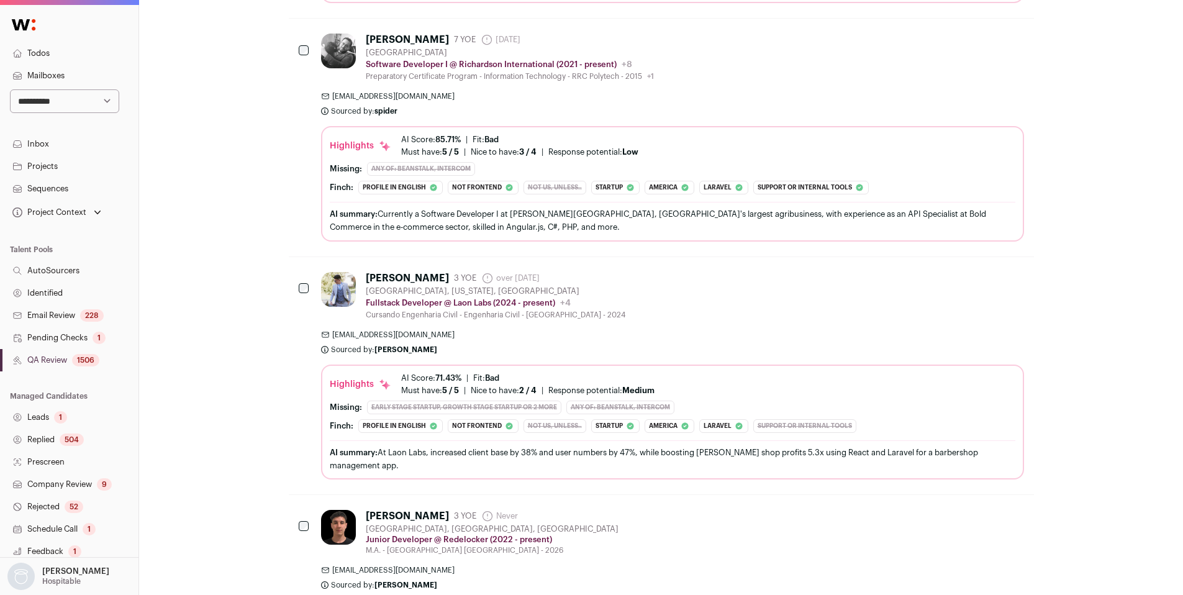
click at [721, 314] on div "Bruno Telles 3 YOE over 2 years ago Admin only. The last time the profile was s…" at bounding box center [672, 296] width 703 height 48
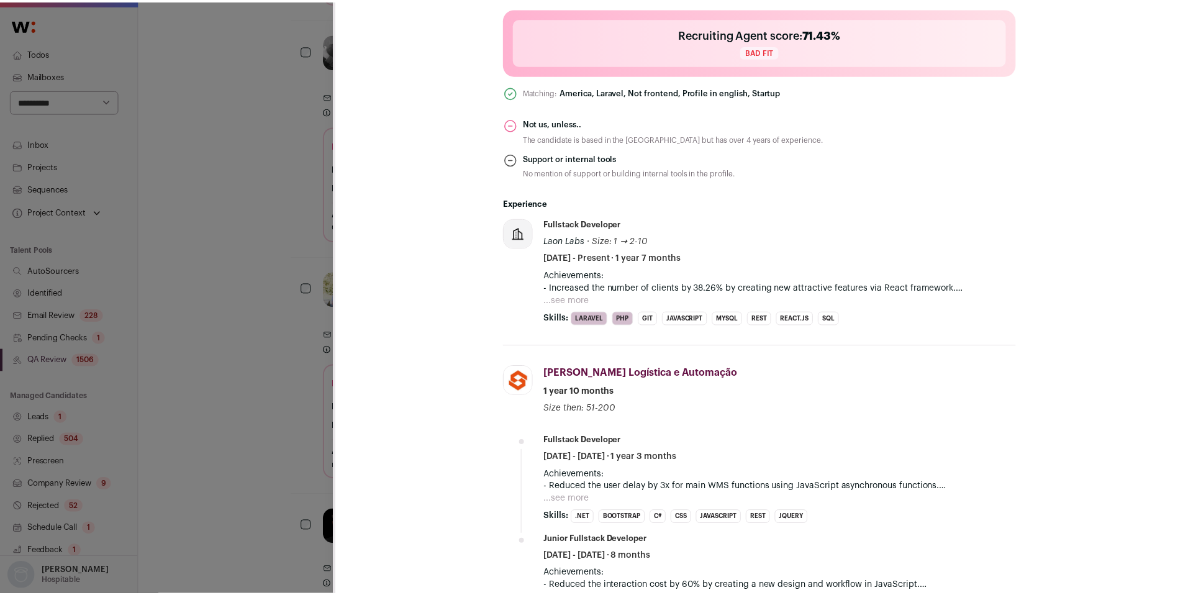
scroll to position [515, 0]
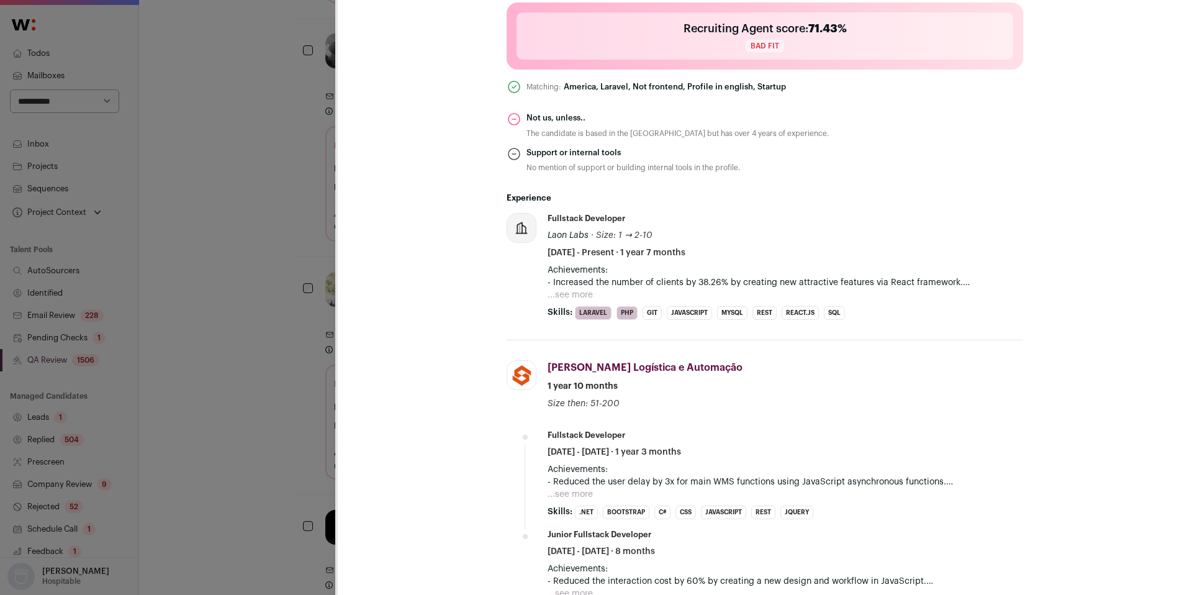
click at [286, 394] on div "Bruno Telles Last update: 3 months ago Dallas, Texas, United States 🔂 Reuse in …" at bounding box center [596, 297] width 1192 height 595
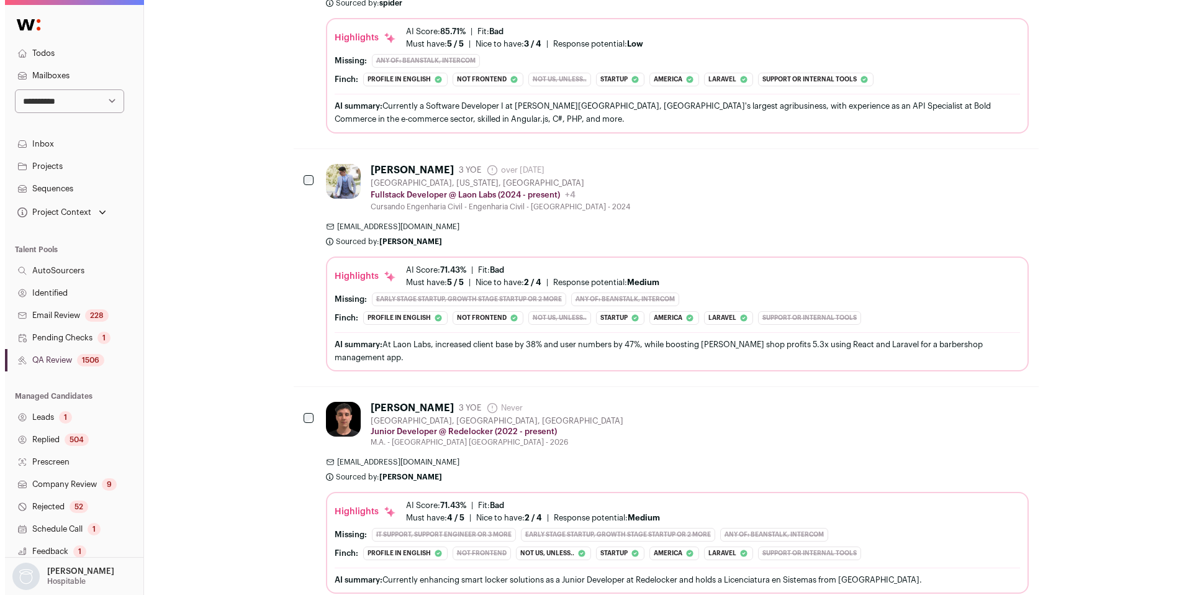
scroll to position [1903, 0]
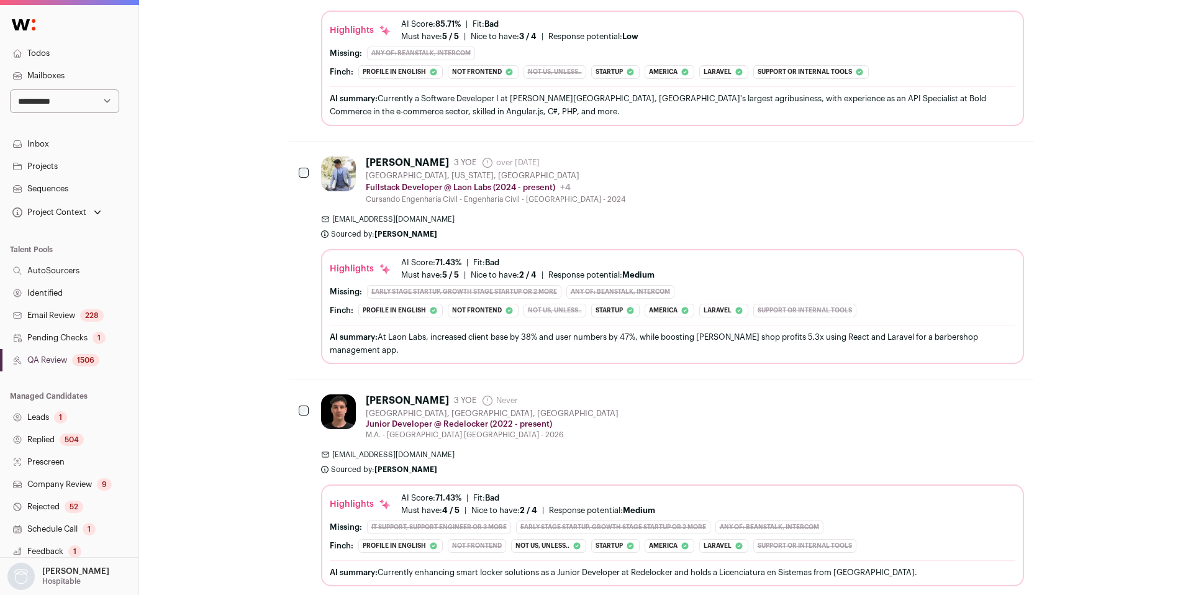
click at [714, 425] on div "Joaquin Borges 3 YOE Never Admin only. The last time the profile was scraped. M…" at bounding box center [672, 416] width 703 height 45
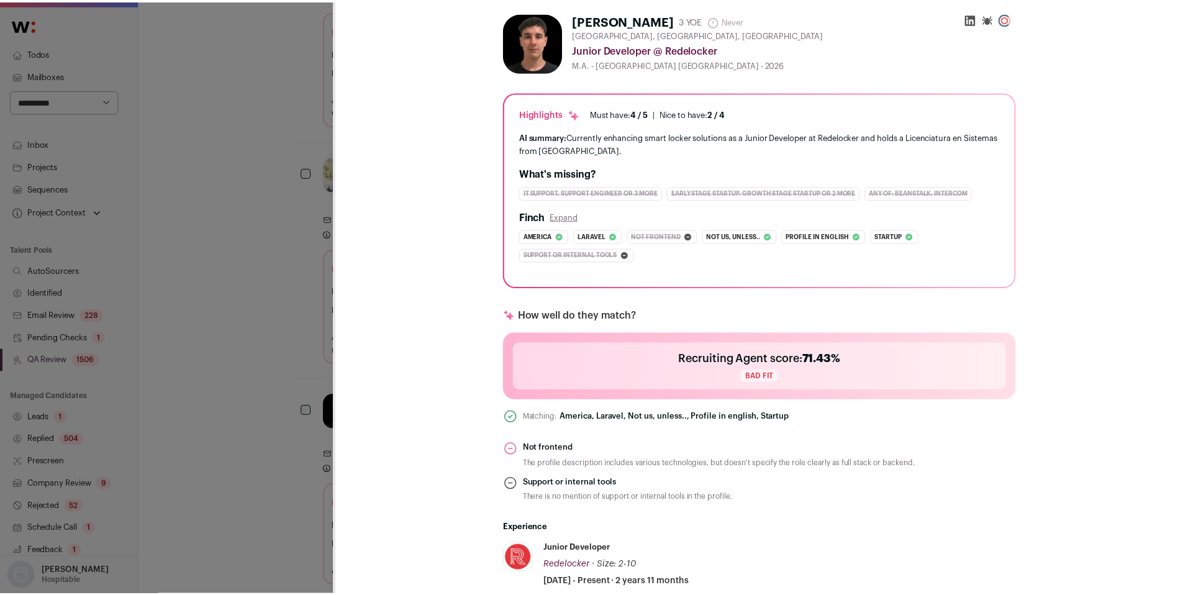
scroll to position [0, 0]
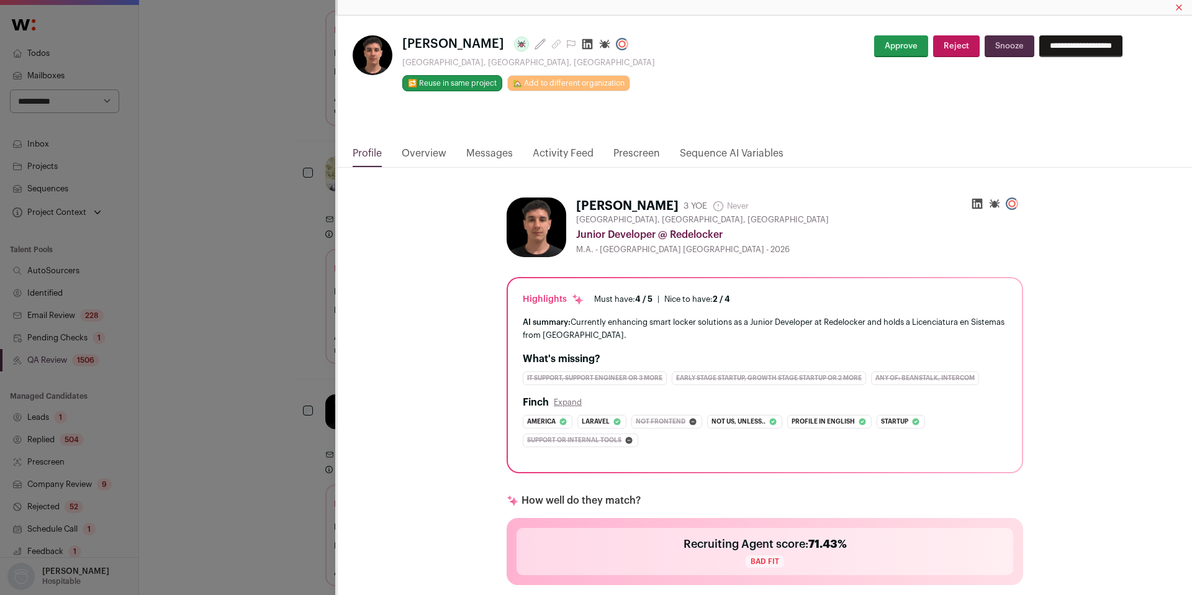
click at [250, 363] on div "Joaquin Borges Last update: over 1 year ago Montevideo, Montevideo, Uruguay 🔂 R…" at bounding box center [596, 297] width 1192 height 595
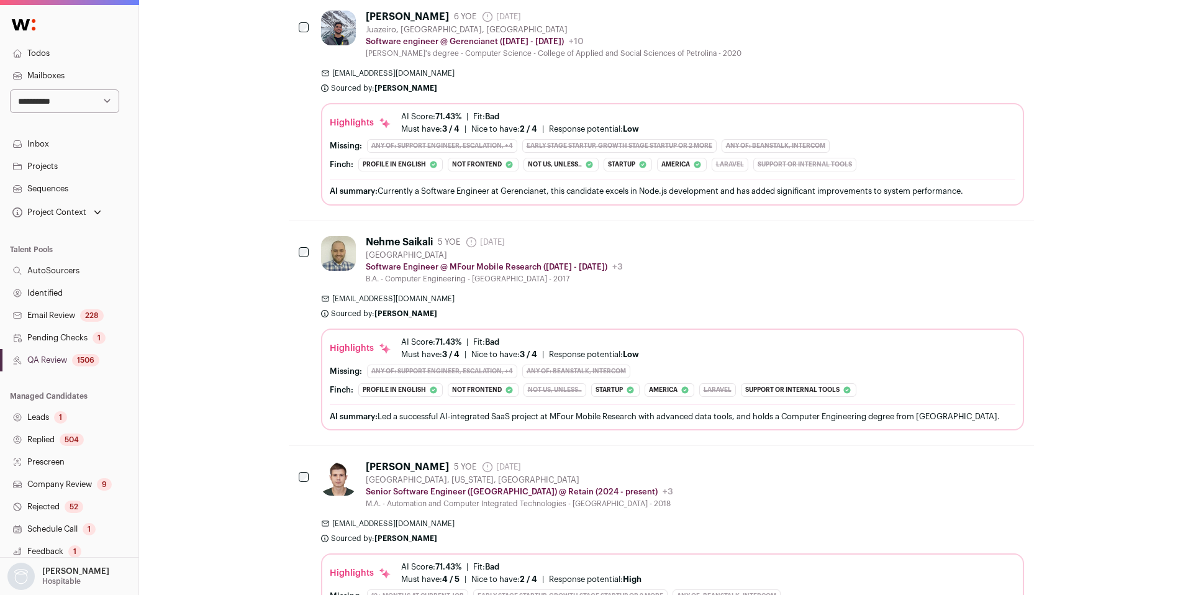
scroll to position [3200, 0]
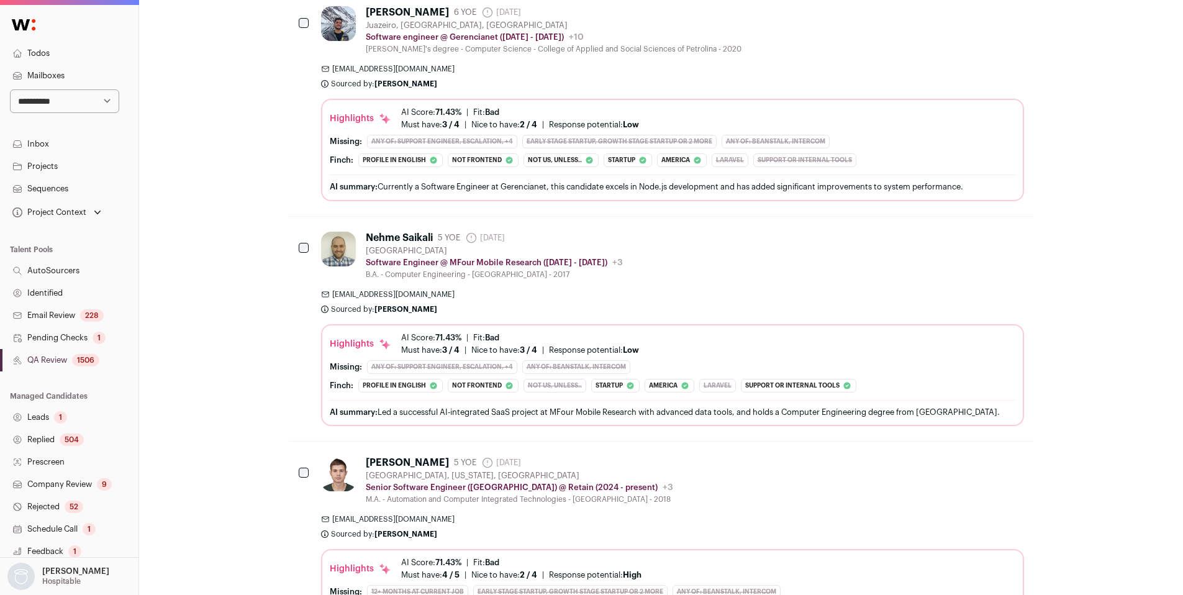
click at [768, 285] on div "Nehme Saikali 5 YOE 5 days ago Admin only. The last time the profile was scrape…" at bounding box center [672, 329] width 703 height 194
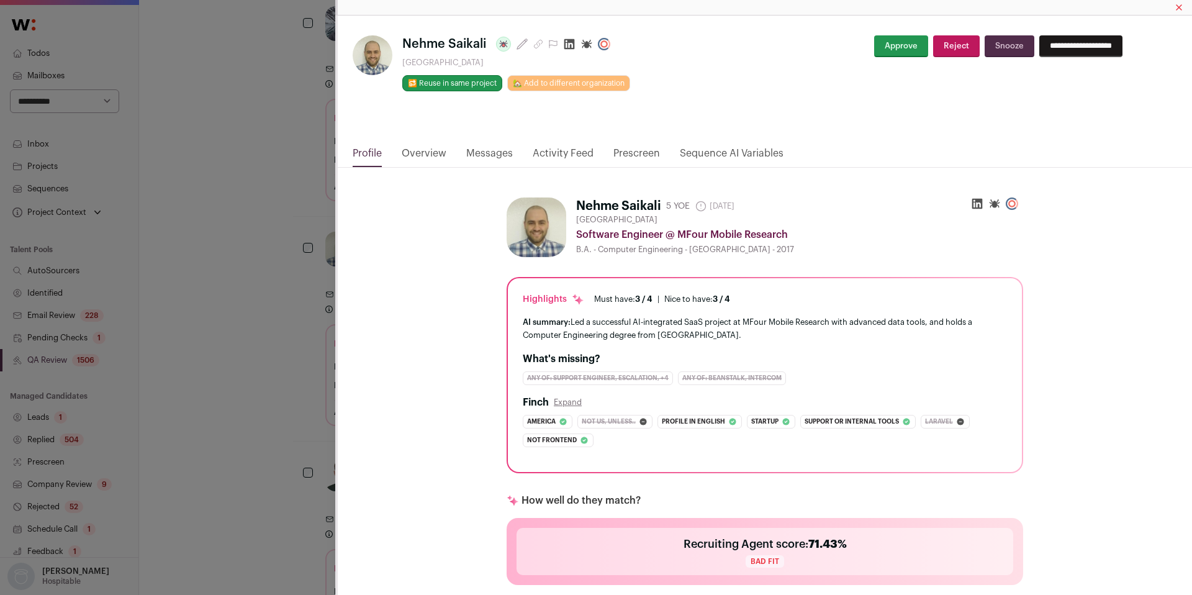
click at [561, 151] on link "Activity Feed" at bounding box center [563, 156] width 61 height 21
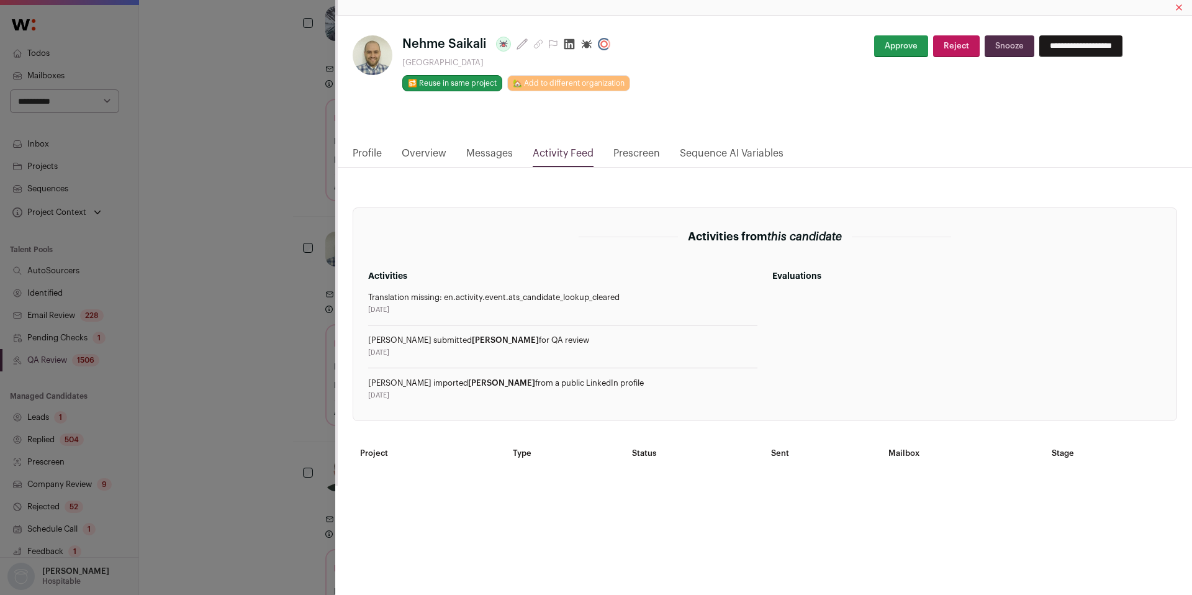
click at [230, 308] on div "**********" at bounding box center [596, 297] width 1192 height 595
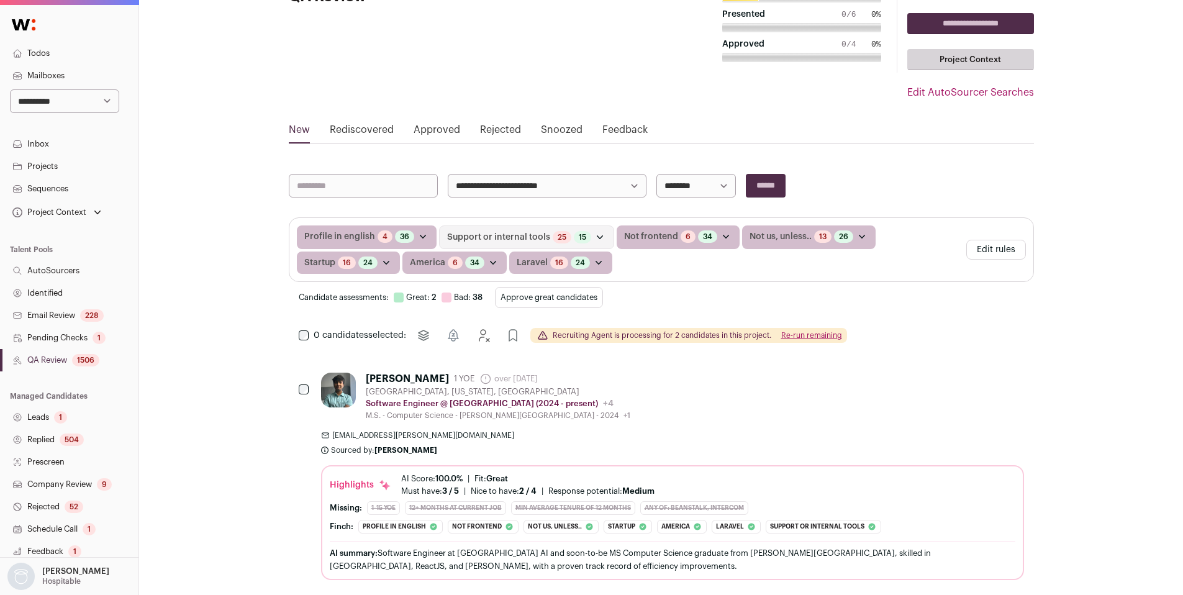
scroll to position [0, 0]
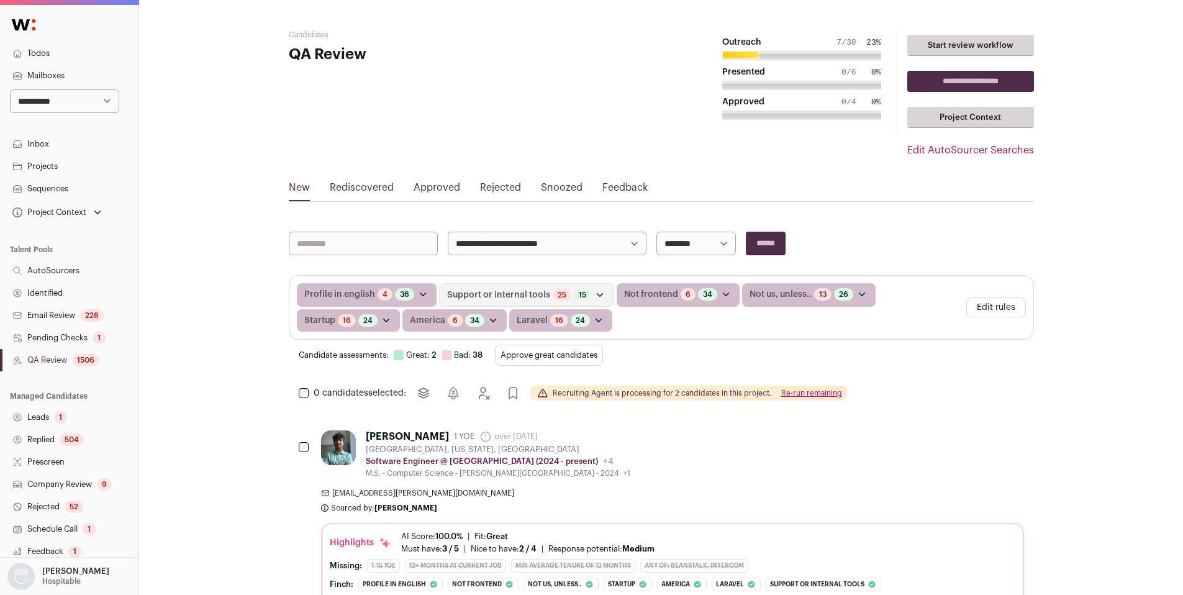
click at [674, 240] on select "**********" at bounding box center [695, 244] width 79 height 24
select select "**********"
click at [656, 232] on select "**********" at bounding box center [695, 244] width 79 height 24
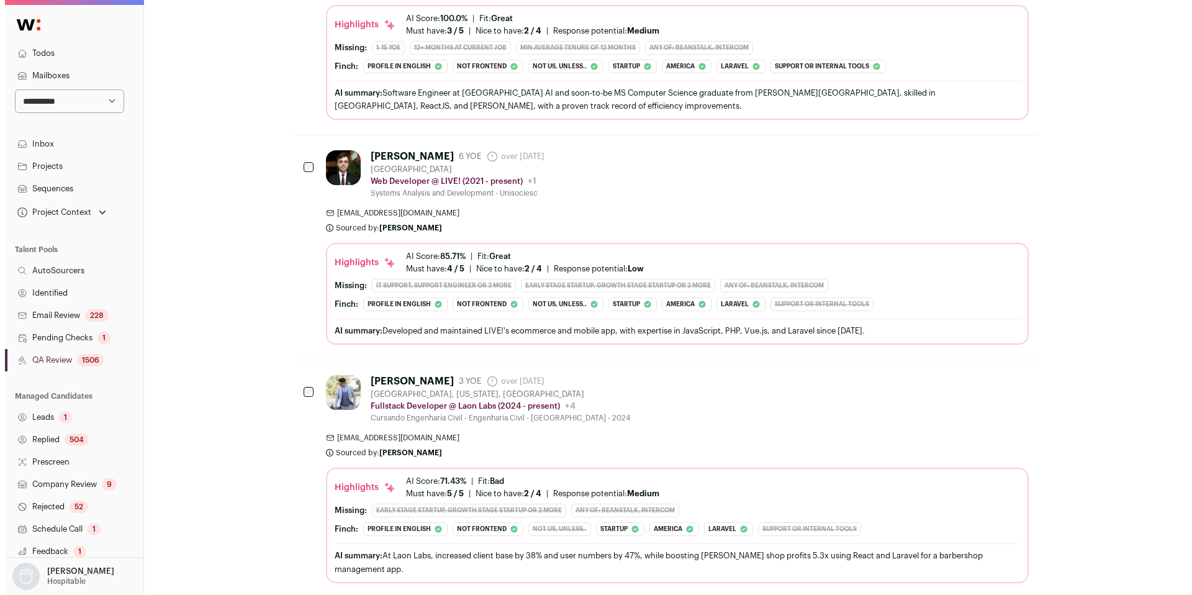
scroll to position [549, 0]
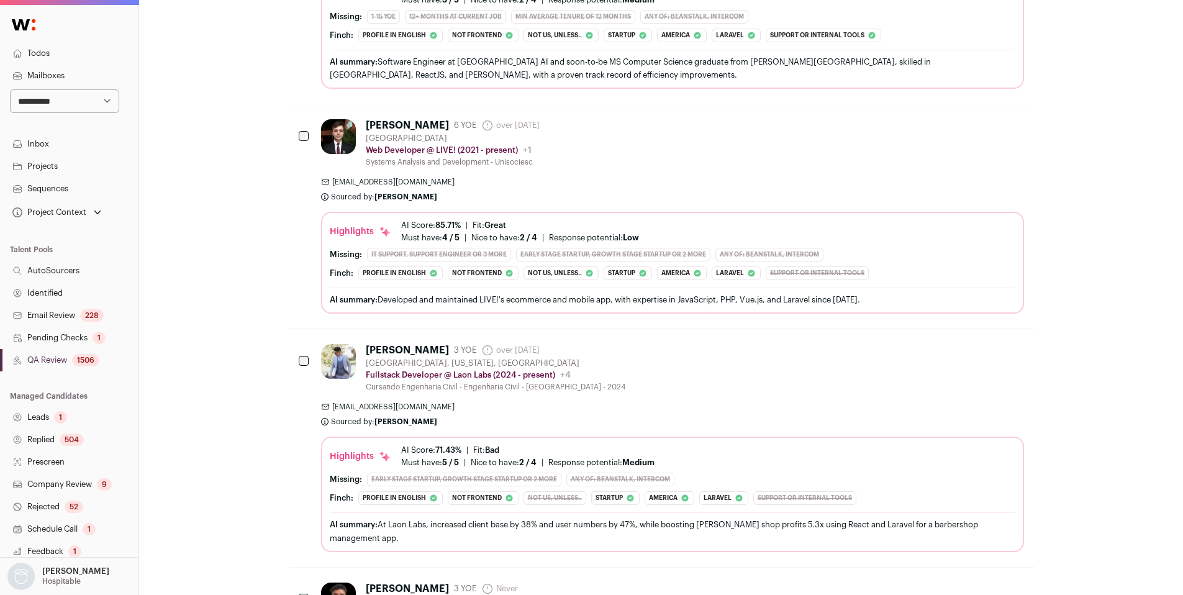
click at [729, 379] on div "Bruno Telles 3 YOE over 2 years ago Admin only. The last time the profile was s…" at bounding box center [672, 368] width 703 height 48
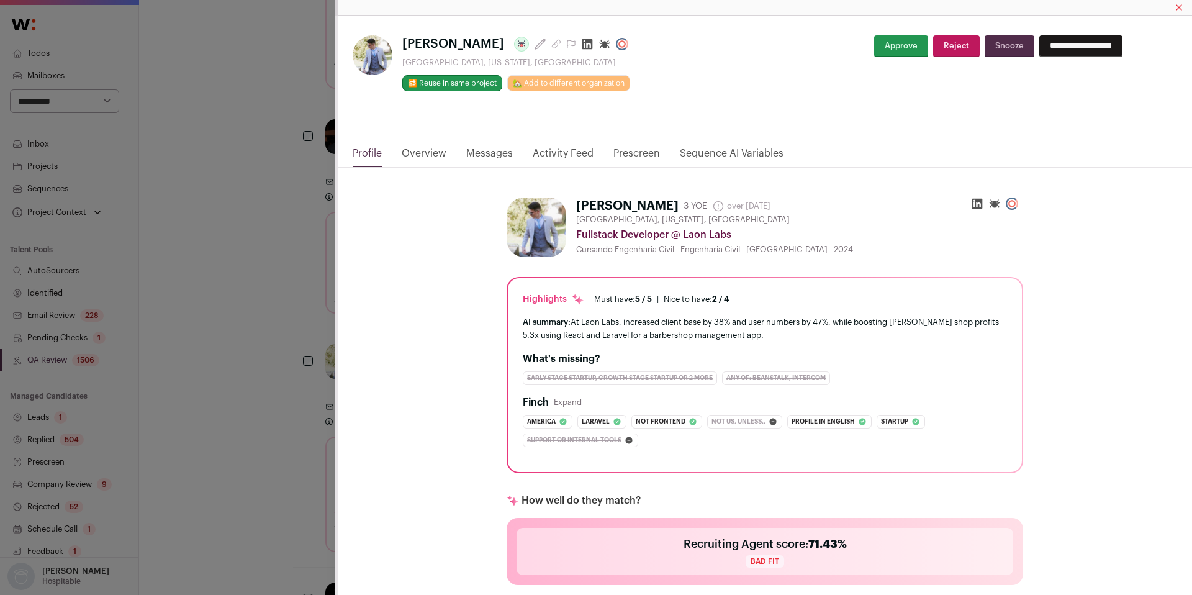
click at [567, 155] on link "Activity Feed" at bounding box center [563, 156] width 61 height 21
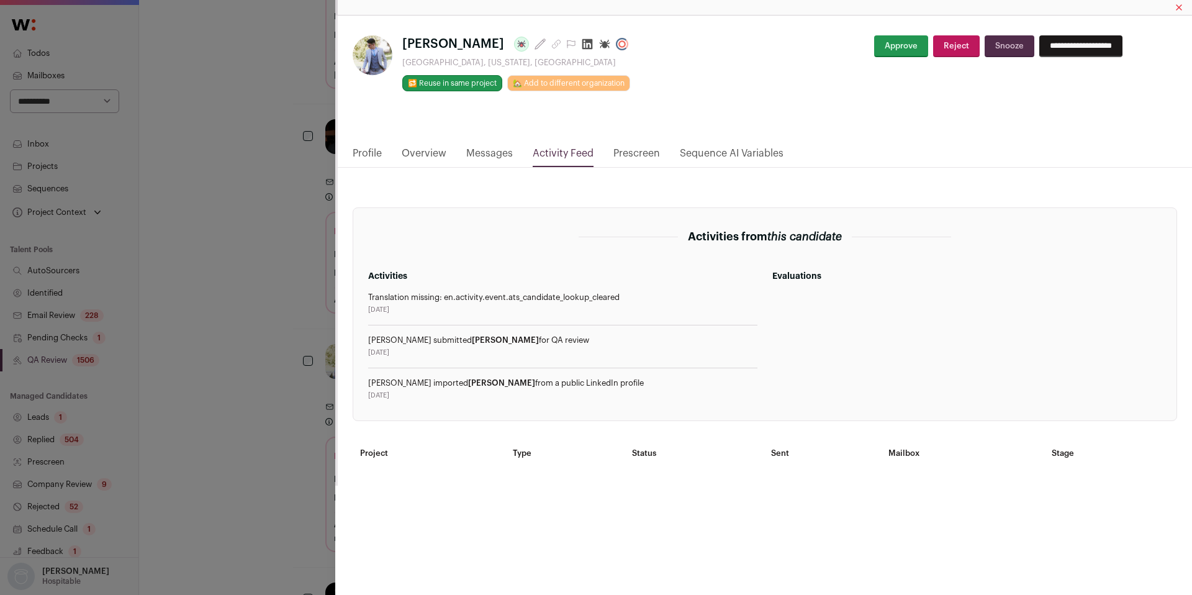
click at [364, 148] on link "Profile" at bounding box center [367, 156] width 29 height 21
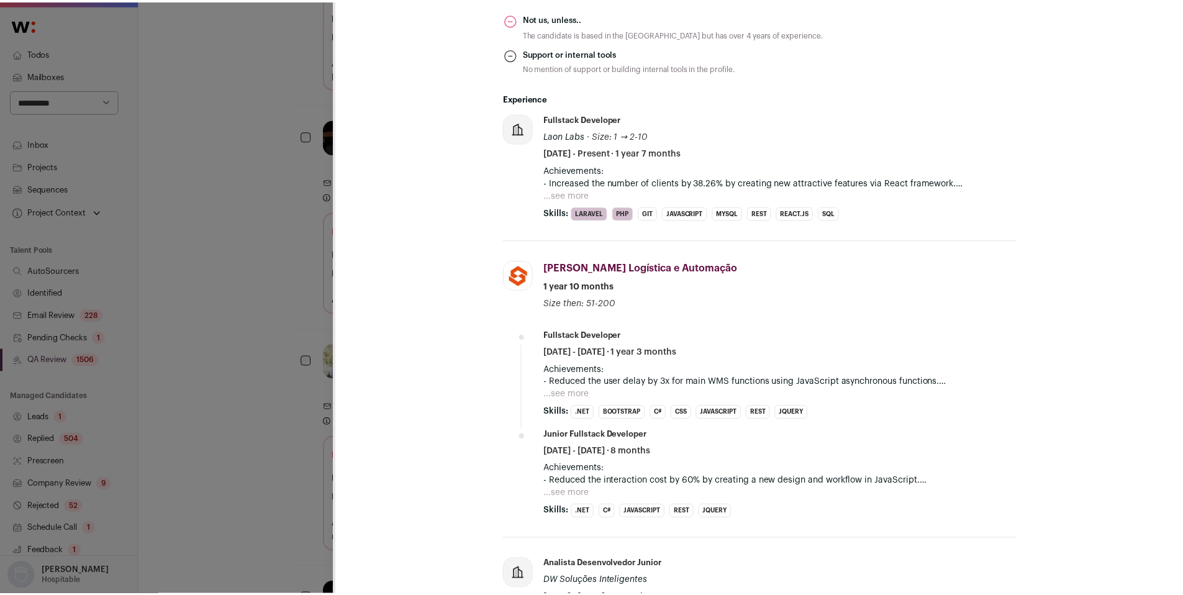
scroll to position [618, 0]
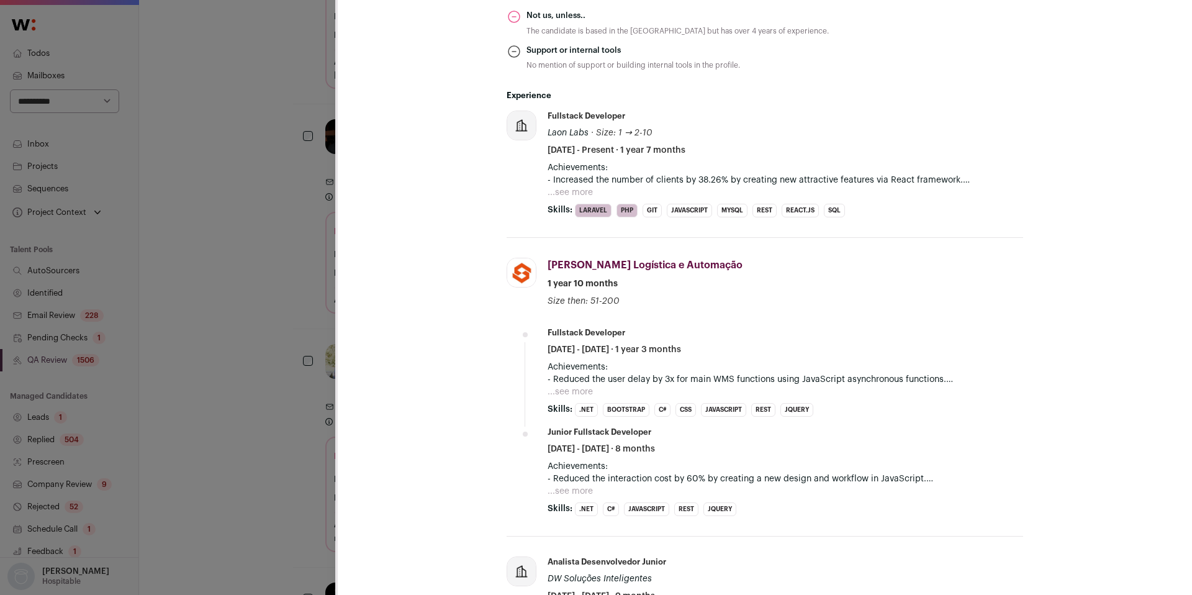
click at [283, 456] on div "Bruno Telles Last update: 3 months ago Dallas, Texas, United States 🔂 Reuse in …" at bounding box center [596, 297] width 1192 height 595
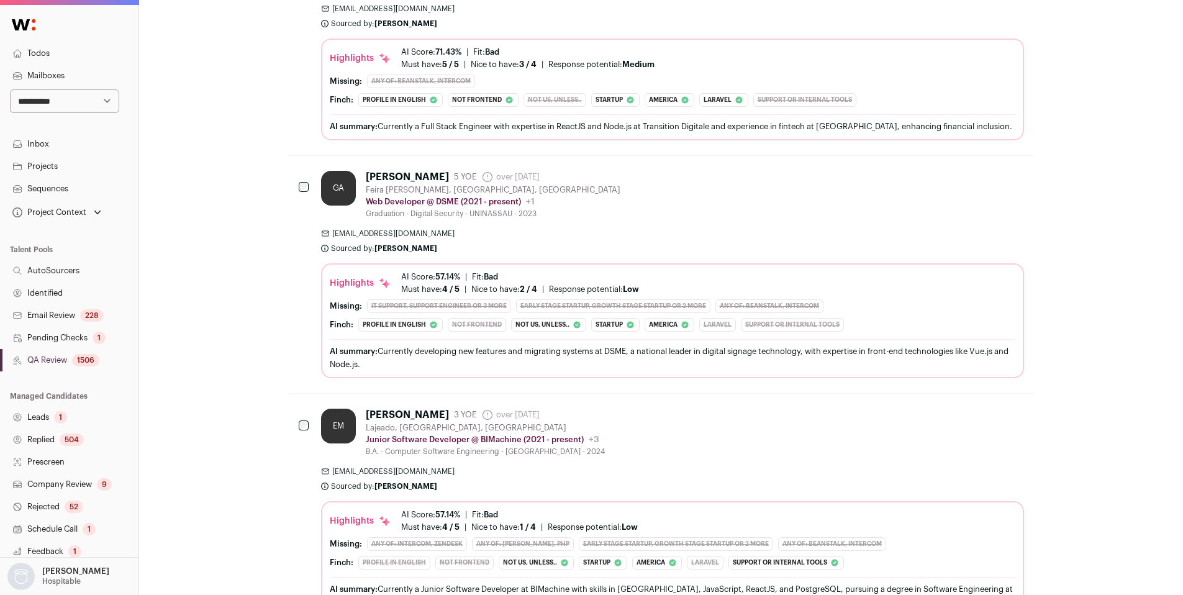
scroll to position [1406, 0]
click at [46, 322] on link "Email Review 228" at bounding box center [69, 315] width 138 height 22
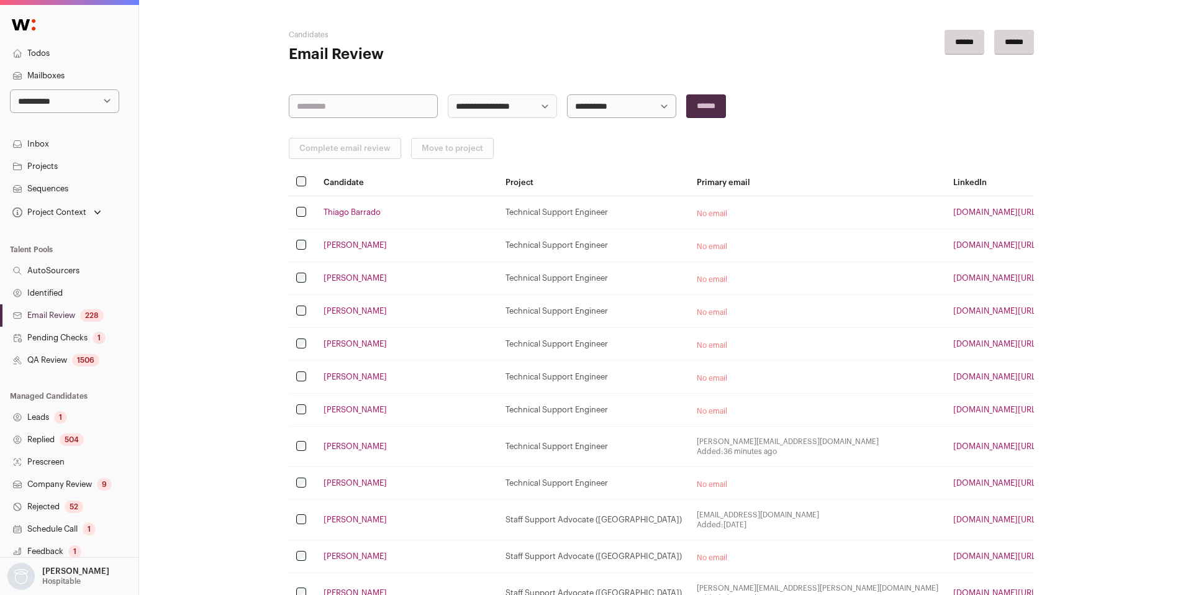
click at [48, 315] on link "Email Review 228" at bounding box center [69, 315] width 138 height 22
